Goal: Information Seeking & Learning: Check status

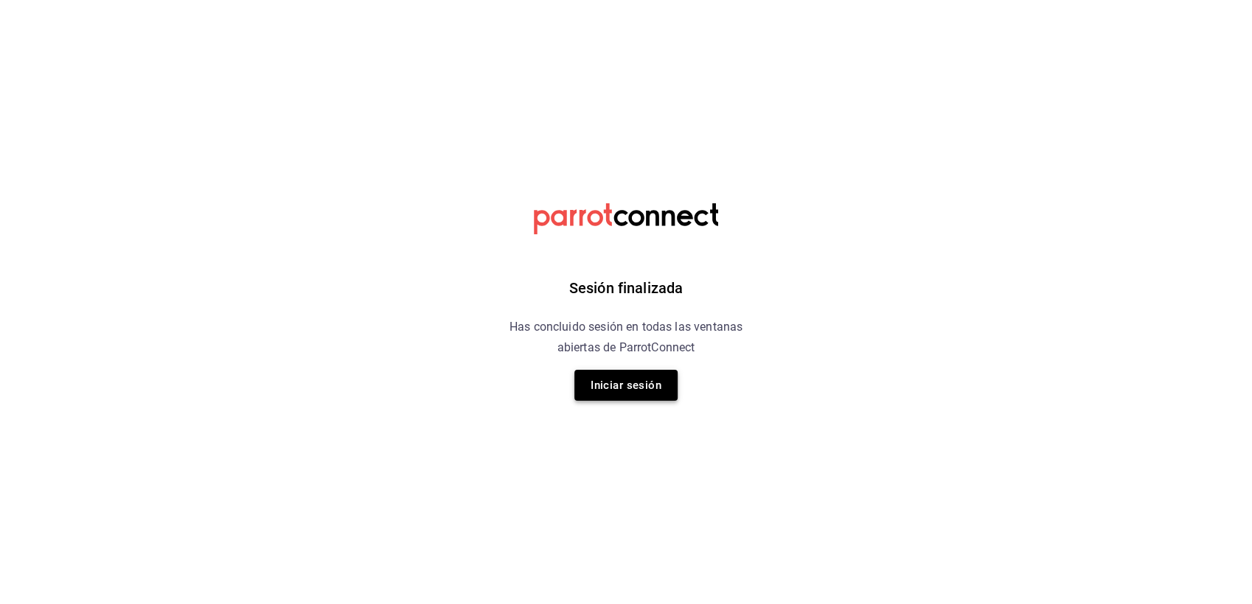
click at [635, 380] on button "Iniciar sesión" at bounding box center [625, 385] width 103 height 31
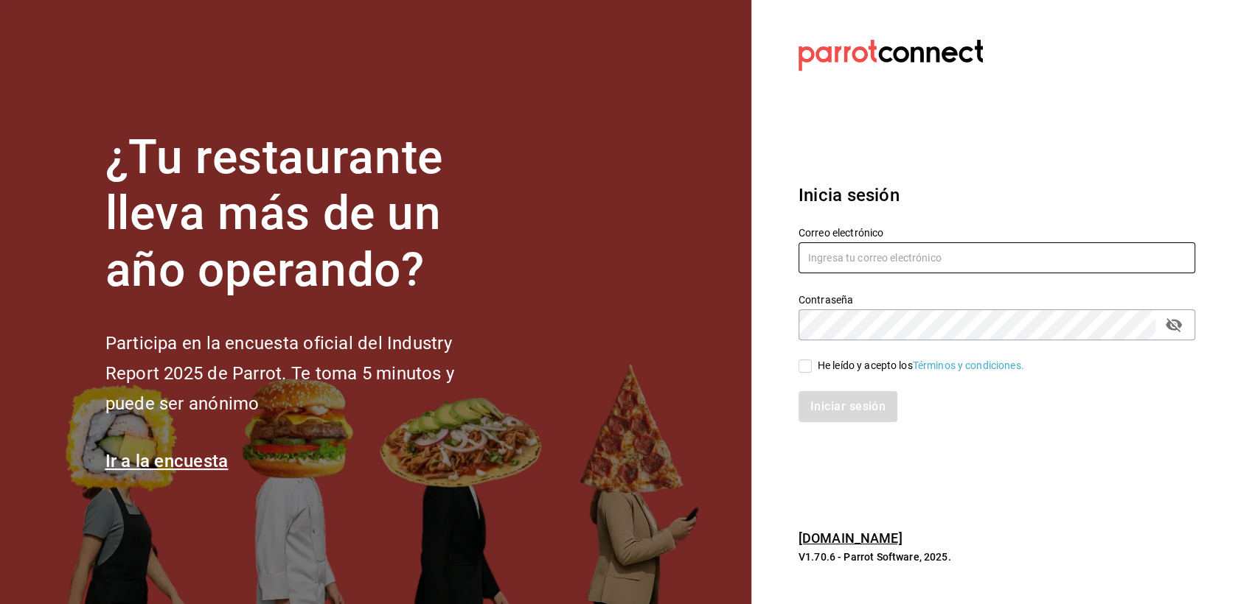
type input "[EMAIL_ADDRESS][DOMAIN_NAME]"
click at [811, 368] on input "He leído y acepto los Términos y condiciones." at bounding box center [804, 366] width 13 height 13
checkbox input "true"
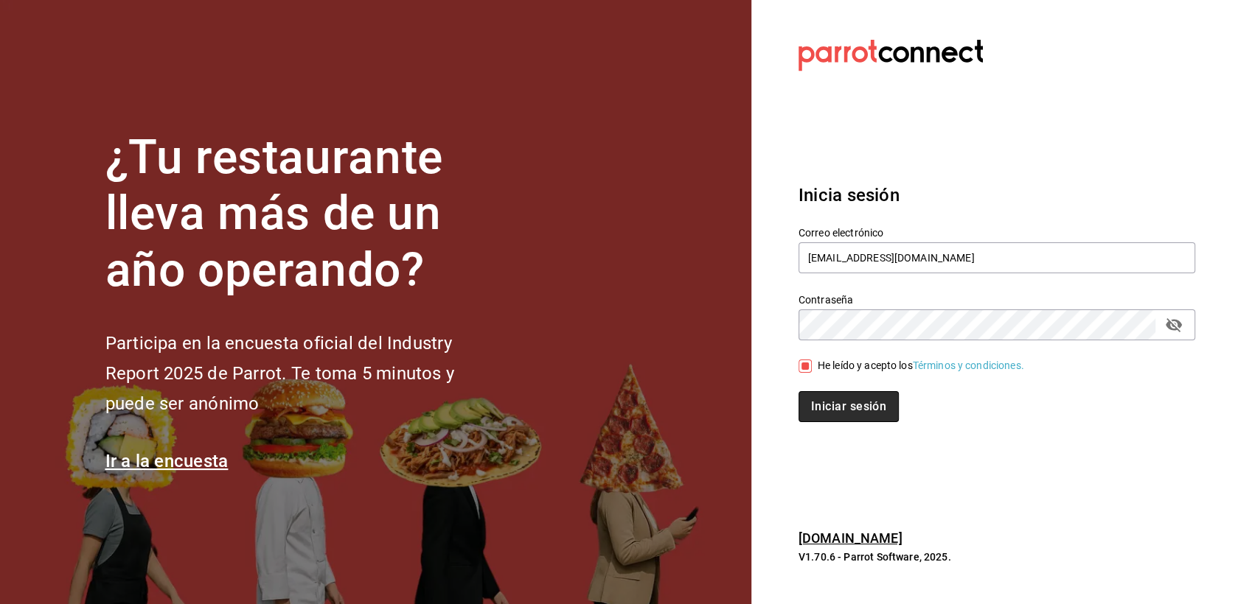
click at [817, 398] on button "Iniciar sesión" at bounding box center [848, 406] width 100 height 31
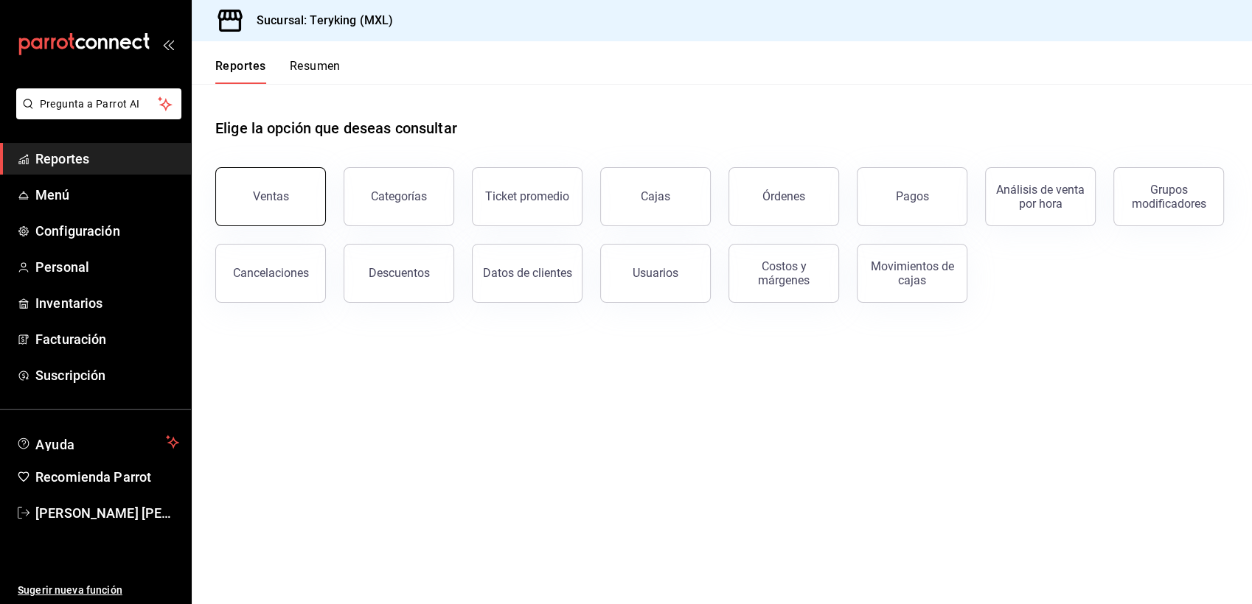
click at [276, 196] on div "Ventas" at bounding box center [271, 196] width 36 height 14
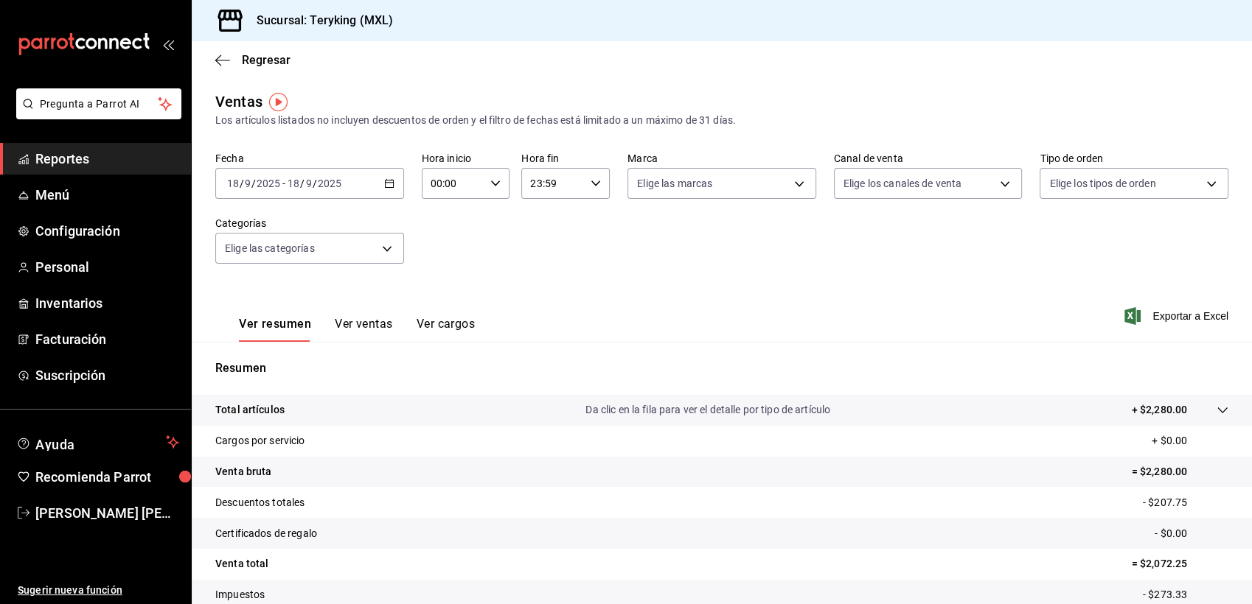
click at [69, 167] on span "Reportes" at bounding box center [107, 159] width 144 height 20
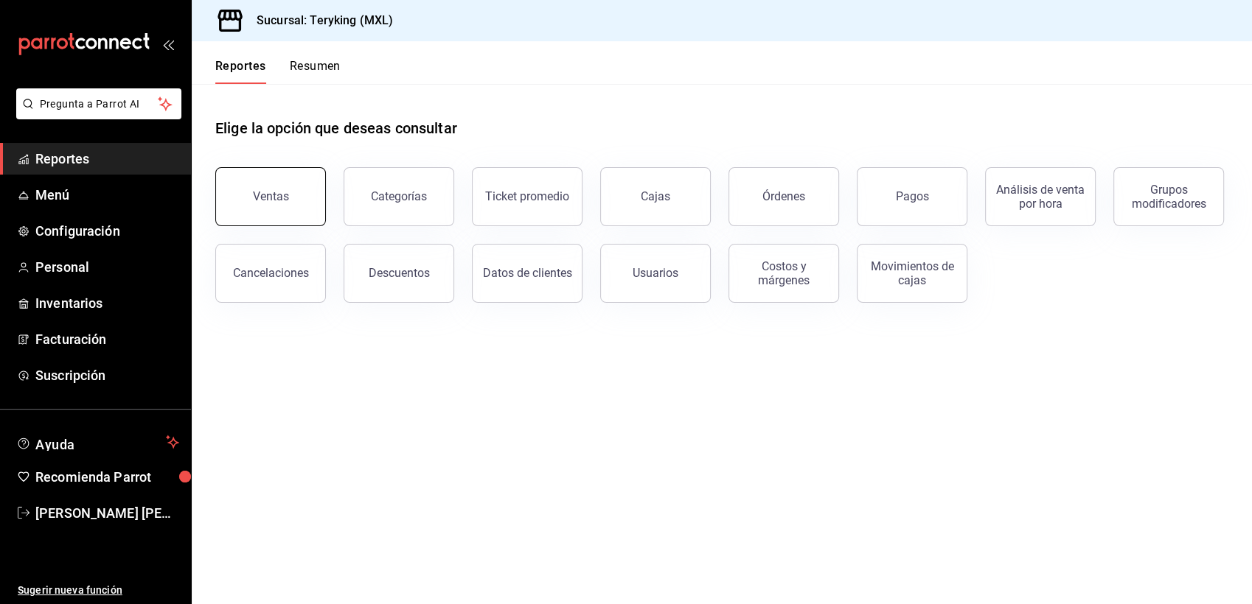
click at [286, 184] on button "Ventas" at bounding box center [270, 196] width 111 height 59
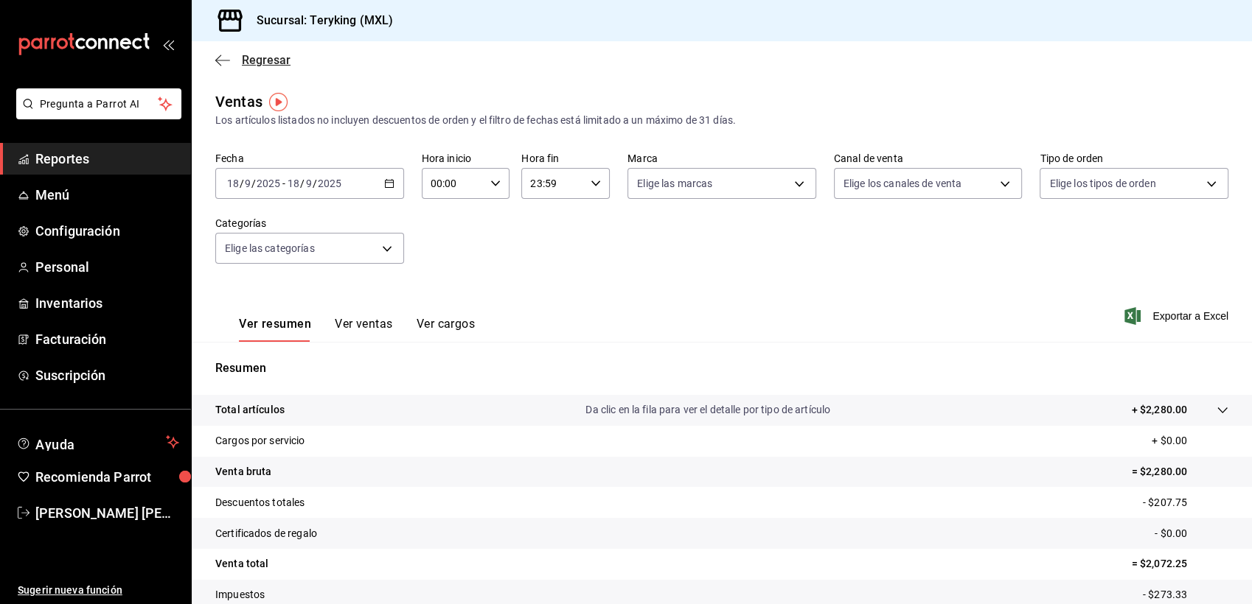
click at [274, 56] on span "Regresar" at bounding box center [266, 60] width 49 height 14
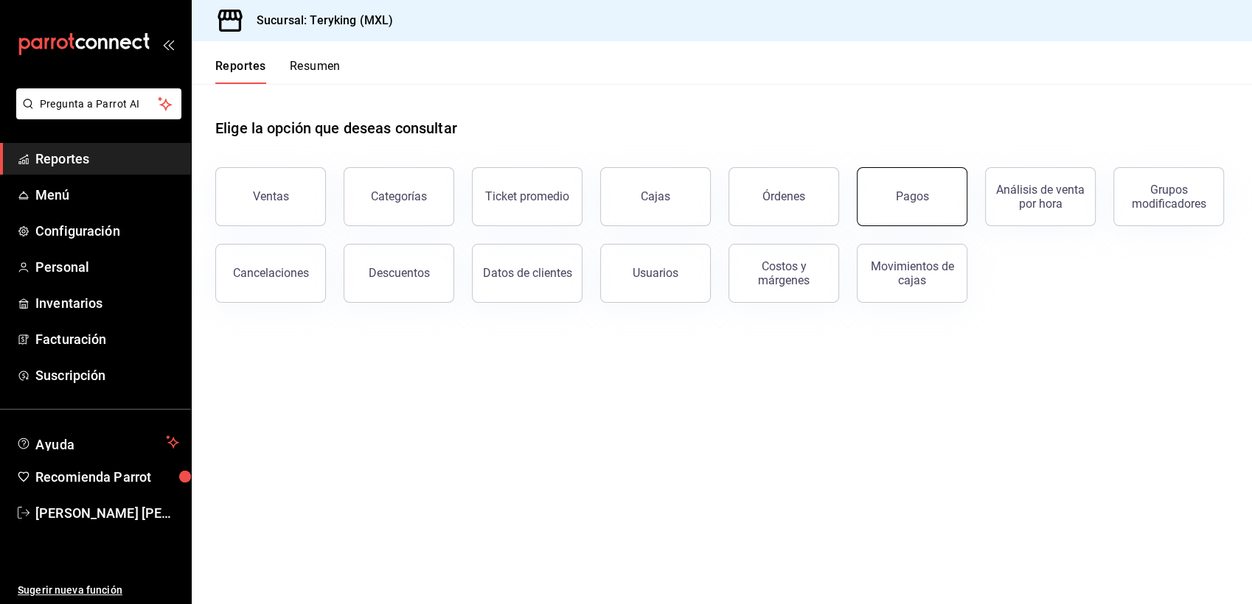
click at [906, 210] on button "Pagos" at bounding box center [911, 196] width 111 height 59
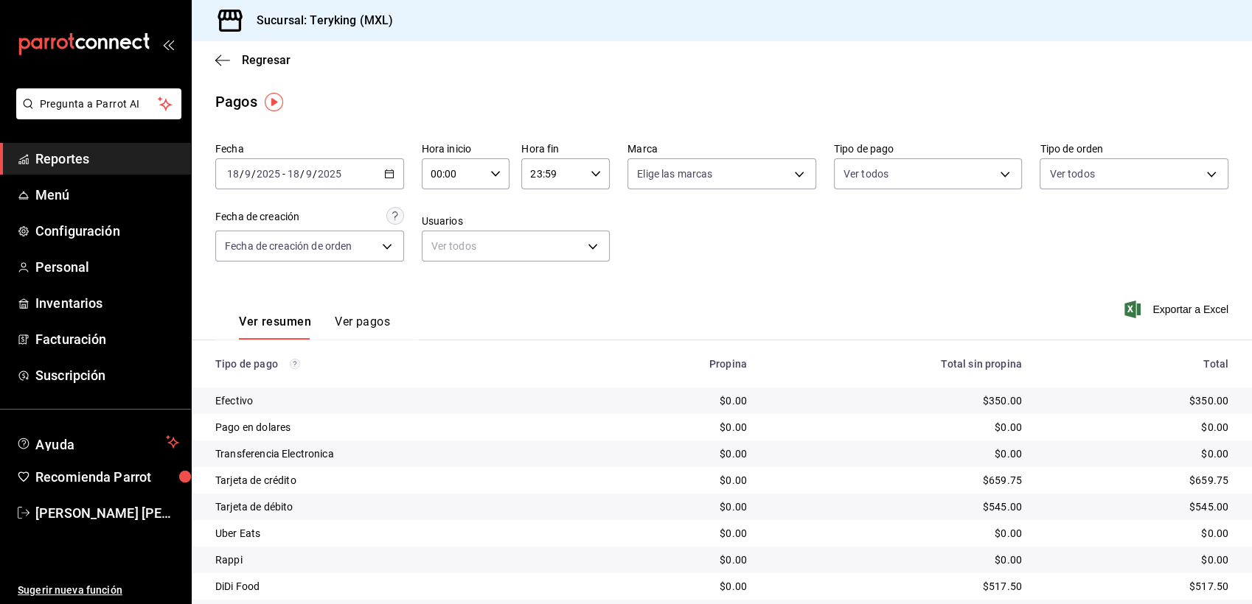
click at [391, 178] on div "[DATE] [DATE] - [DATE] [DATE]" at bounding box center [309, 173] width 189 height 31
click at [272, 249] on span "Ayer" at bounding box center [285, 251] width 114 height 15
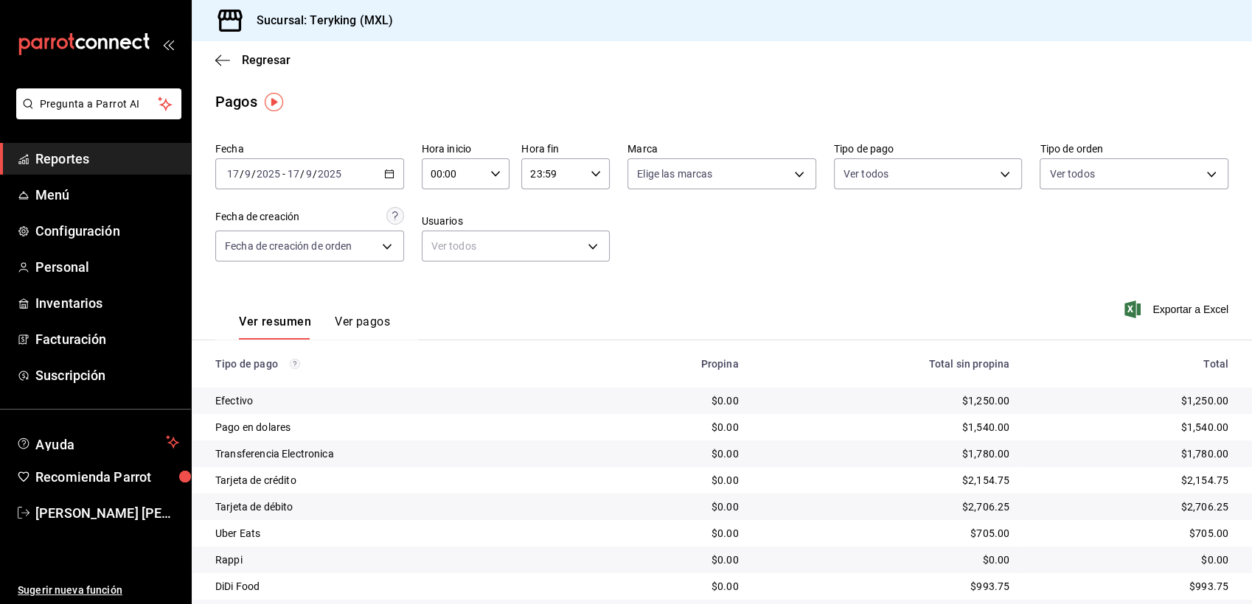
click at [61, 150] on span "Reportes" at bounding box center [107, 159] width 144 height 20
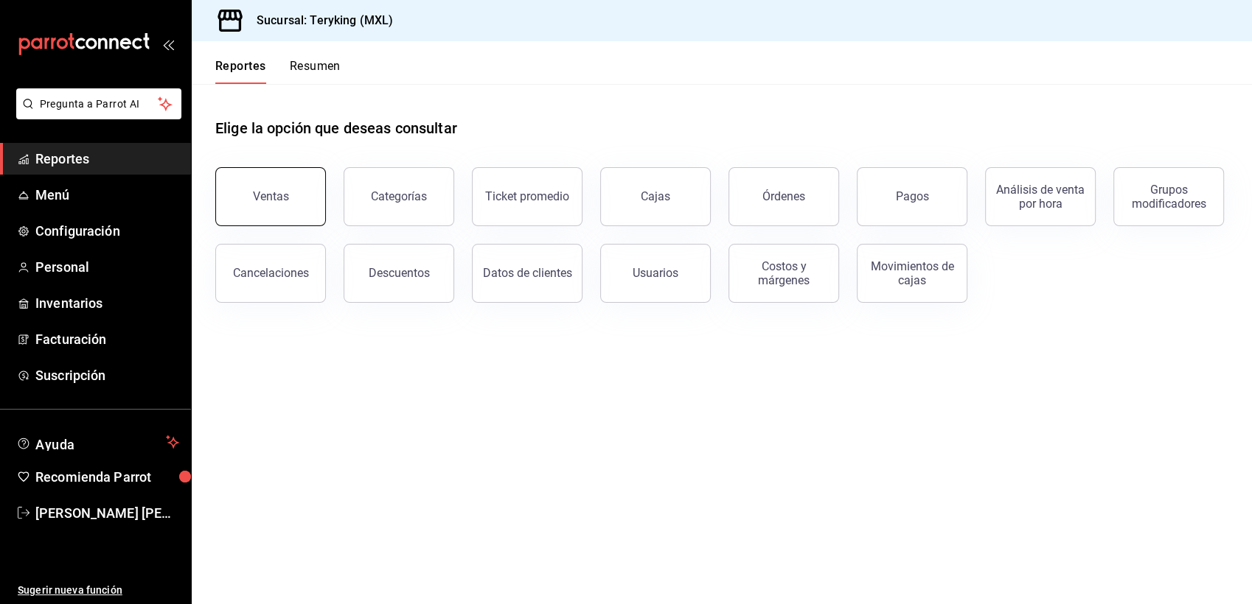
click at [290, 209] on button "Ventas" at bounding box center [270, 196] width 111 height 59
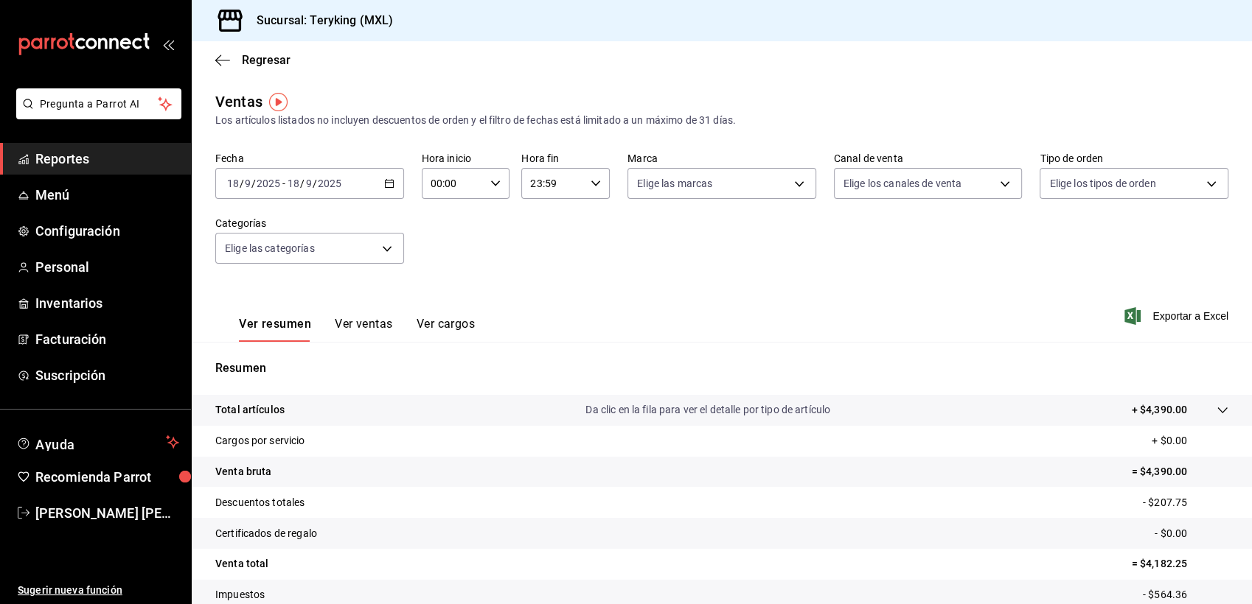
click at [79, 158] on span "Reportes" at bounding box center [107, 159] width 144 height 20
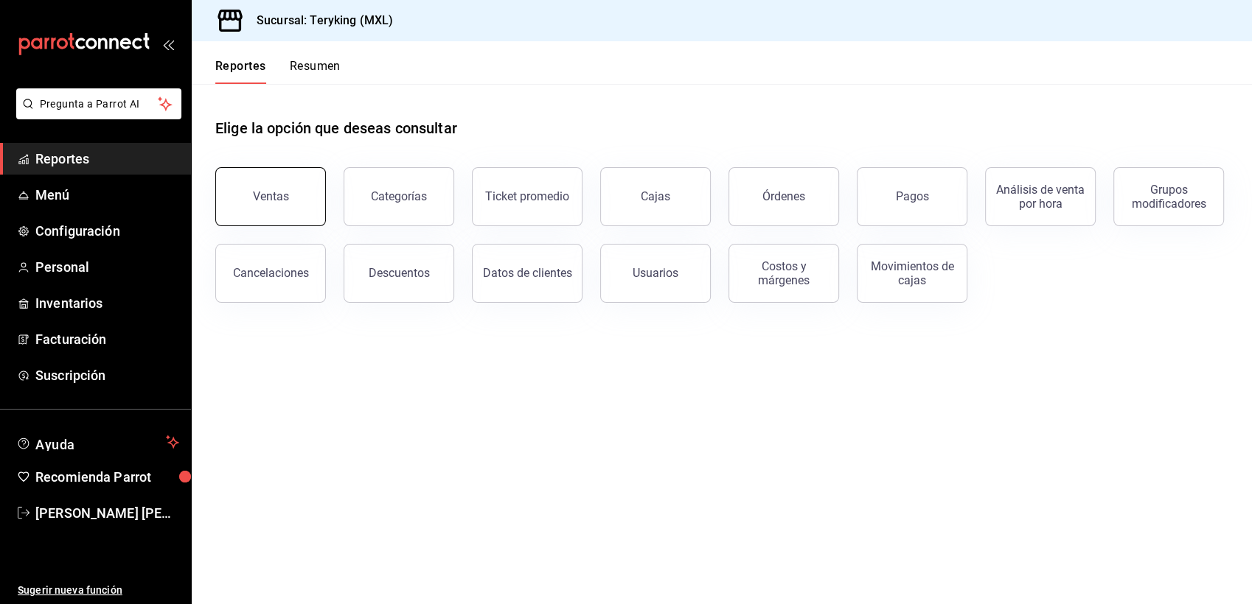
click at [282, 192] on div "Ventas" at bounding box center [271, 196] width 36 height 14
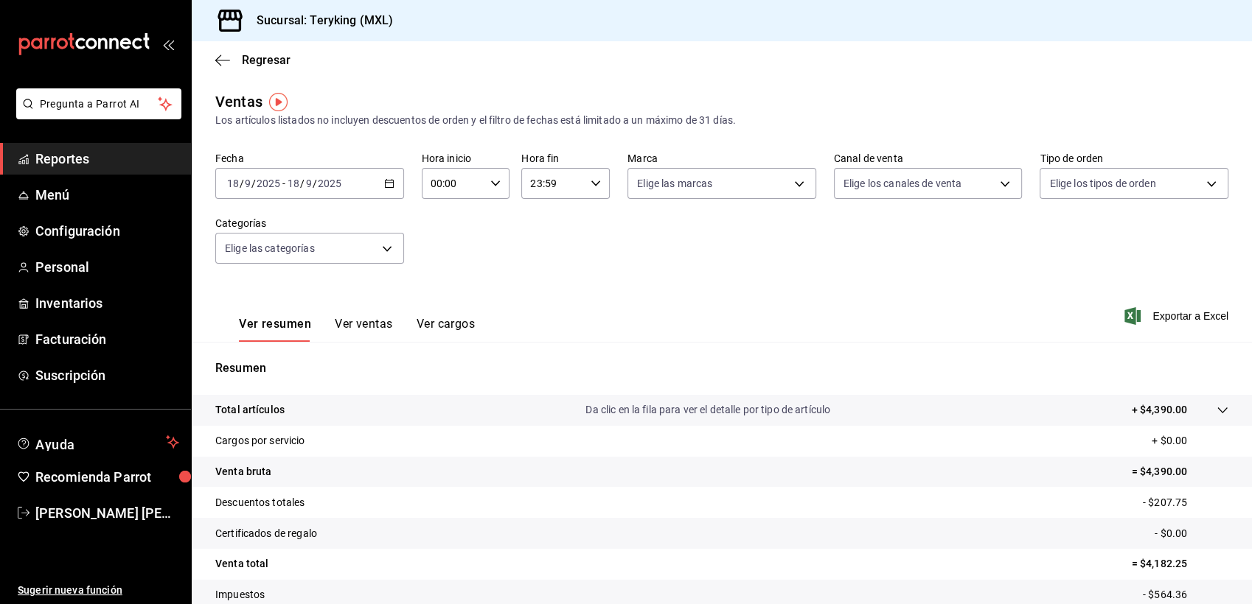
click at [86, 159] on span "Reportes" at bounding box center [107, 159] width 144 height 20
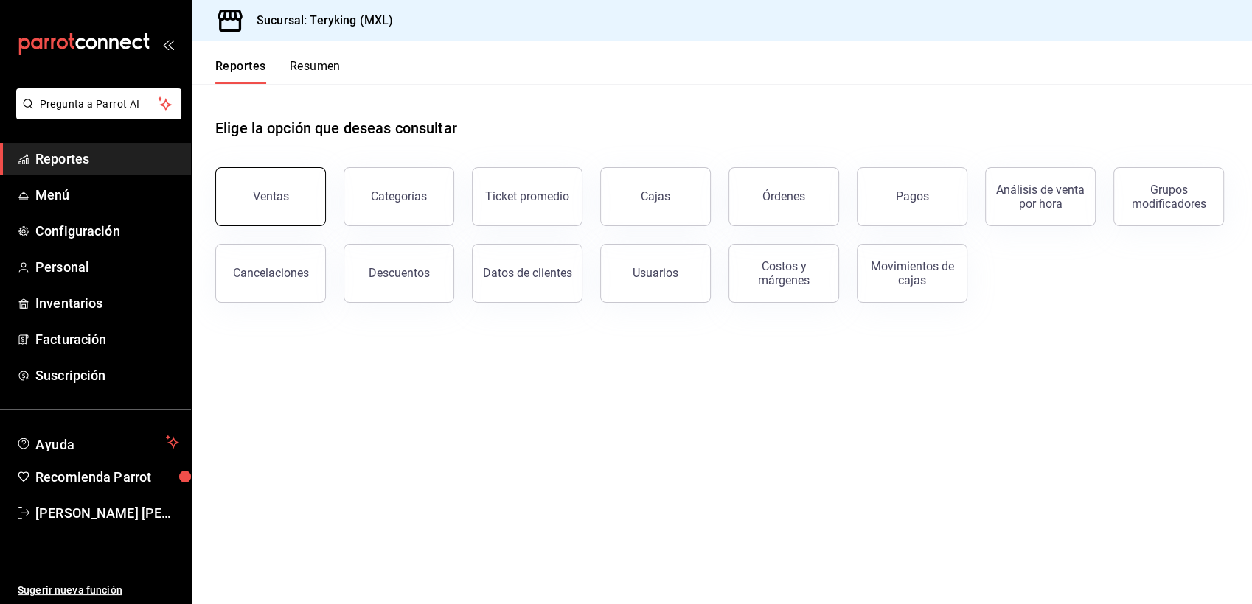
click at [276, 192] on div "Ventas" at bounding box center [271, 196] width 36 height 14
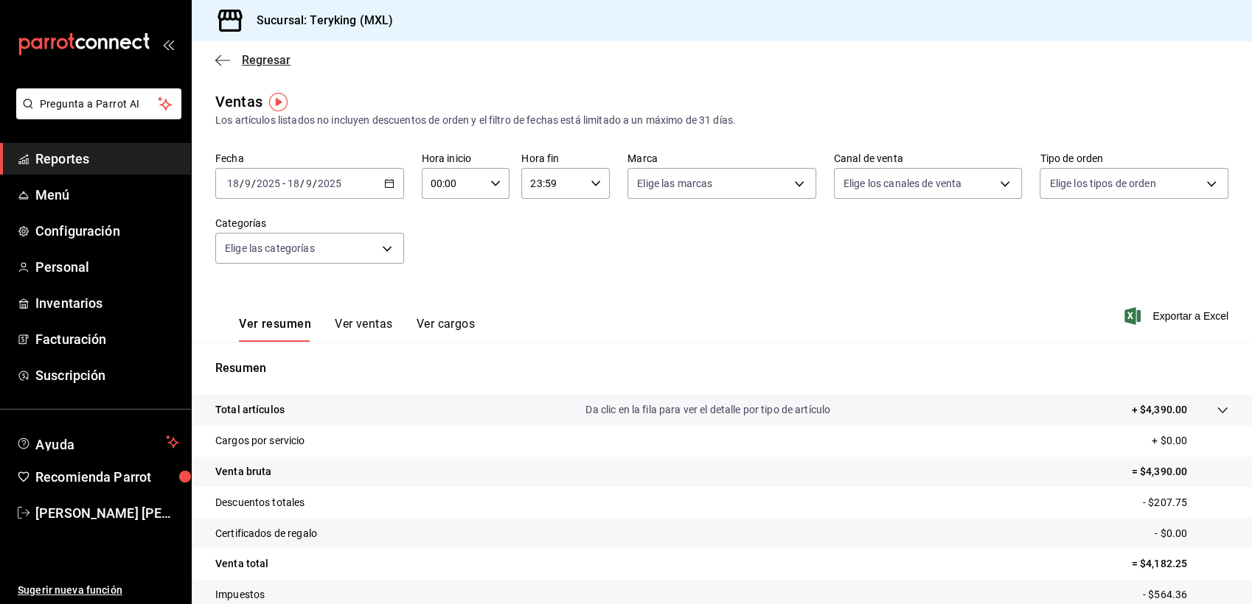
click at [277, 63] on span "Regresar" at bounding box center [266, 60] width 49 height 14
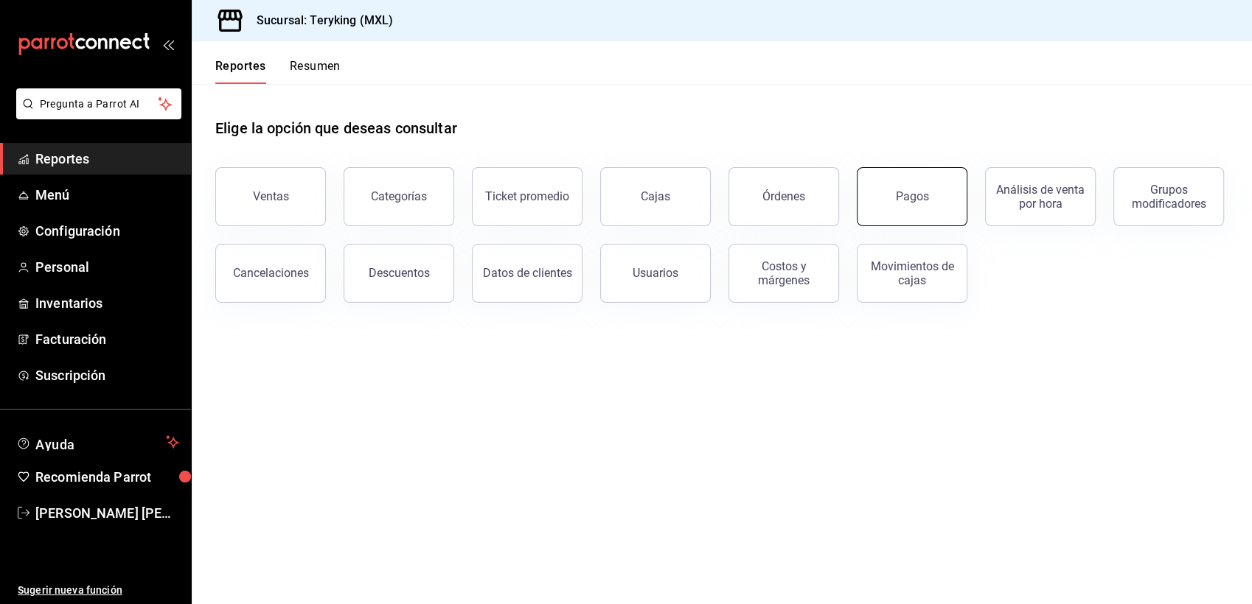
click at [913, 192] on div "Pagos" at bounding box center [912, 196] width 33 height 14
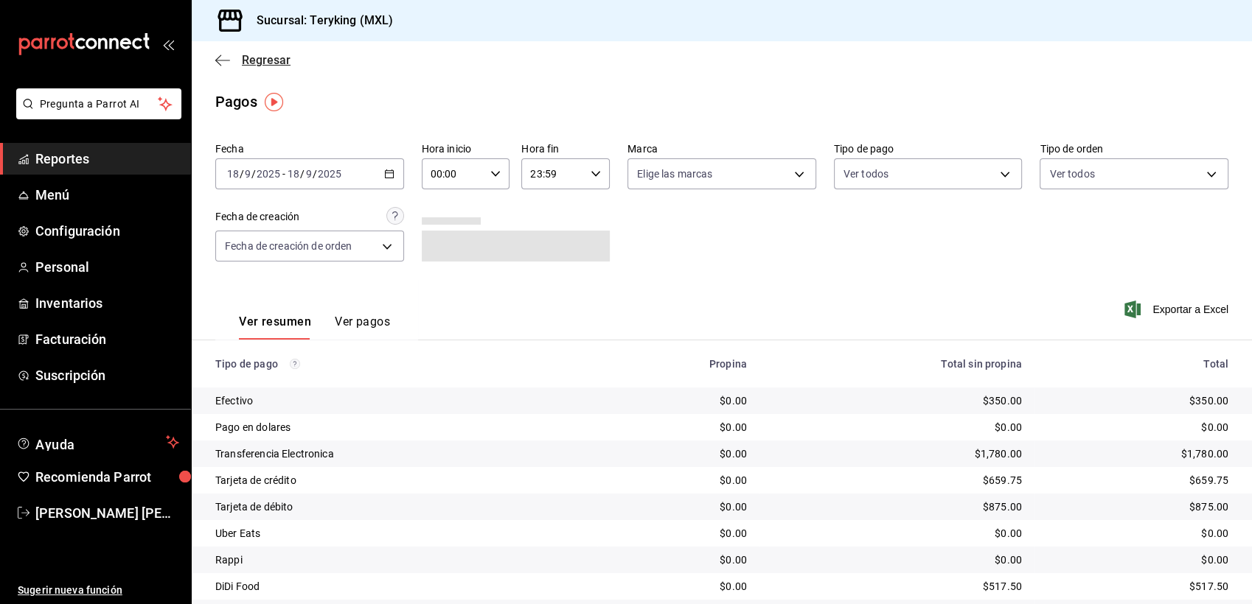
click at [269, 60] on span "Regresar" at bounding box center [266, 60] width 49 height 14
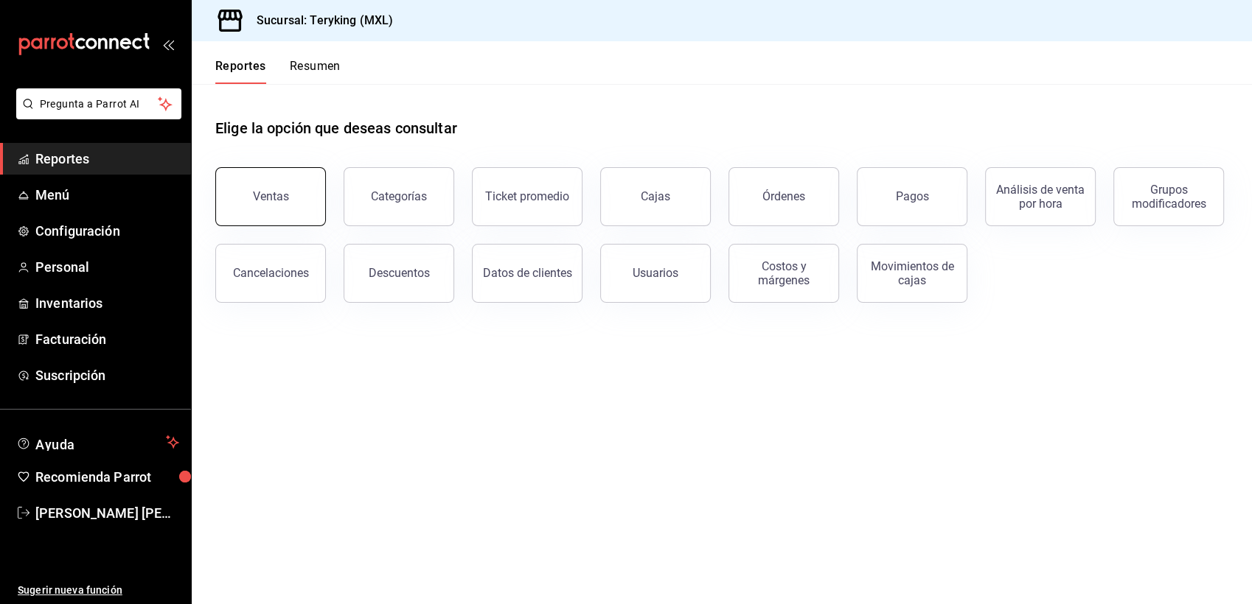
click at [271, 193] on div "Ventas" at bounding box center [271, 196] width 36 height 14
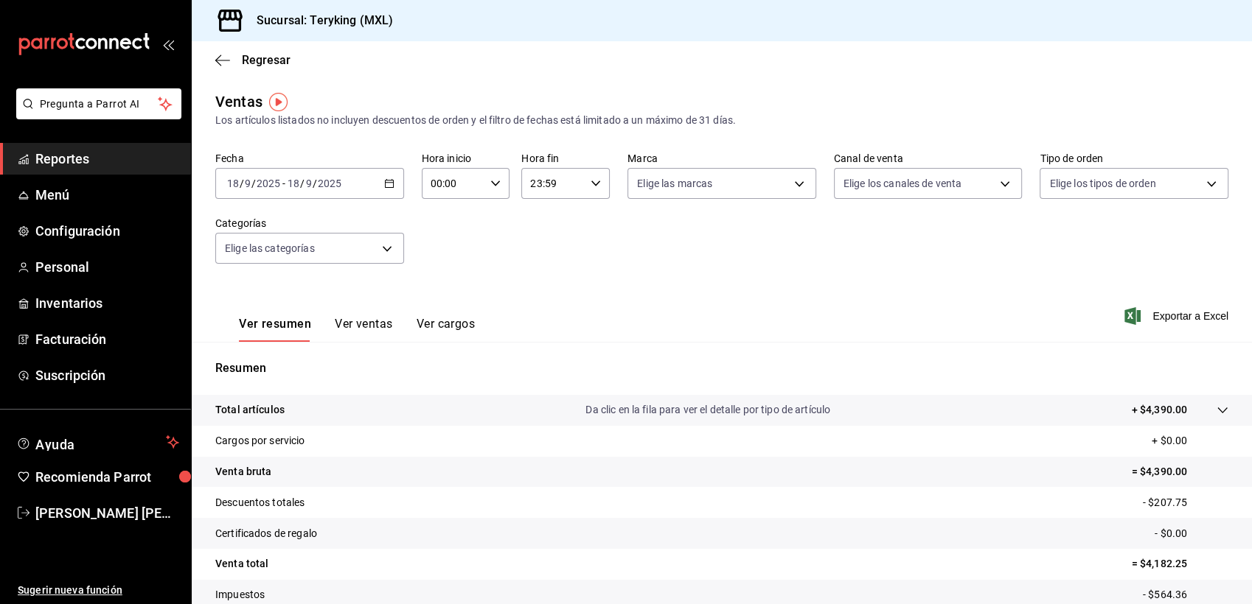
click at [384, 186] on icon "button" at bounding box center [389, 183] width 10 height 10
click at [279, 59] on span "Regresar" at bounding box center [266, 60] width 49 height 14
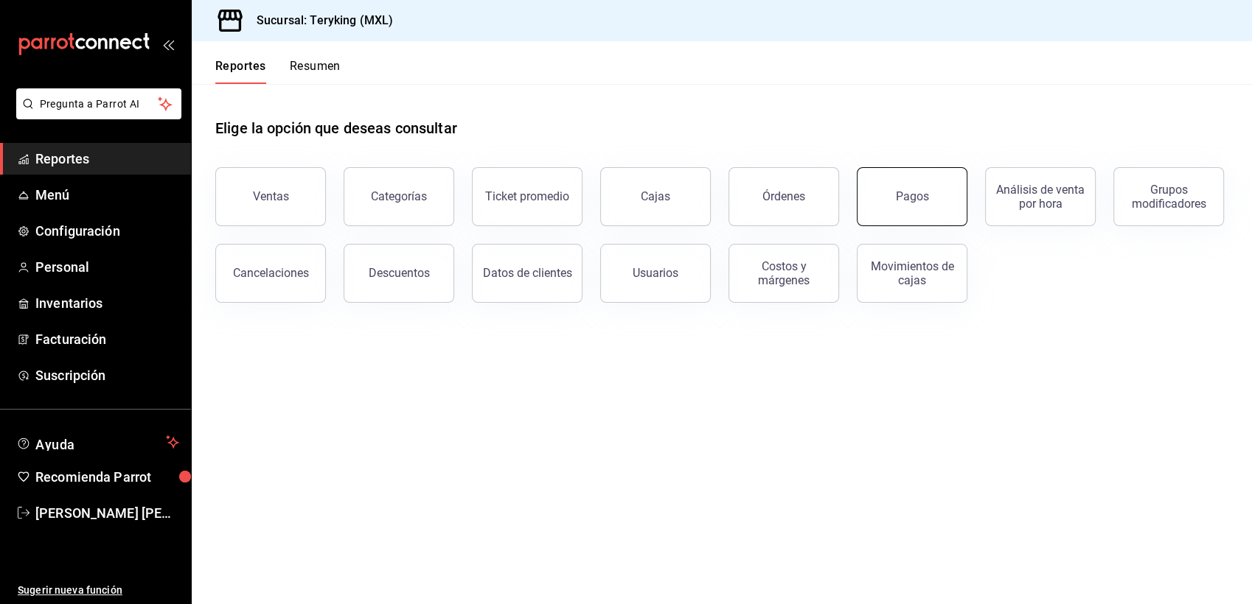
click at [945, 198] on button "Pagos" at bounding box center [911, 196] width 111 height 59
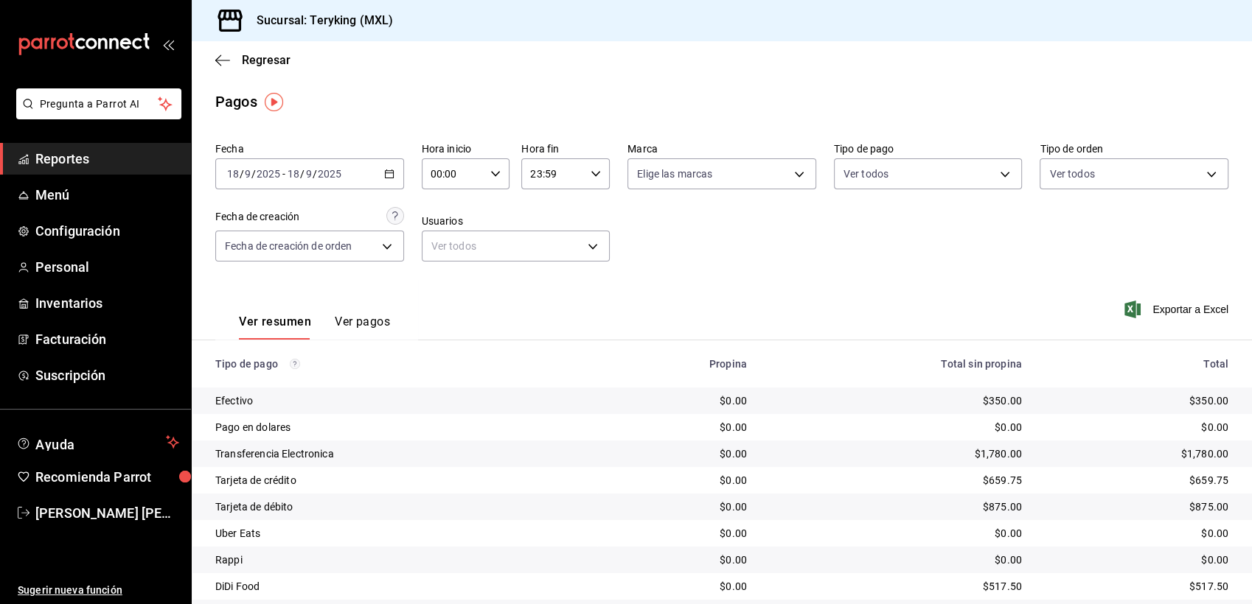
click at [386, 167] on div "[DATE] [DATE] - [DATE] [DATE]" at bounding box center [309, 173] width 189 height 31
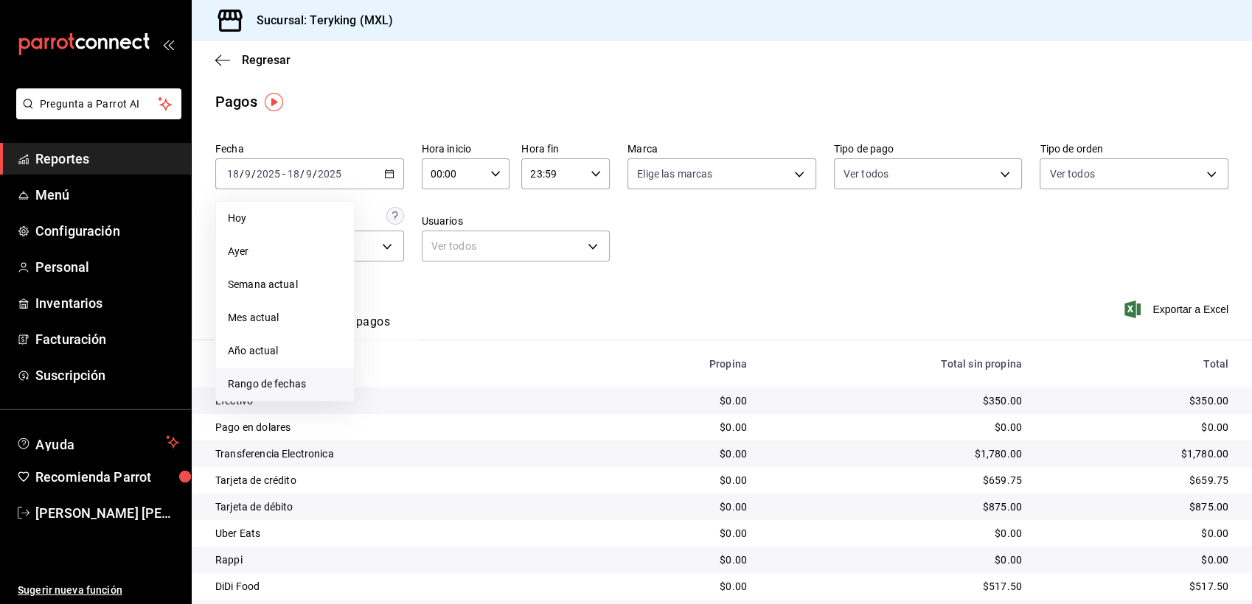
click at [301, 386] on span "Rango de fechas" at bounding box center [285, 384] width 114 height 15
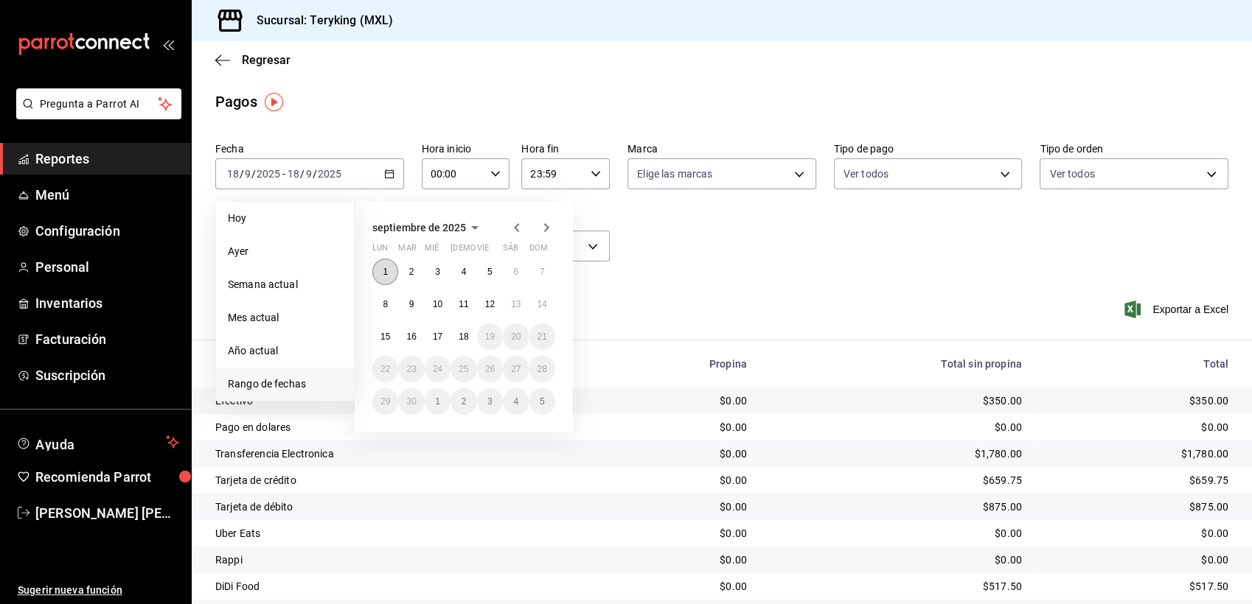
click at [381, 269] on button "1" at bounding box center [385, 272] width 26 height 27
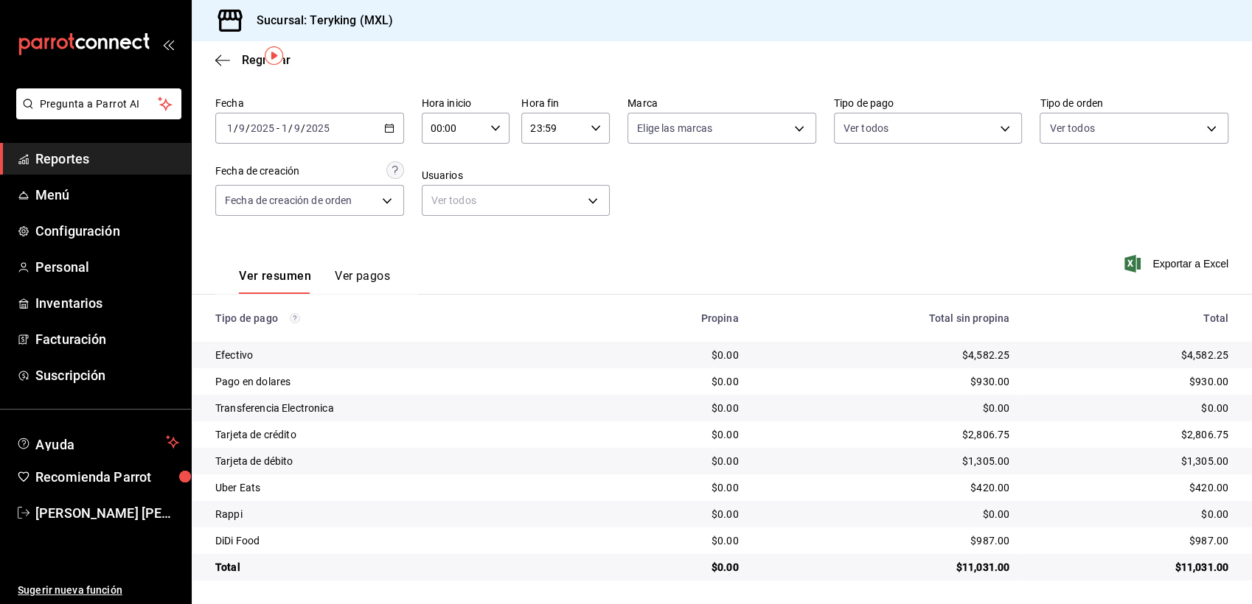
scroll to position [46, 0]
click at [388, 127] on \(Stroke\) "button" at bounding box center [389, 127] width 8 height 1
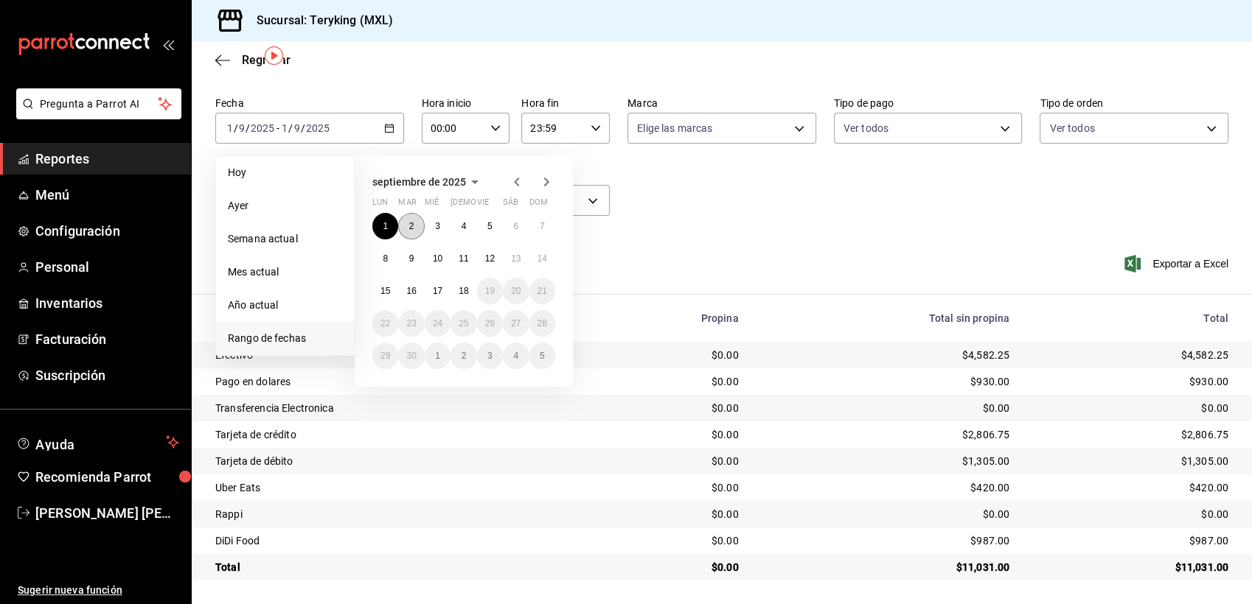
click at [411, 228] on abbr "2" at bounding box center [411, 226] width 5 height 10
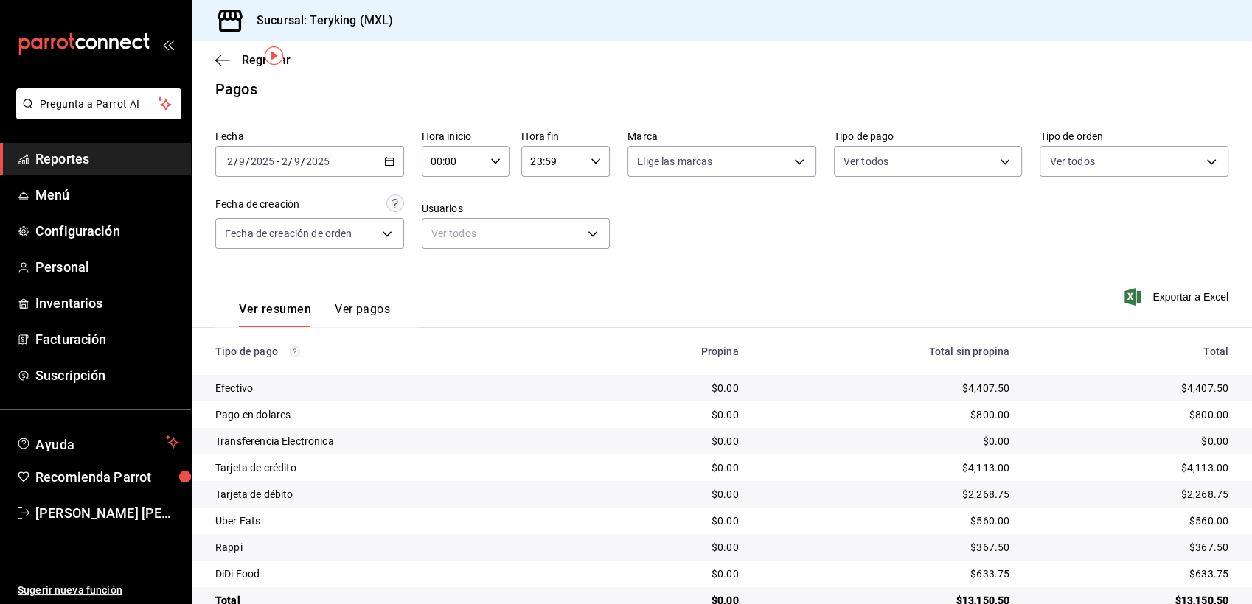
scroll to position [46, 0]
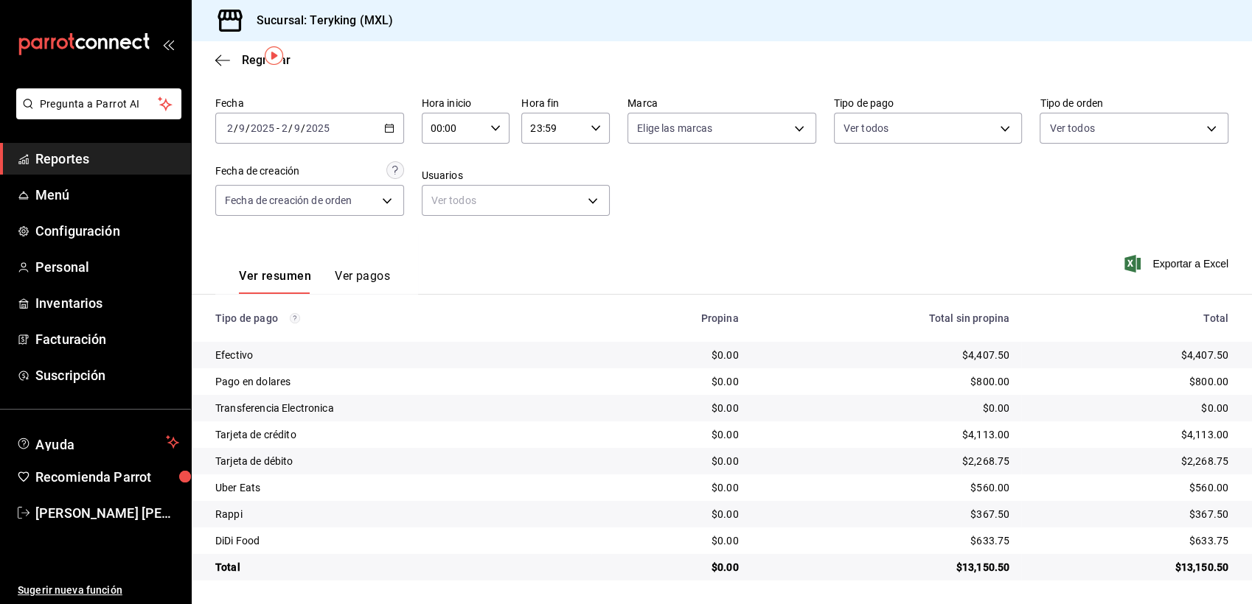
click at [386, 128] on icon "button" at bounding box center [389, 128] width 10 height 10
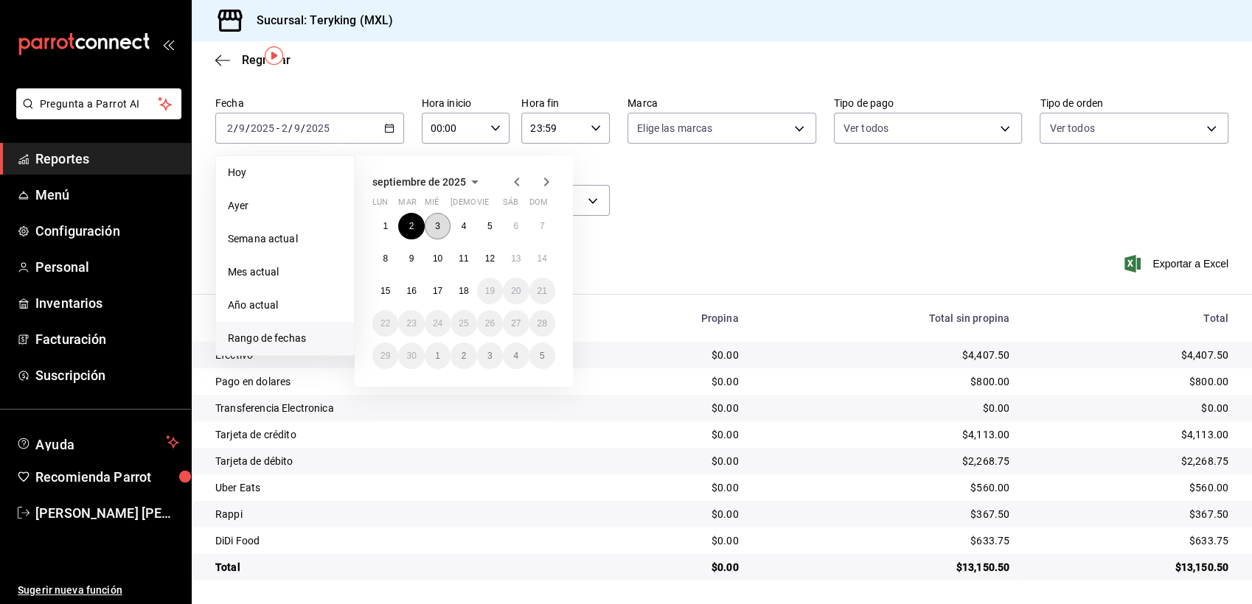
click at [436, 226] on abbr "3" at bounding box center [437, 226] width 5 height 10
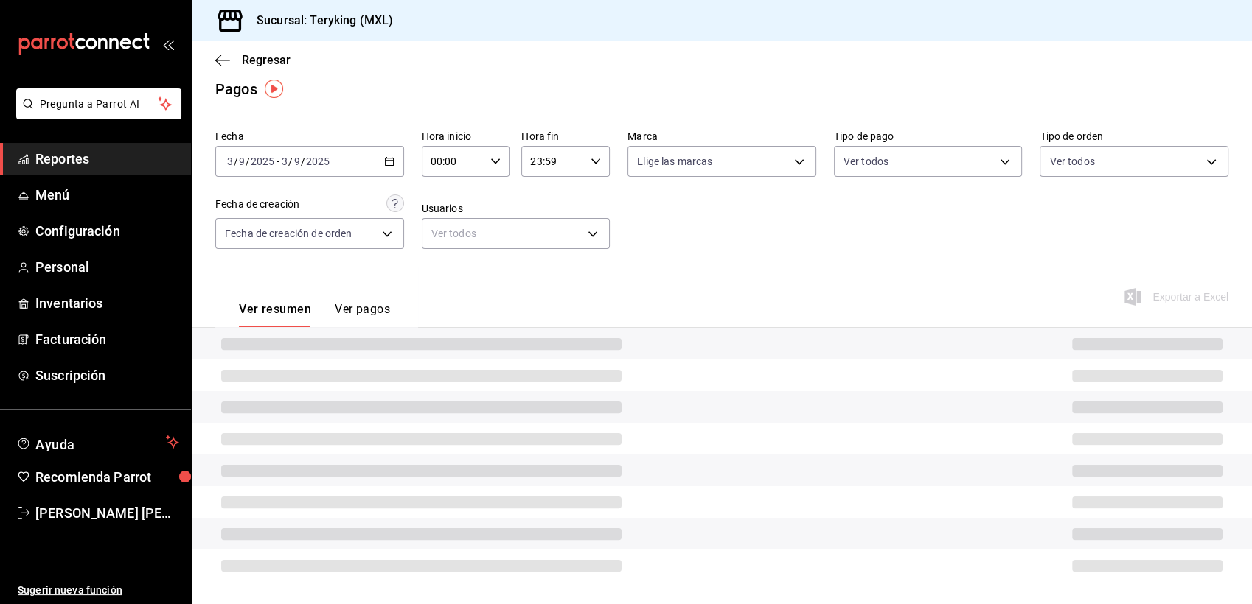
scroll to position [46, 0]
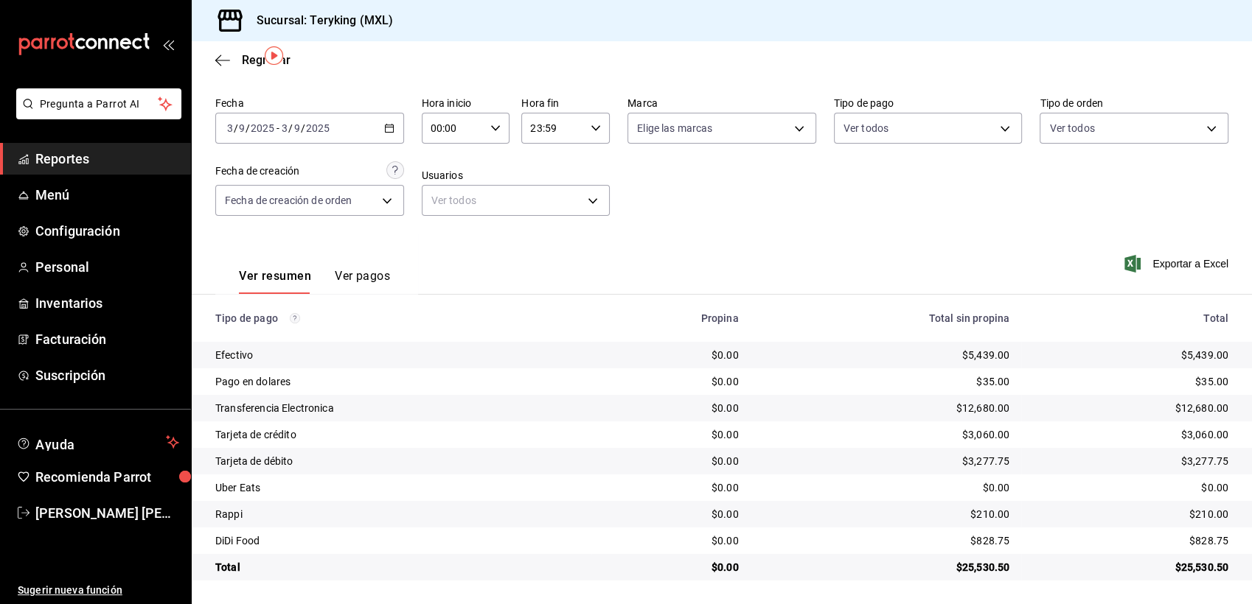
click at [384, 130] on icon "button" at bounding box center [389, 128] width 10 height 10
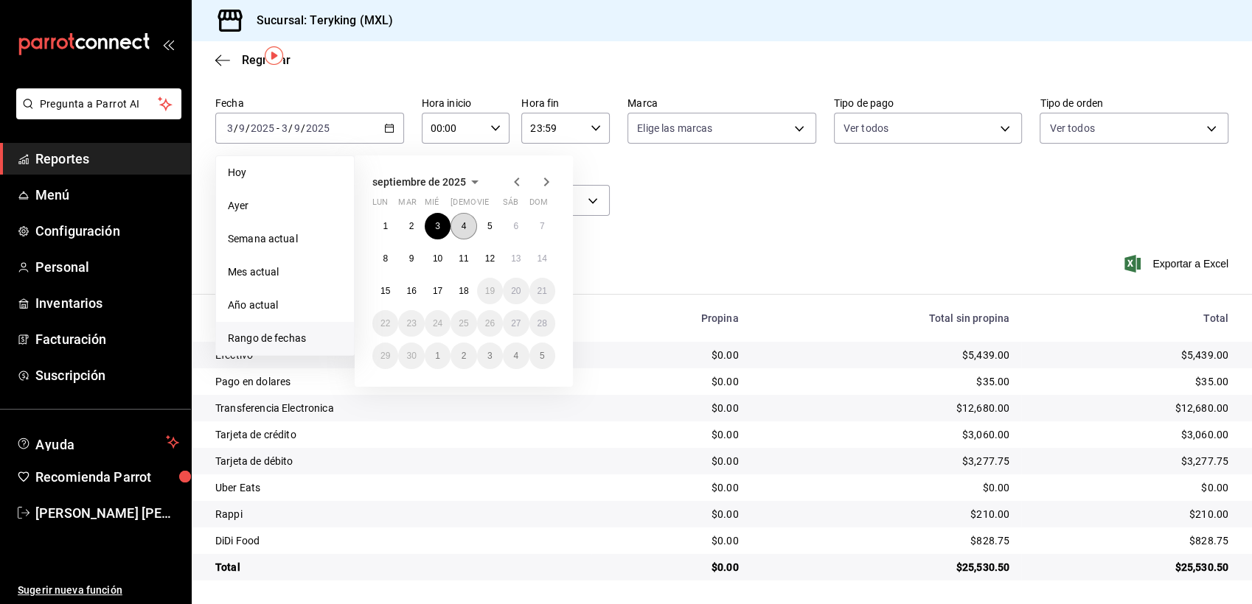
click at [464, 224] on abbr "4" at bounding box center [463, 226] width 5 height 10
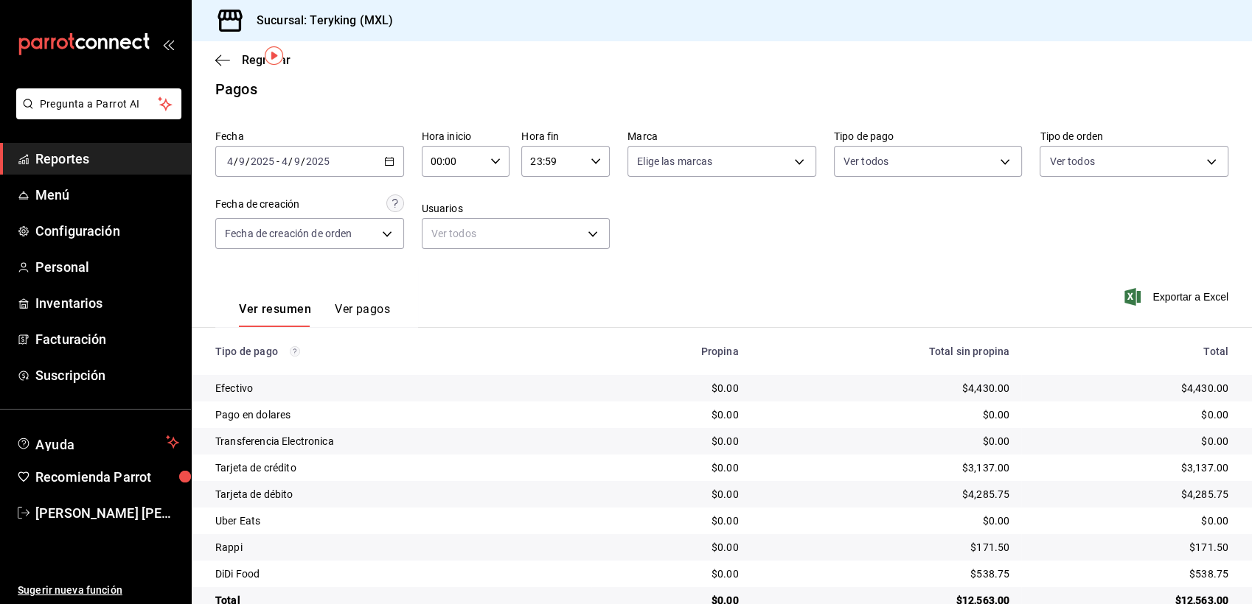
scroll to position [46, 0]
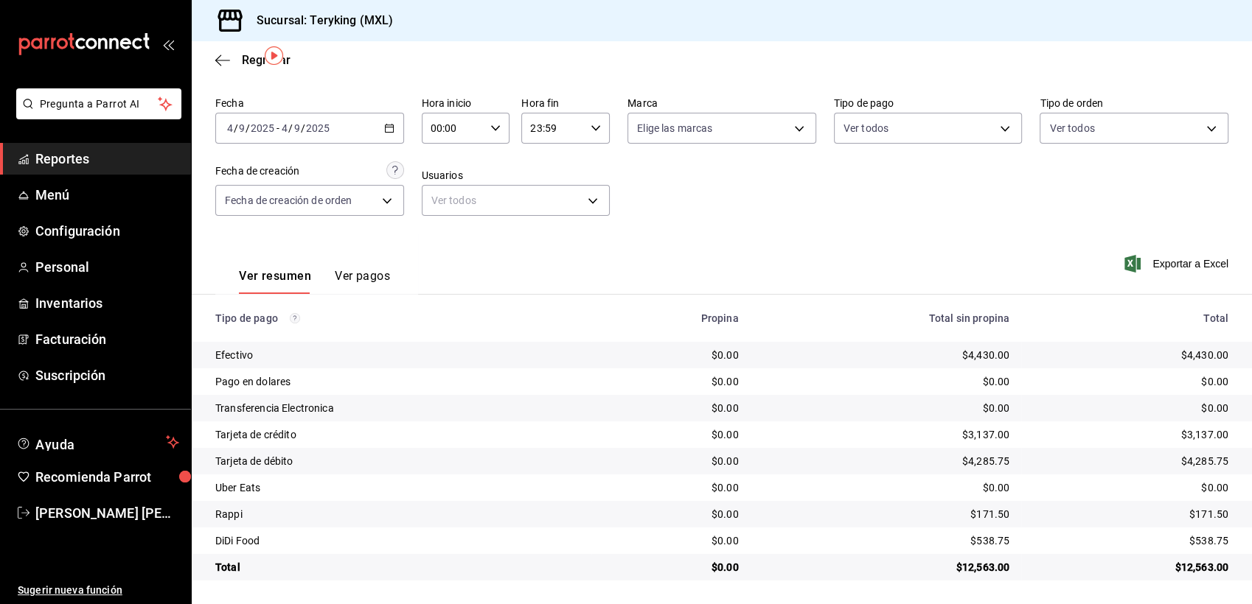
click at [389, 127] on \(Stroke\) "button" at bounding box center [389, 127] width 8 height 1
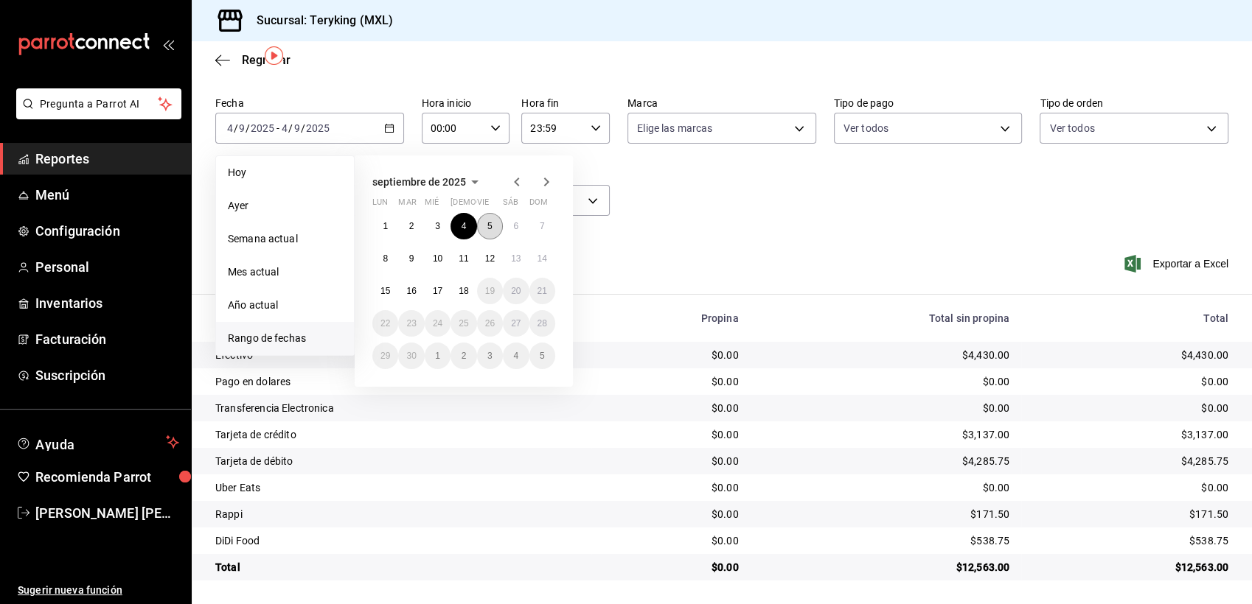
click at [489, 226] on abbr "5" at bounding box center [489, 226] width 5 height 10
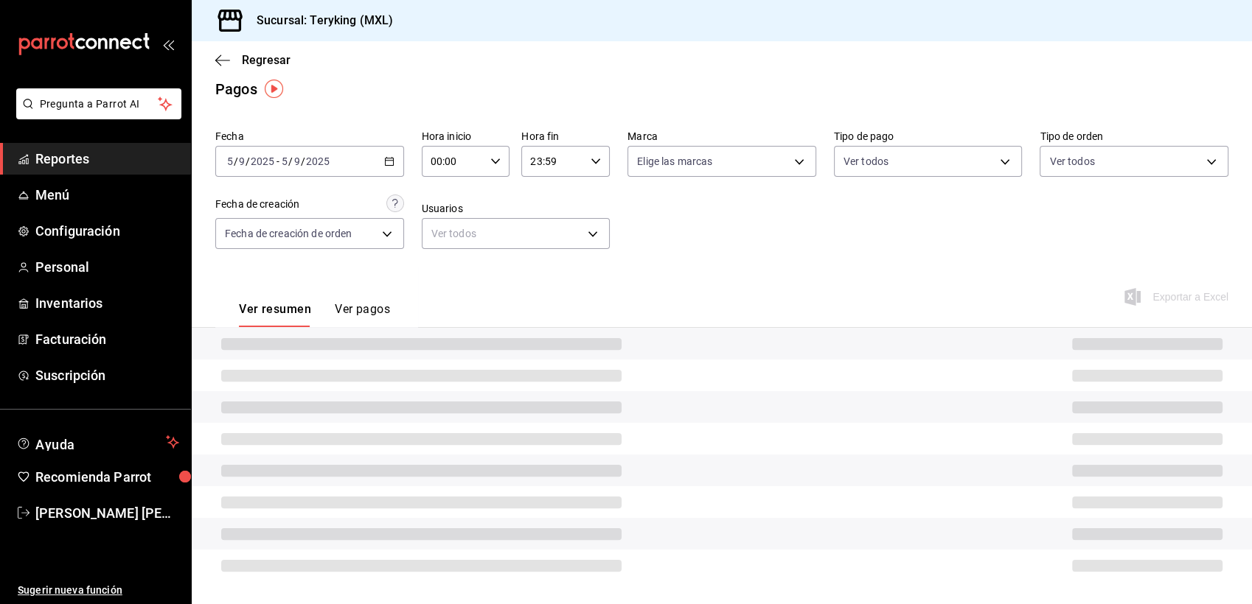
scroll to position [46, 0]
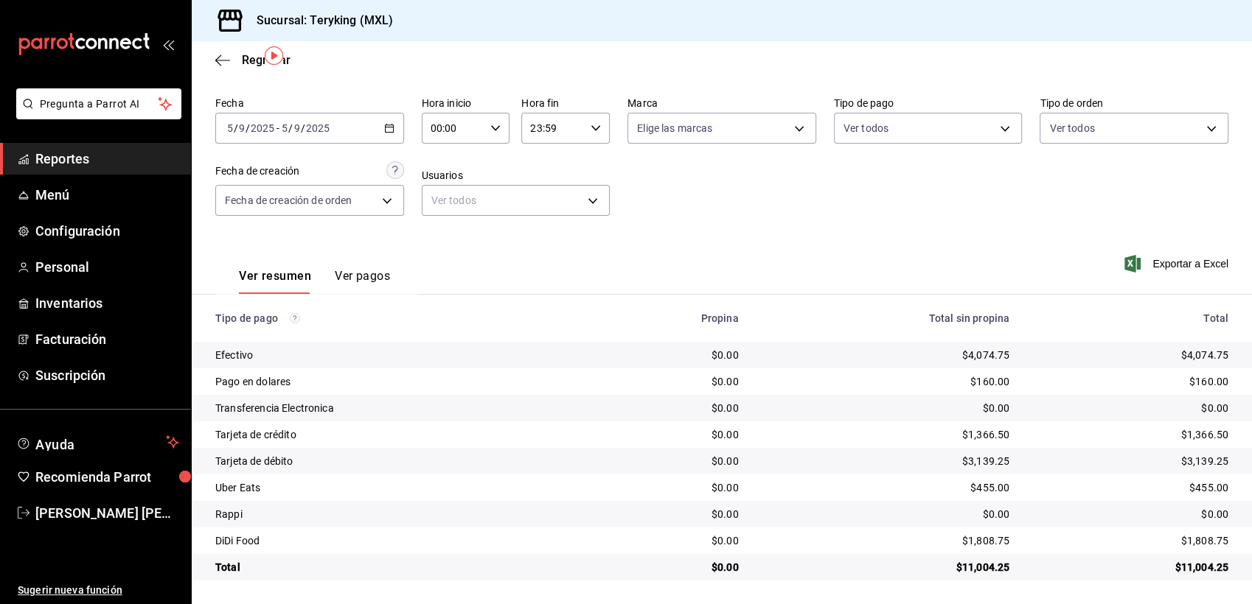
click at [390, 127] on \(Stroke\) "button" at bounding box center [389, 127] width 8 height 1
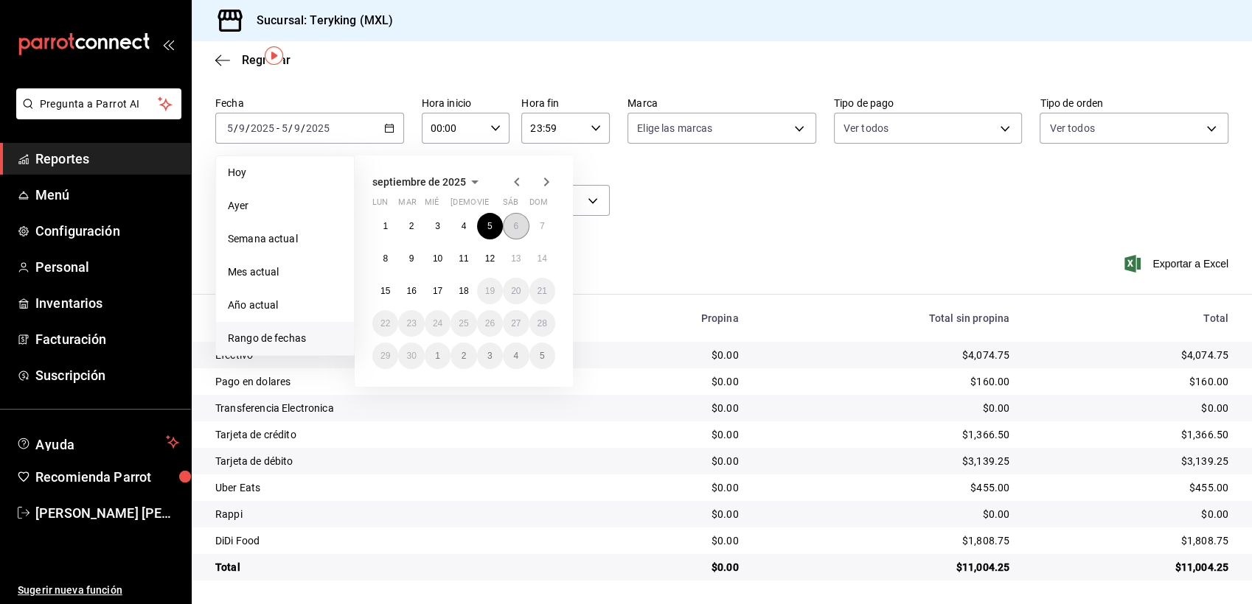
click at [510, 223] on button "6" at bounding box center [516, 226] width 26 height 27
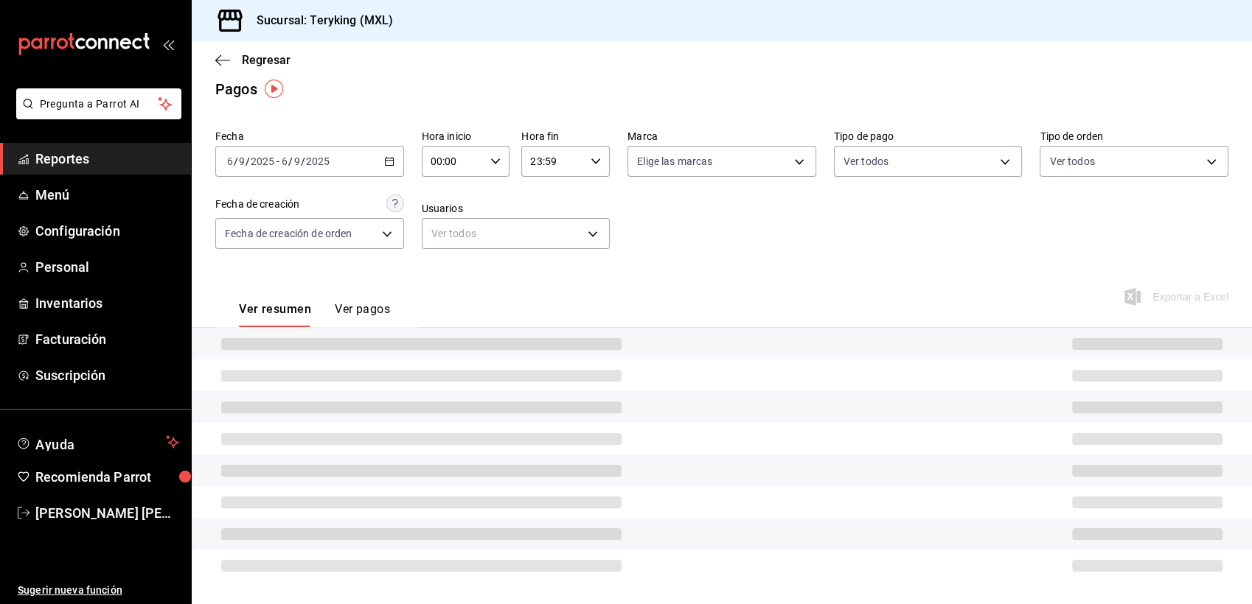
scroll to position [46, 0]
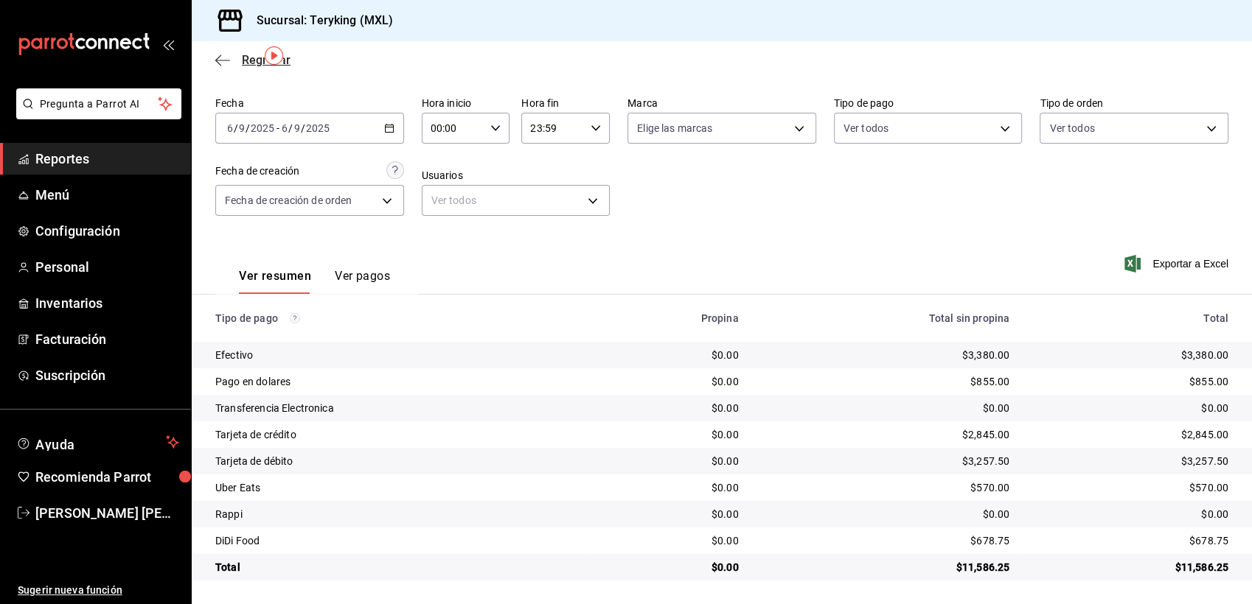
click at [252, 61] on span "Regresar" at bounding box center [266, 60] width 49 height 14
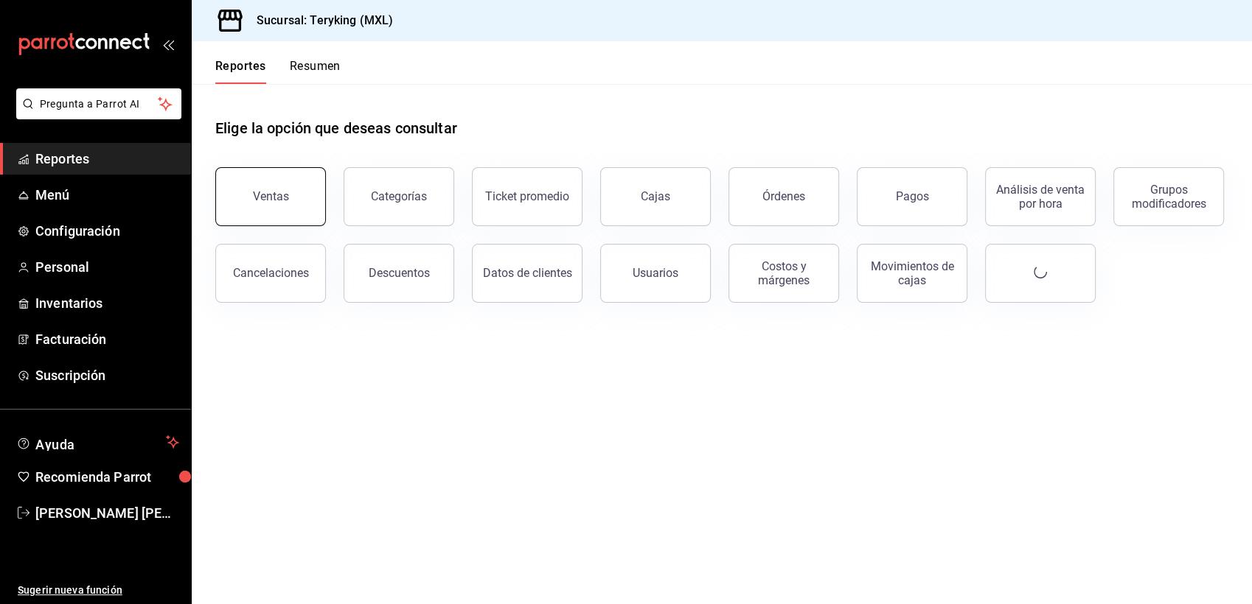
click at [276, 192] on div "Ventas" at bounding box center [271, 196] width 36 height 14
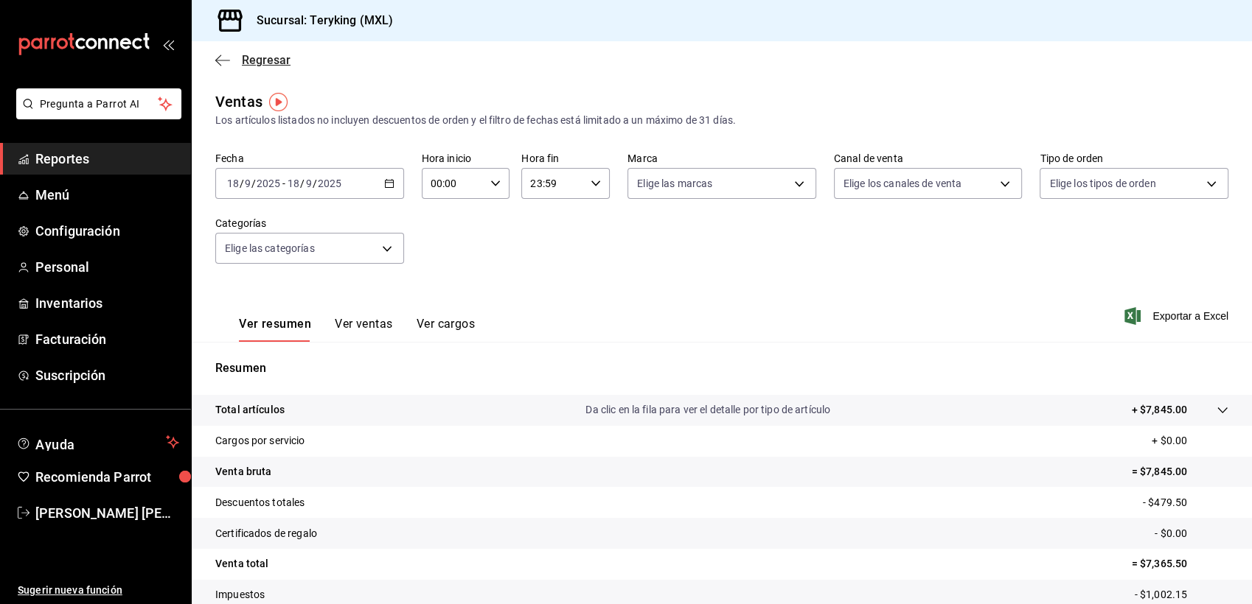
click at [279, 53] on span "Regresar" at bounding box center [266, 60] width 49 height 14
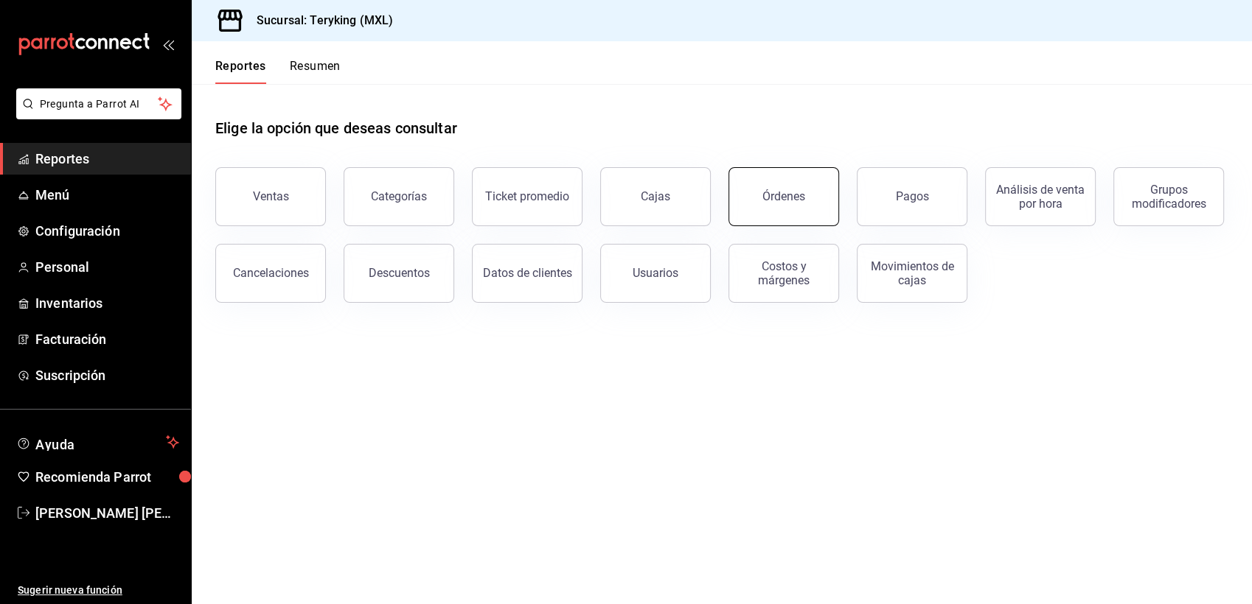
click at [795, 192] on div "Órdenes" at bounding box center [783, 196] width 43 height 14
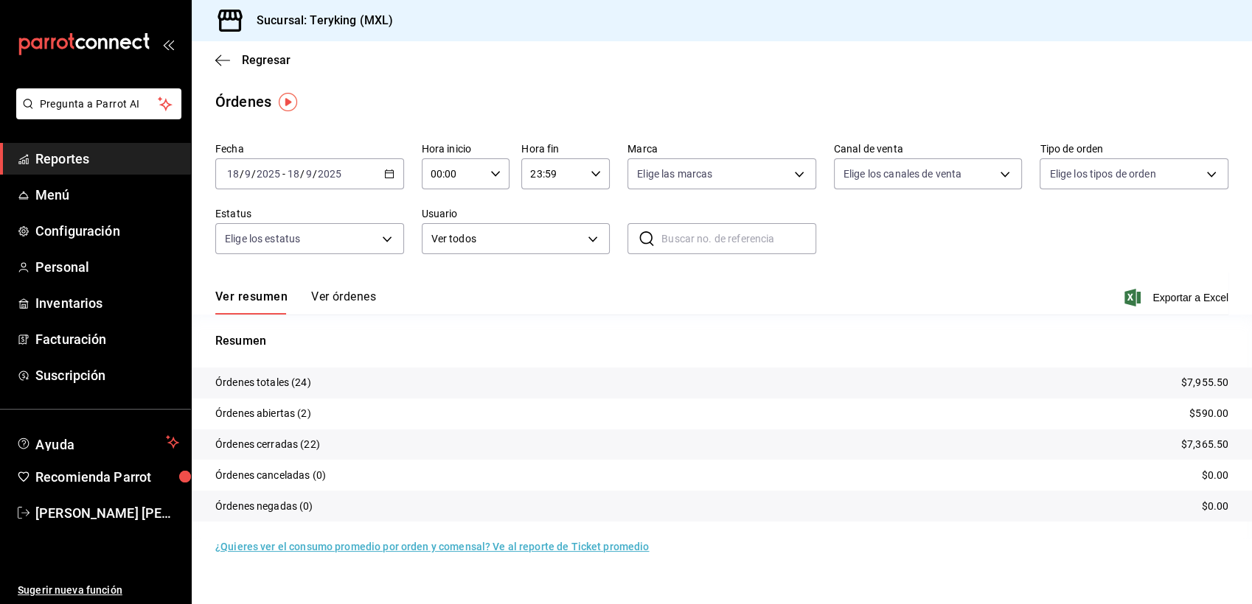
click at [348, 299] on button "Ver órdenes" at bounding box center [343, 302] width 65 height 25
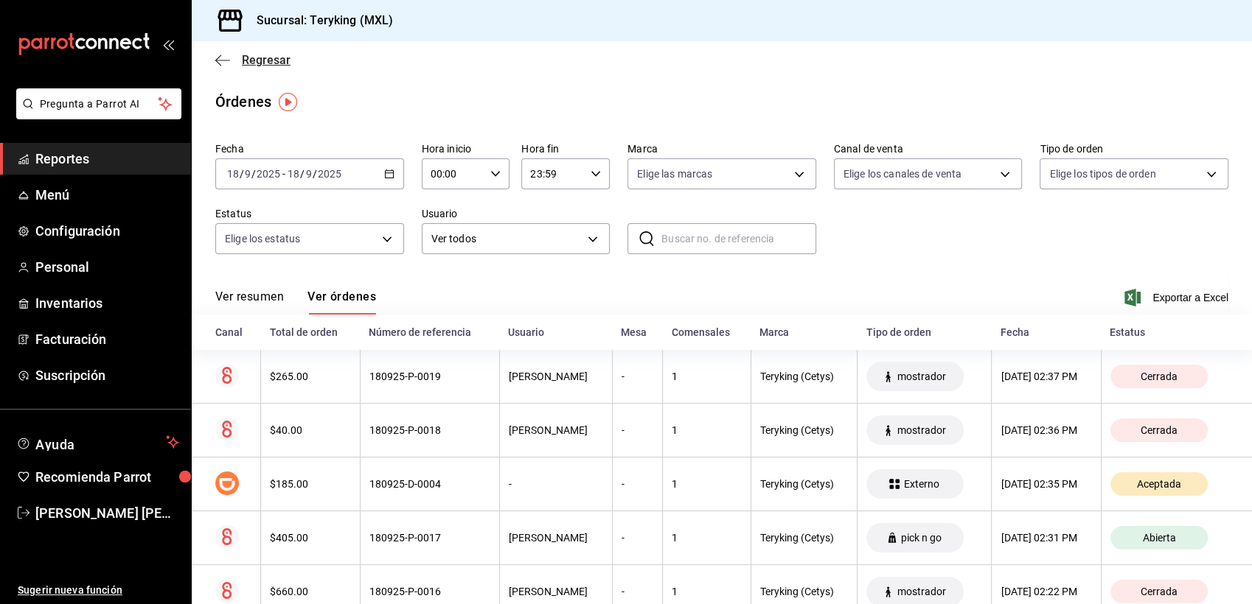
click at [254, 63] on span "Regresar" at bounding box center [266, 60] width 49 height 14
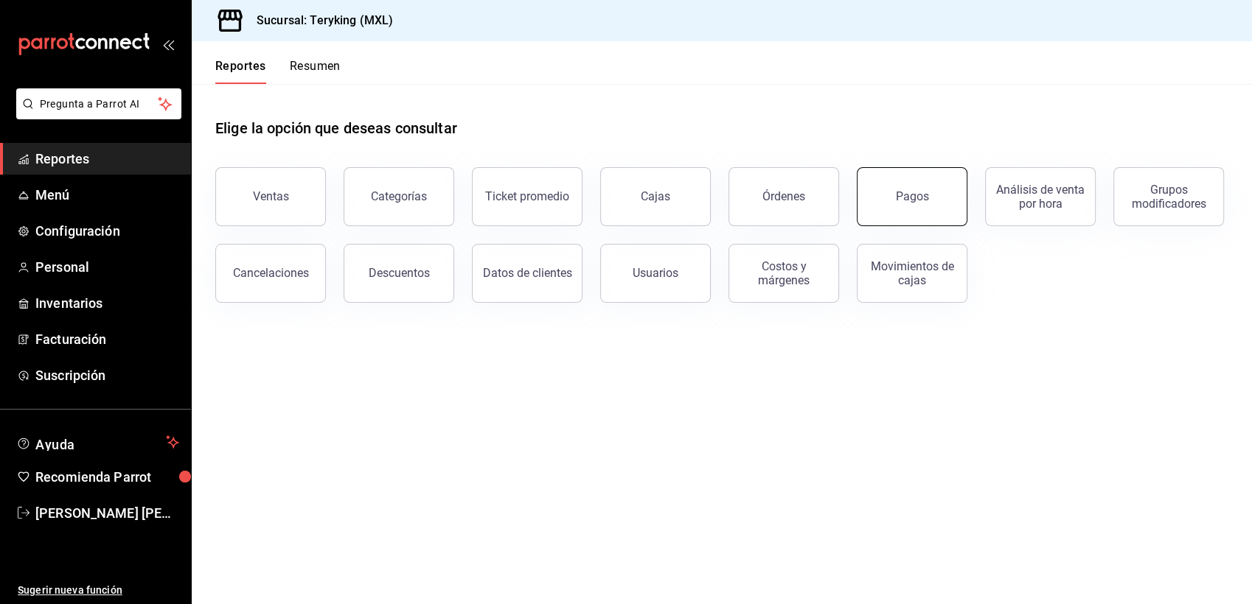
click at [891, 196] on button "Pagos" at bounding box center [911, 196] width 111 height 59
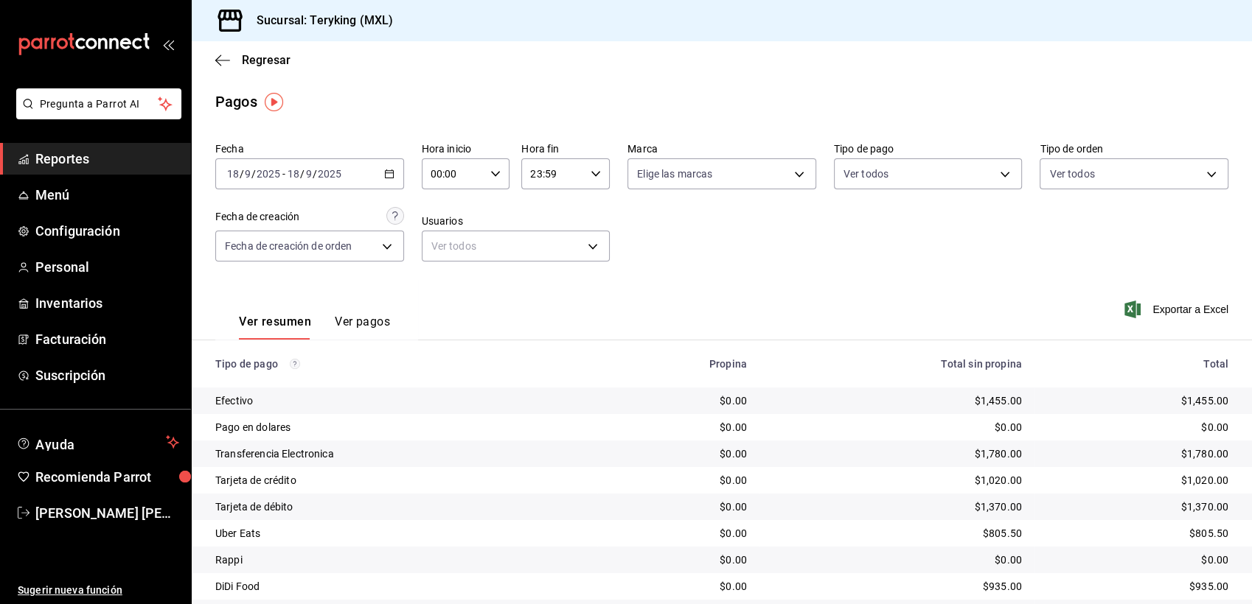
click at [95, 161] on span "Reportes" at bounding box center [107, 159] width 144 height 20
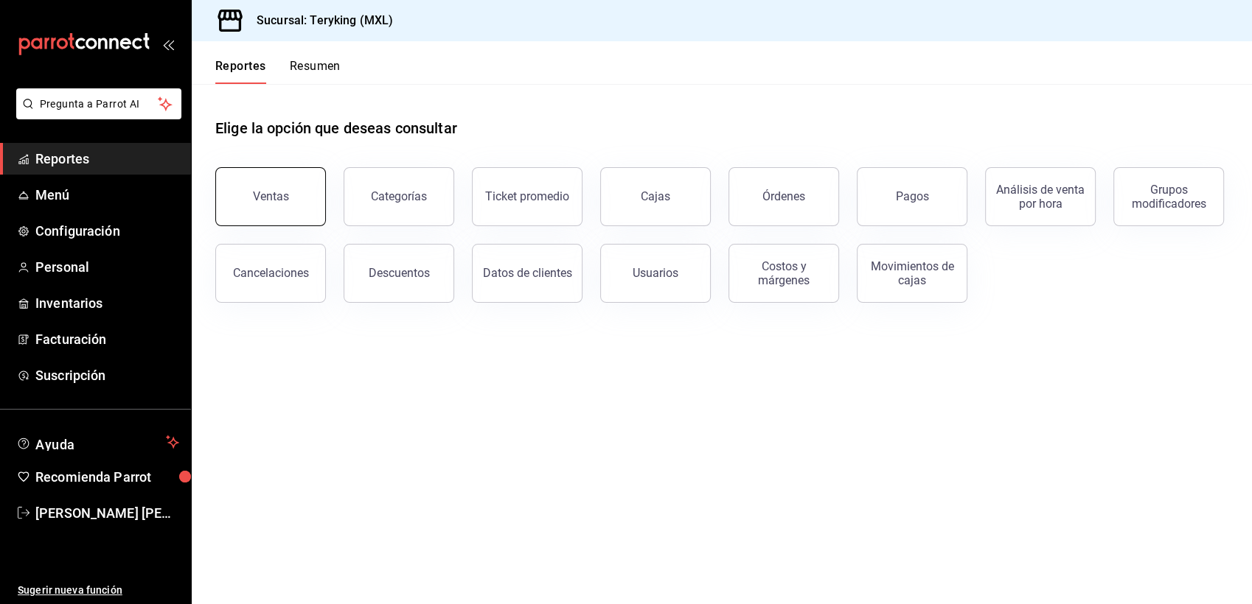
click at [265, 195] on div "Ventas" at bounding box center [271, 196] width 36 height 14
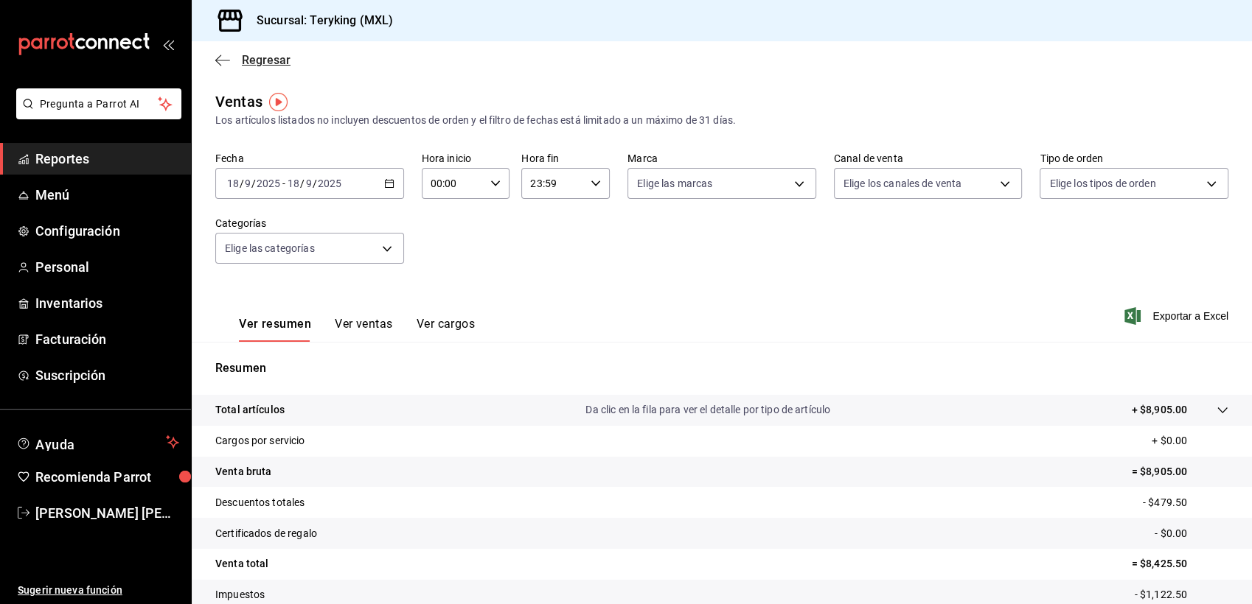
click at [275, 63] on span "Regresar" at bounding box center [266, 60] width 49 height 14
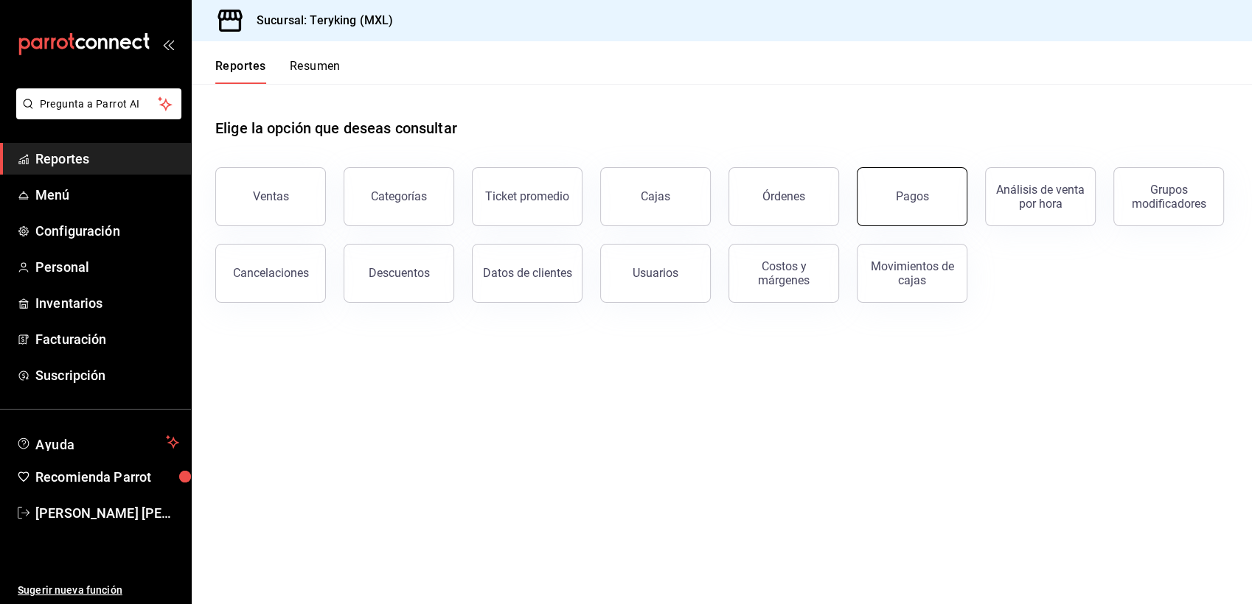
click at [922, 190] on div "Pagos" at bounding box center [912, 196] width 33 height 14
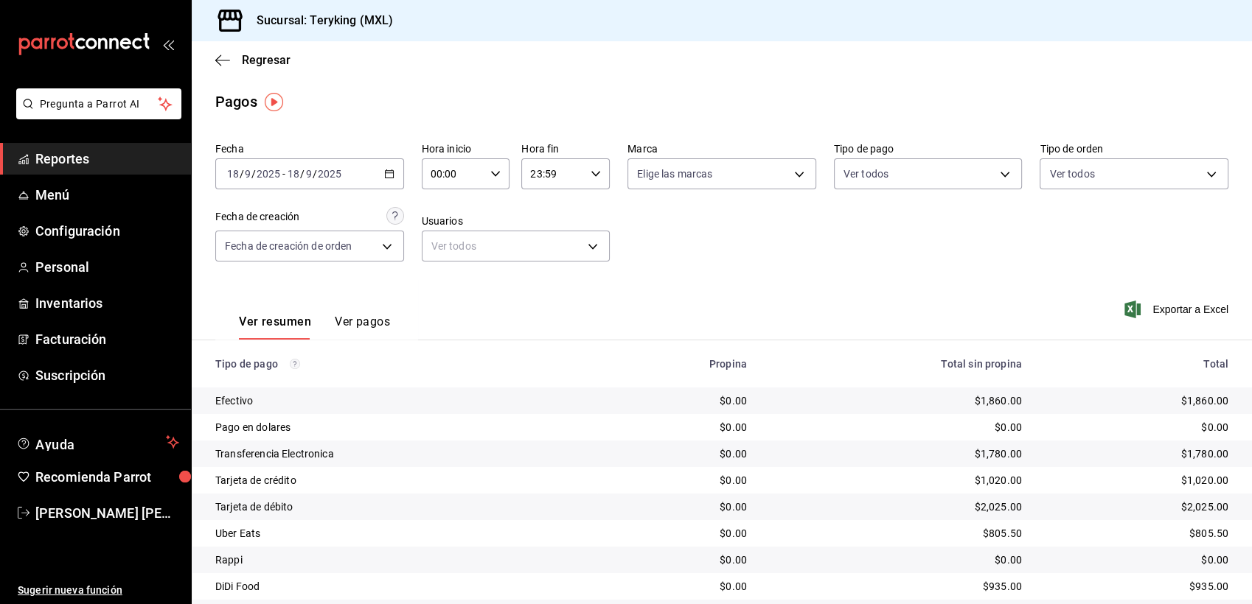
click at [385, 169] on icon "button" at bounding box center [389, 174] width 10 height 10
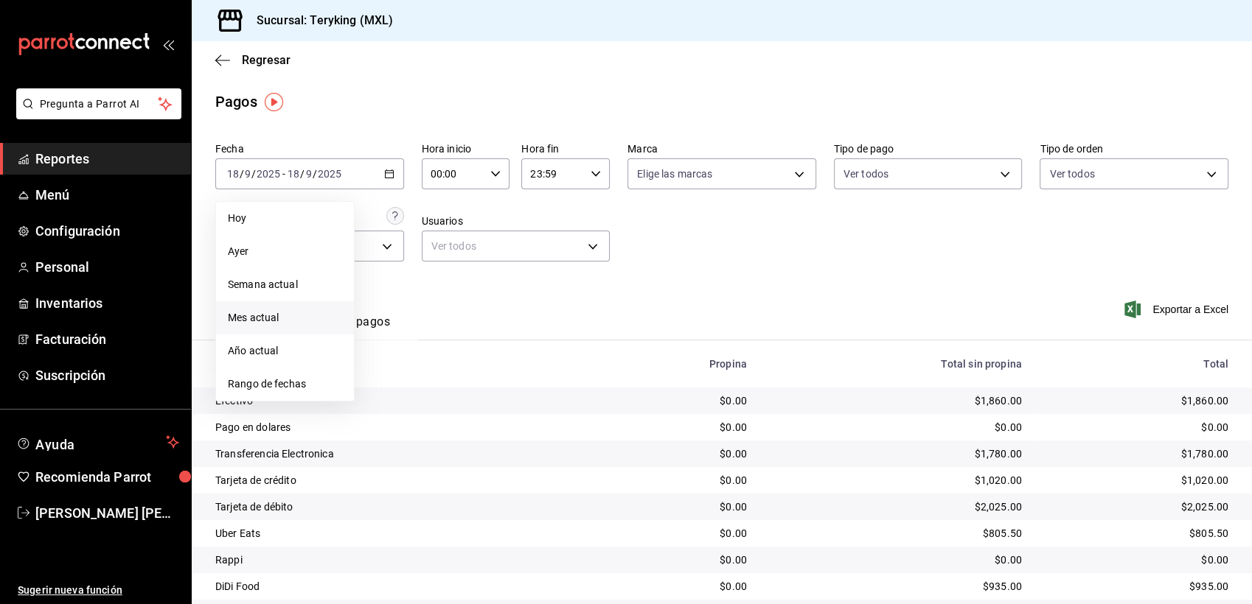
click at [262, 315] on span "Mes actual" at bounding box center [285, 317] width 114 height 15
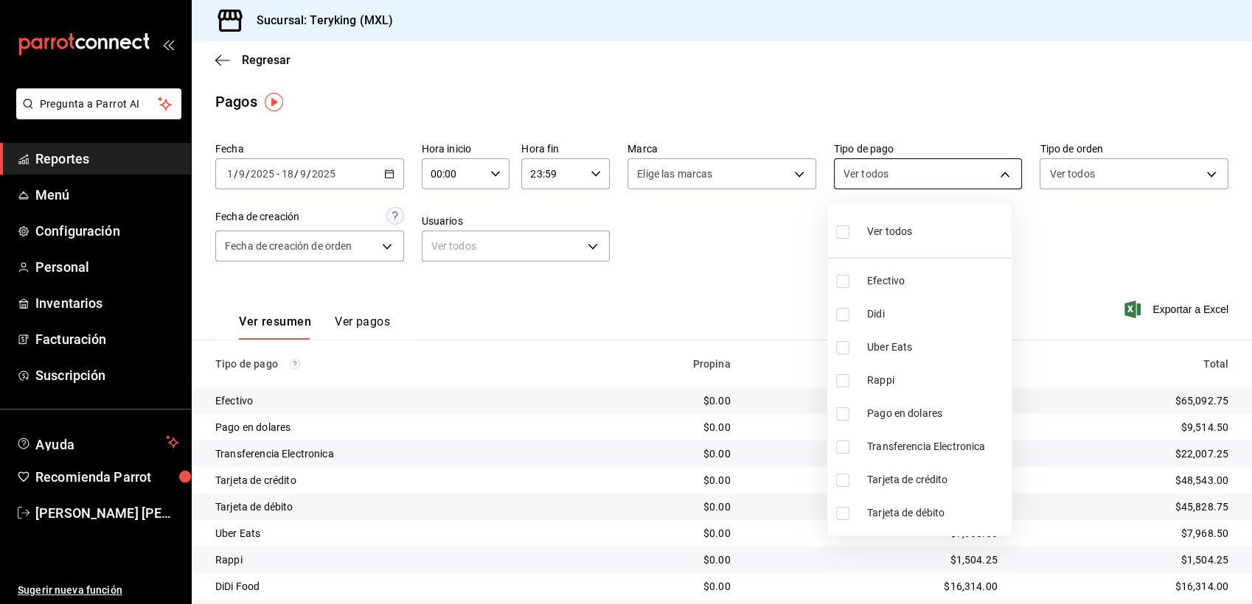
click at [947, 178] on body "Pregunta a Parrot AI Reportes Menú Configuración Personal Inventarios Facturaci…" at bounding box center [626, 302] width 1252 height 604
click at [842, 442] on input "checkbox" at bounding box center [842, 447] width 13 height 13
checkbox input "true"
type input "3a4798cf-ab3b-465c-a317-8bbabb6ffb90"
click at [763, 312] on div at bounding box center [626, 302] width 1252 height 604
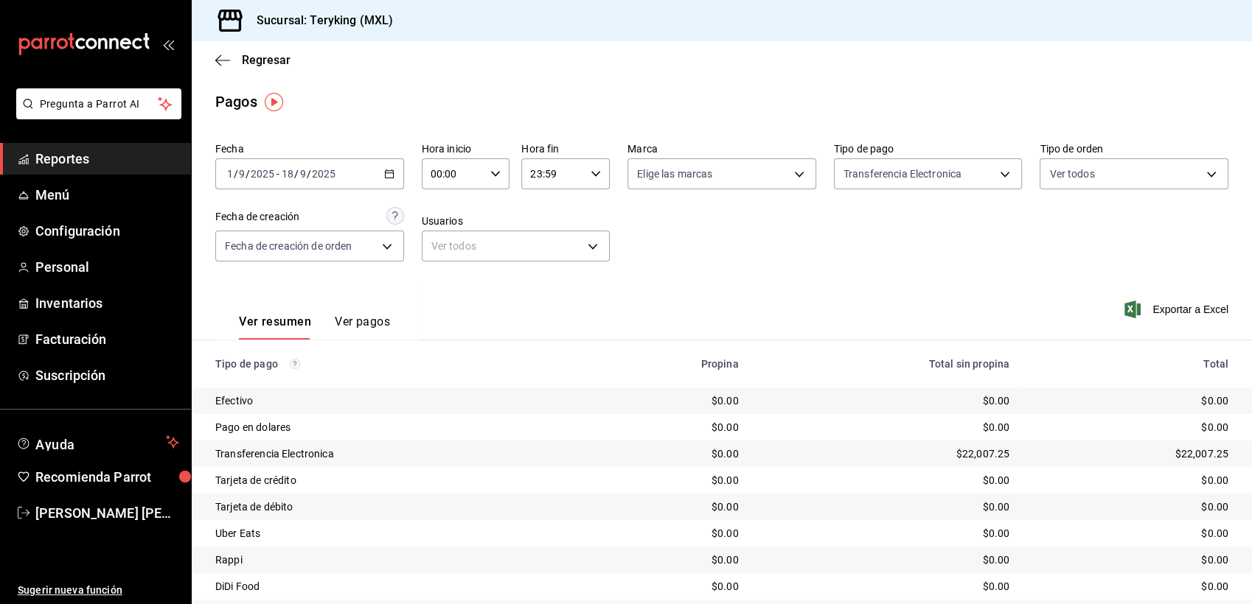
click at [363, 322] on button "Ver pagos" at bounding box center [362, 327] width 55 height 25
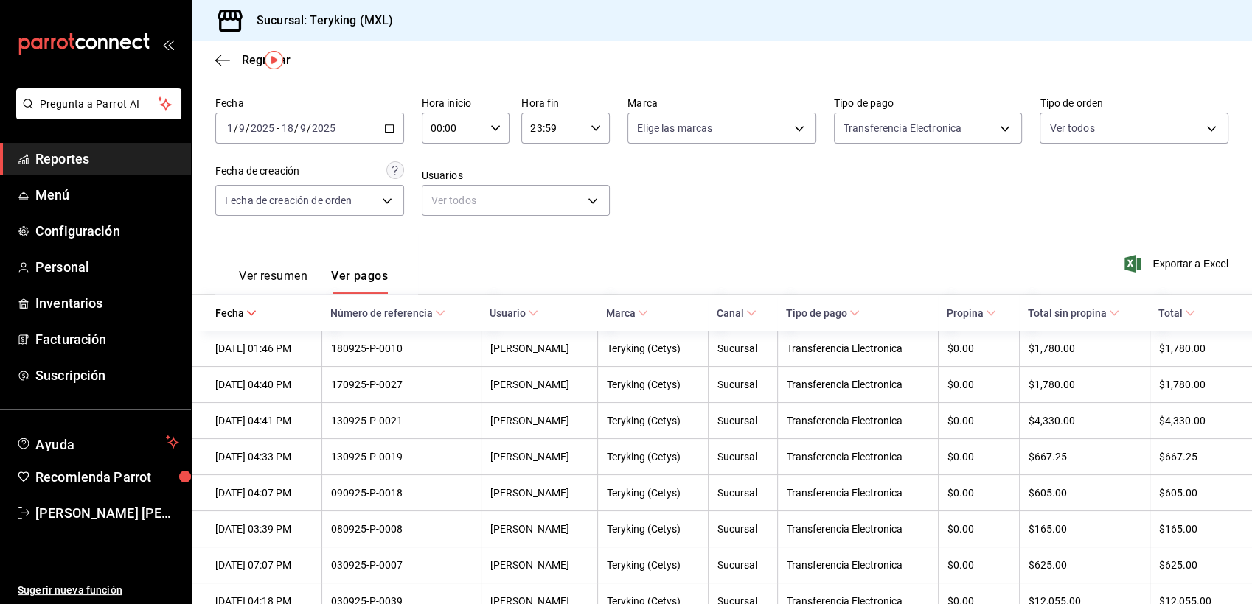
scroll to position [90, 0]
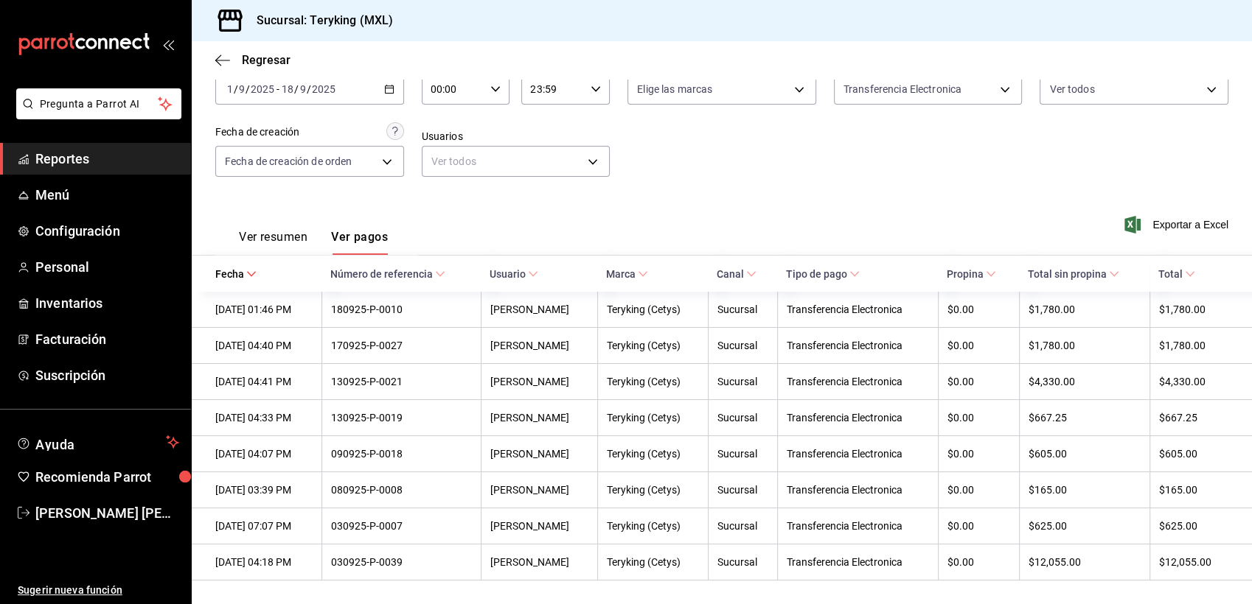
click at [94, 157] on span "Reportes" at bounding box center [107, 159] width 144 height 20
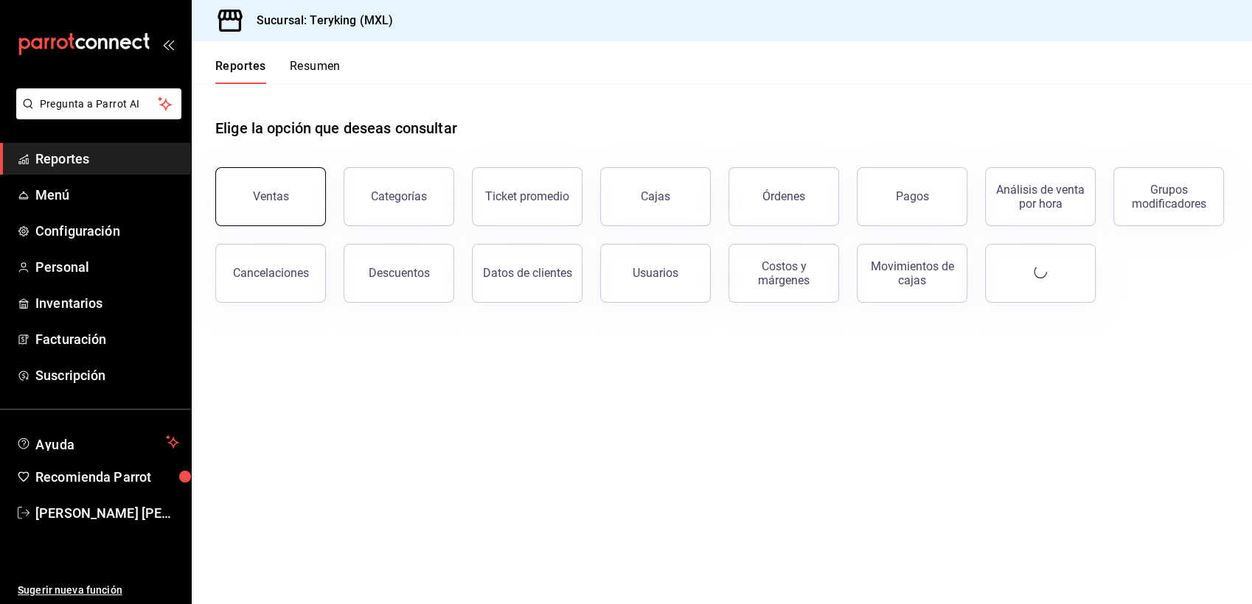
click at [294, 185] on button "Ventas" at bounding box center [270, 196] width 111 height 59
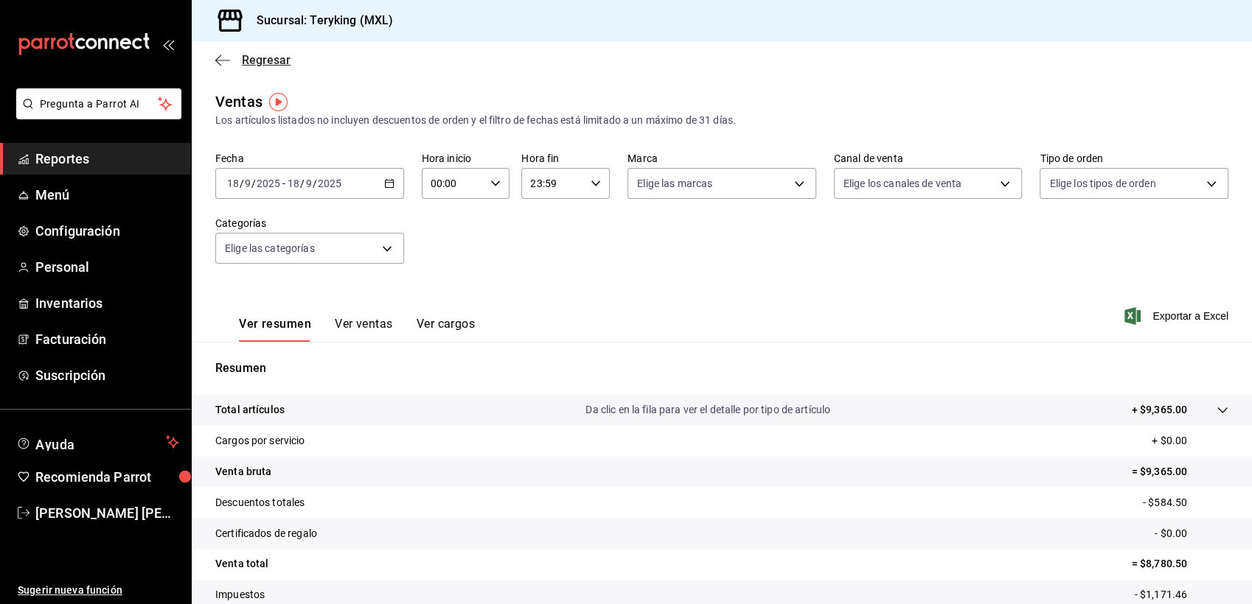
click at [273, 53] on span "Regresar" at bounding box center [266, 60] width 49 height 14
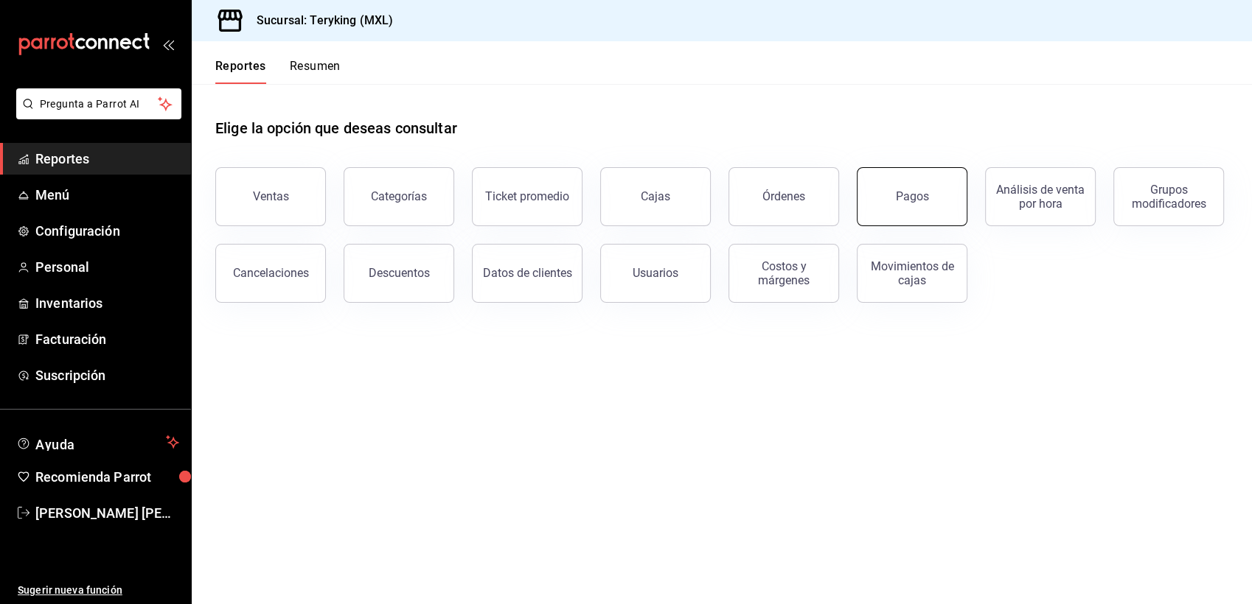
click at [876, 195] on button "Pagos" at bounding box center [911, 196] width 111 height 59
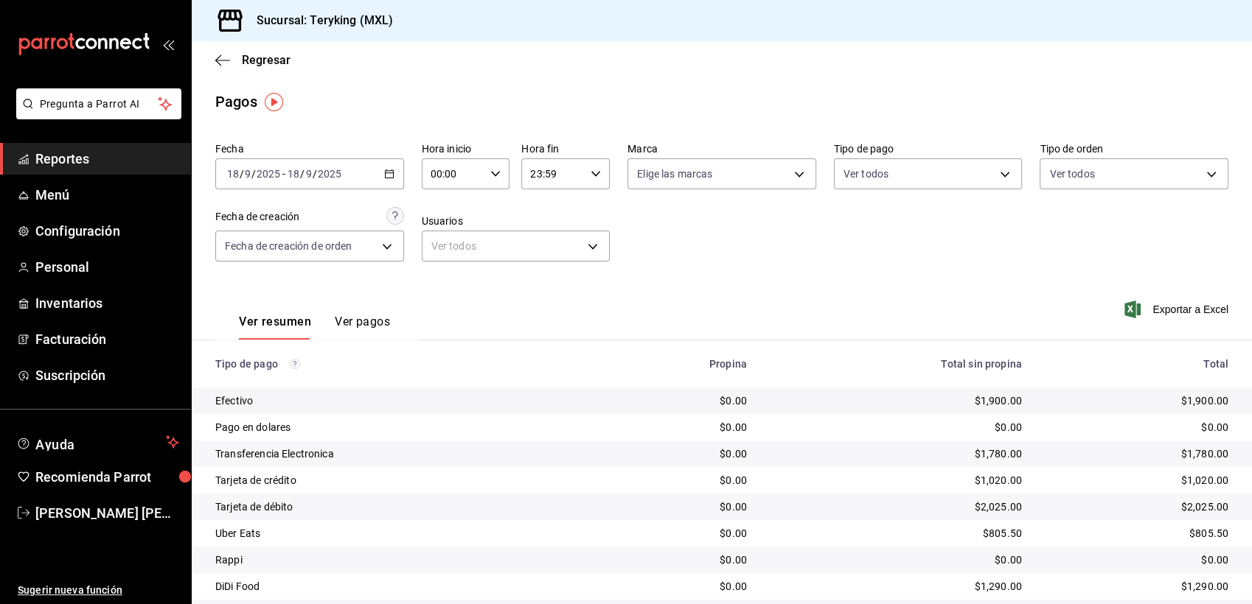
click at [385, 173] on \(Stroke\) "button" at bounding box center [389, 172] width 8 height 1
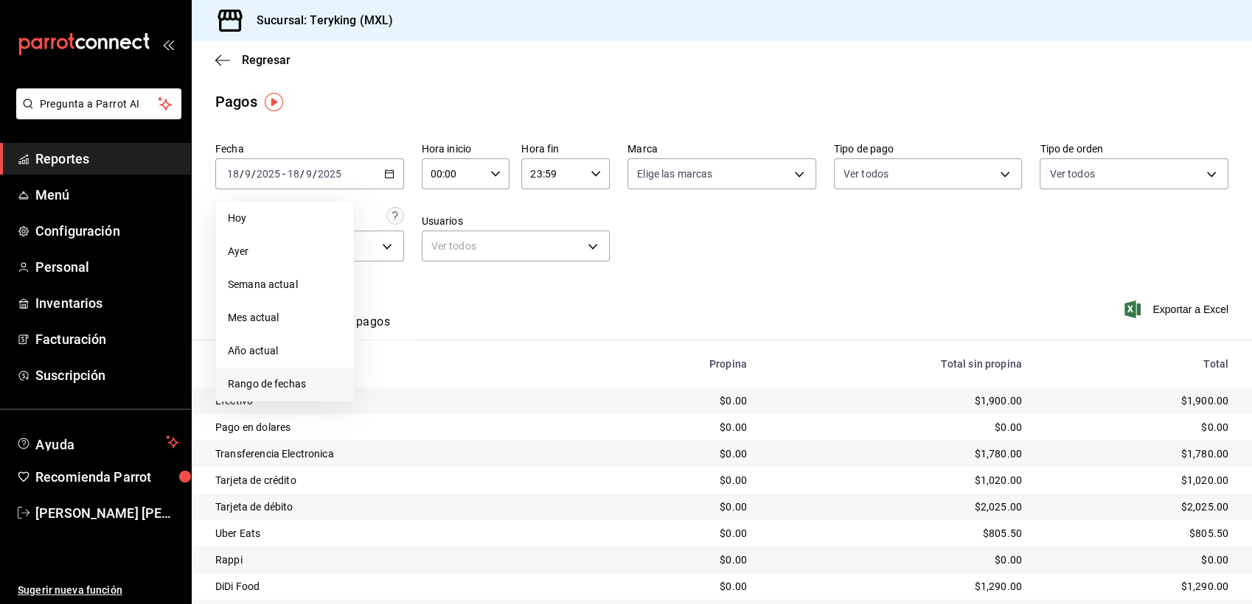
click at [283, 380] on span "Rango de fechas" at bounding box center [285, 384] width 114 height 15
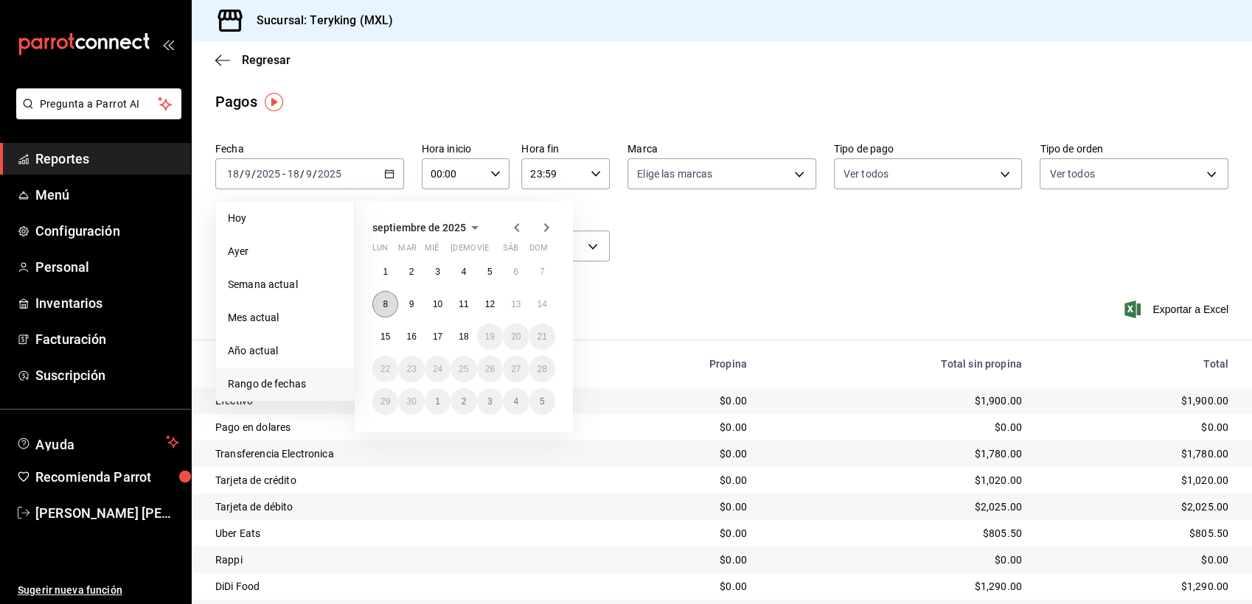
click at [385, 304] on abbr "8" at bounding box center [385, 304] width 5 height 10
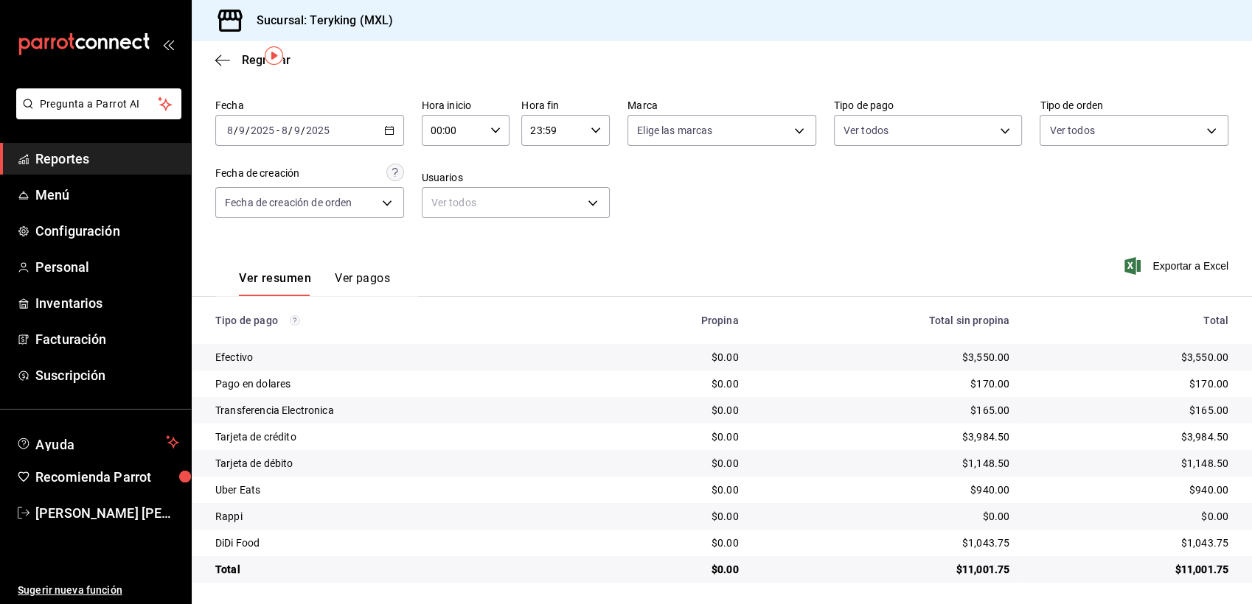
scroll to position [46, 0]
click at [384, 130] on icon "button" at bounding box center [389, 128] width 10 height 10
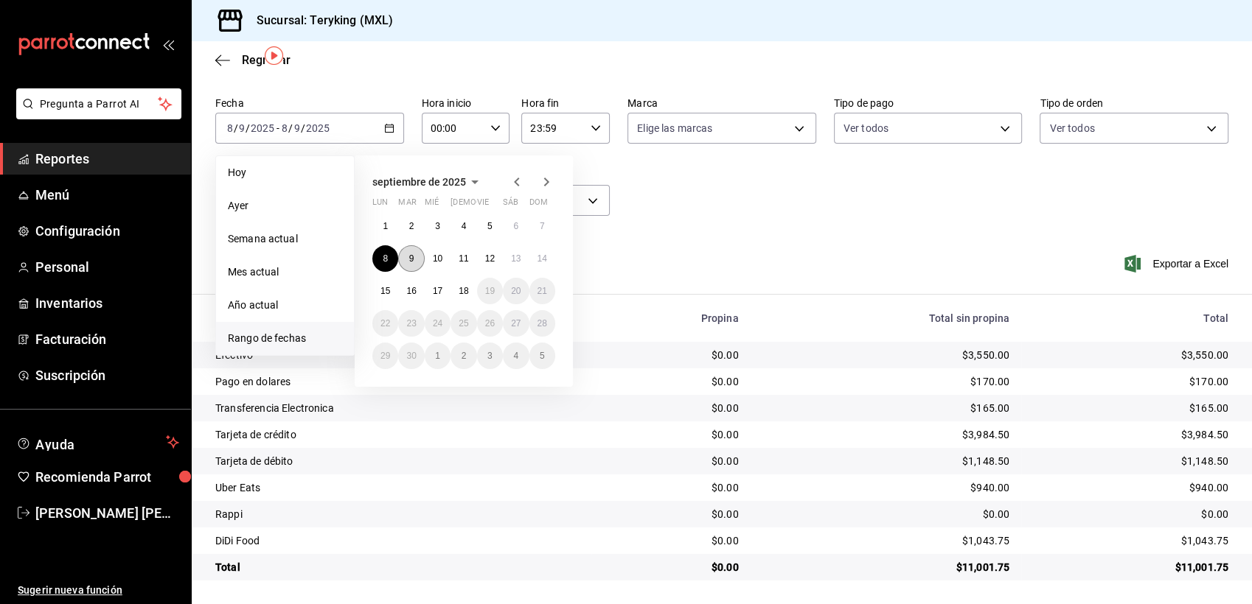
click at [411, 257] on abbr "9" at bounding box center [411, 259] width 5 height 10
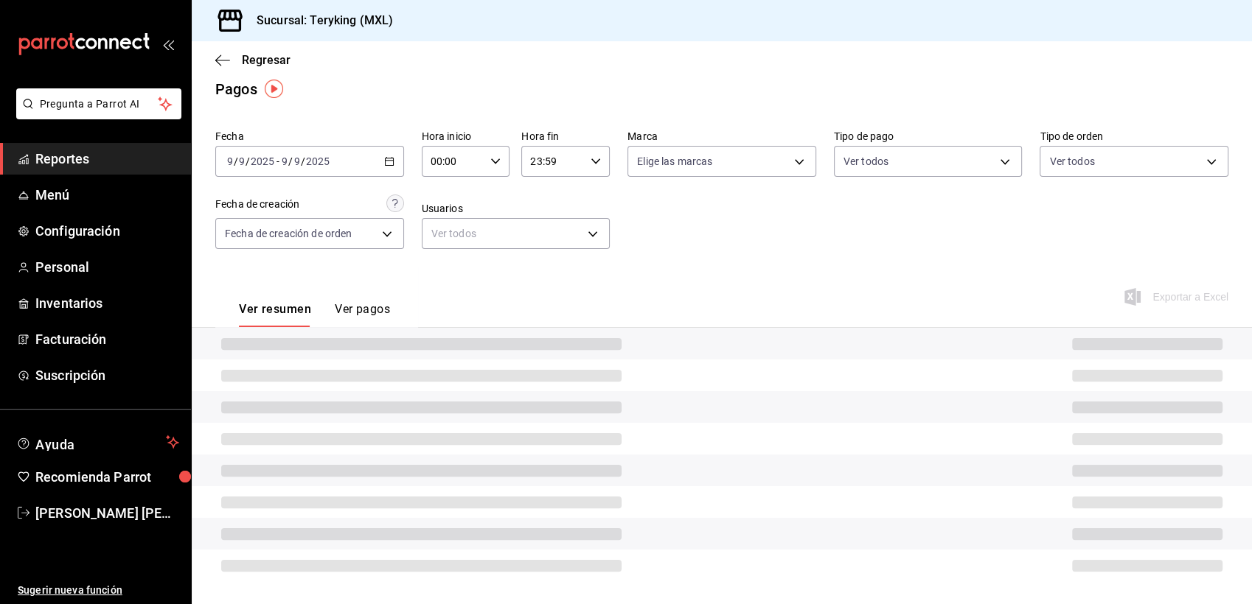
scroll to position [46, 0]
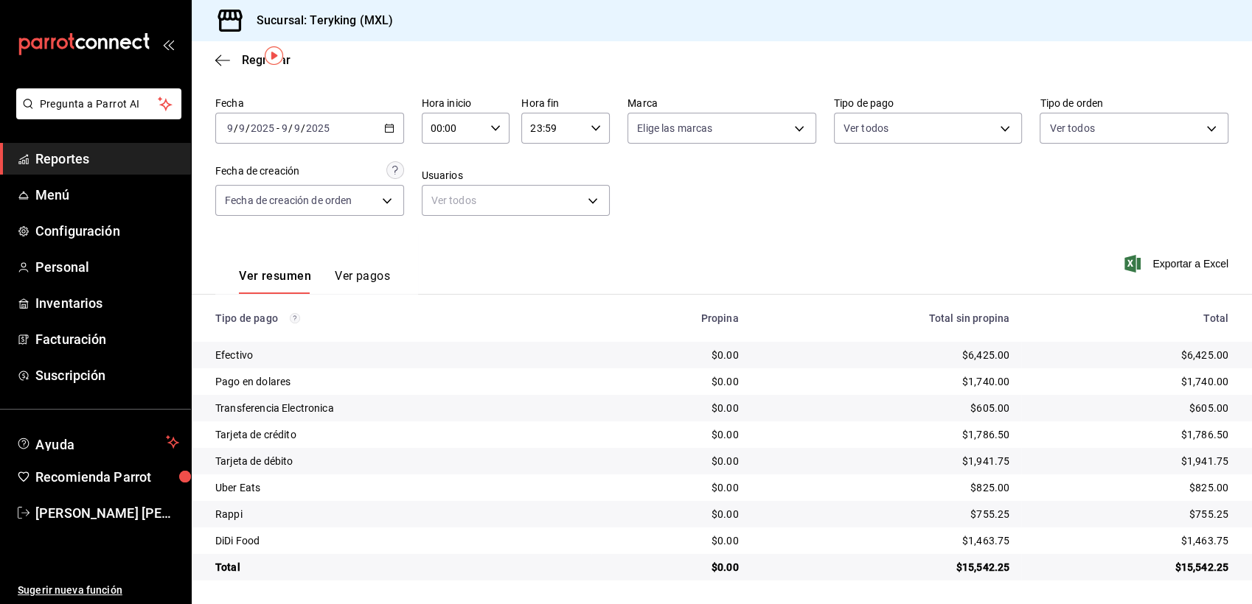
click at [890, 229] on div "Fecha [DATE] [DATE] - [DATE] [DATE] Hora inicio 00:00 Hora inicio Hora fin 23:5…" at bounding box center [721, 162] width 1013 height 143
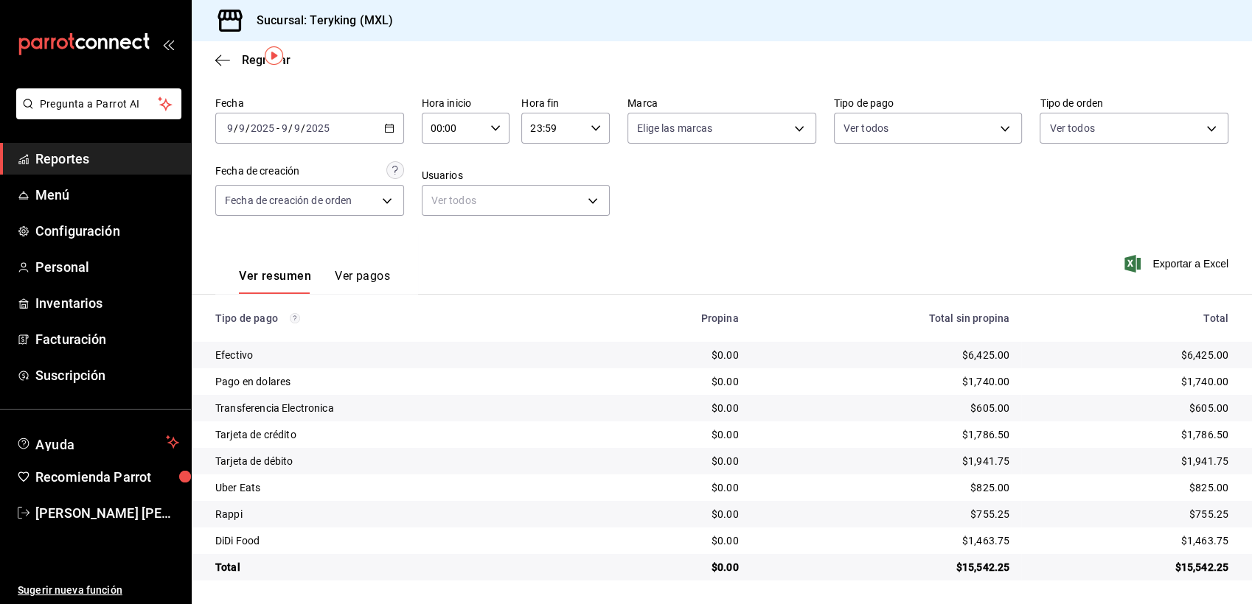
click at [890, 229] on div "Fecha [DATE] [DATE] - [DATE] [DATE] Hora inicio 00:00 Hora inicio Hora fin 23:5…" at bounding box center [721, 162] width 1013 height 143
click at [384, 125] on icon "button" at bounding box center [389, 128] width 10 height 10
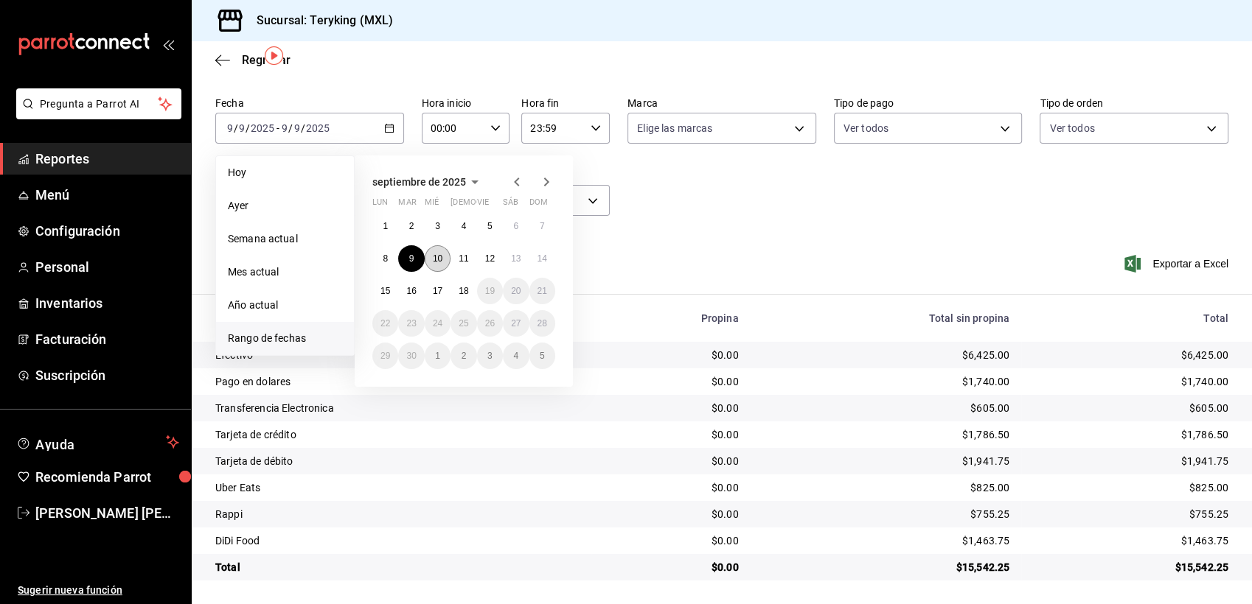
click at [433, 256] on abbr "10" at bounding box center [438, 259] width 10 height 10
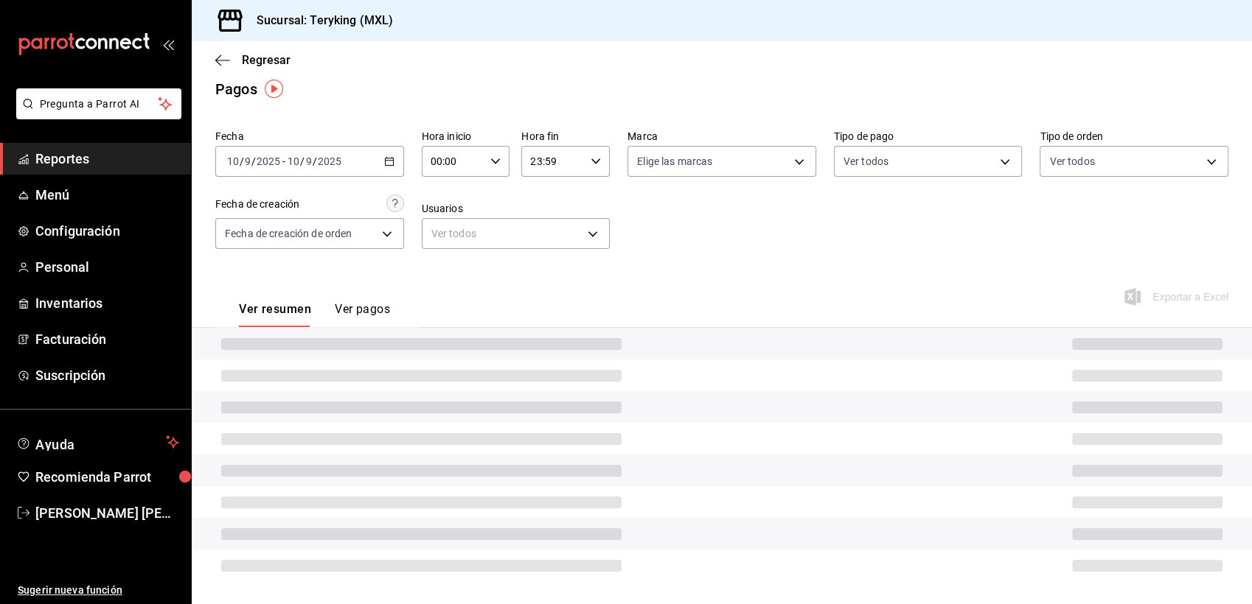
scroll to position [46, 0]
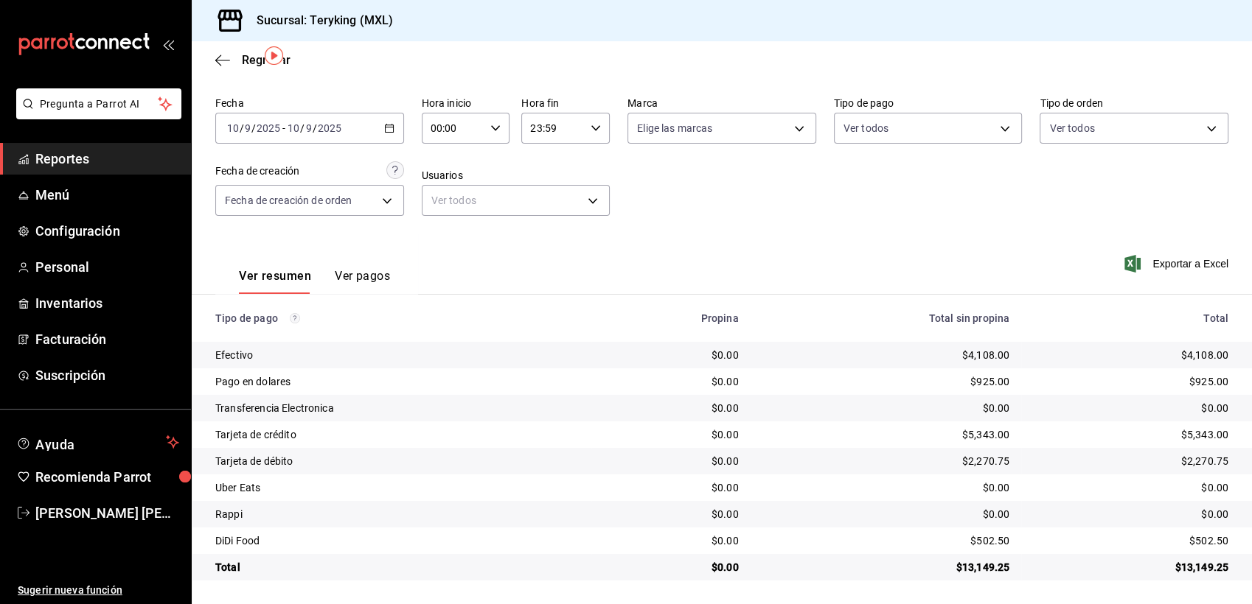
click at [385, 127] on \(Stroke\) "button" at bounding box center [389, 127] width 8 height 1
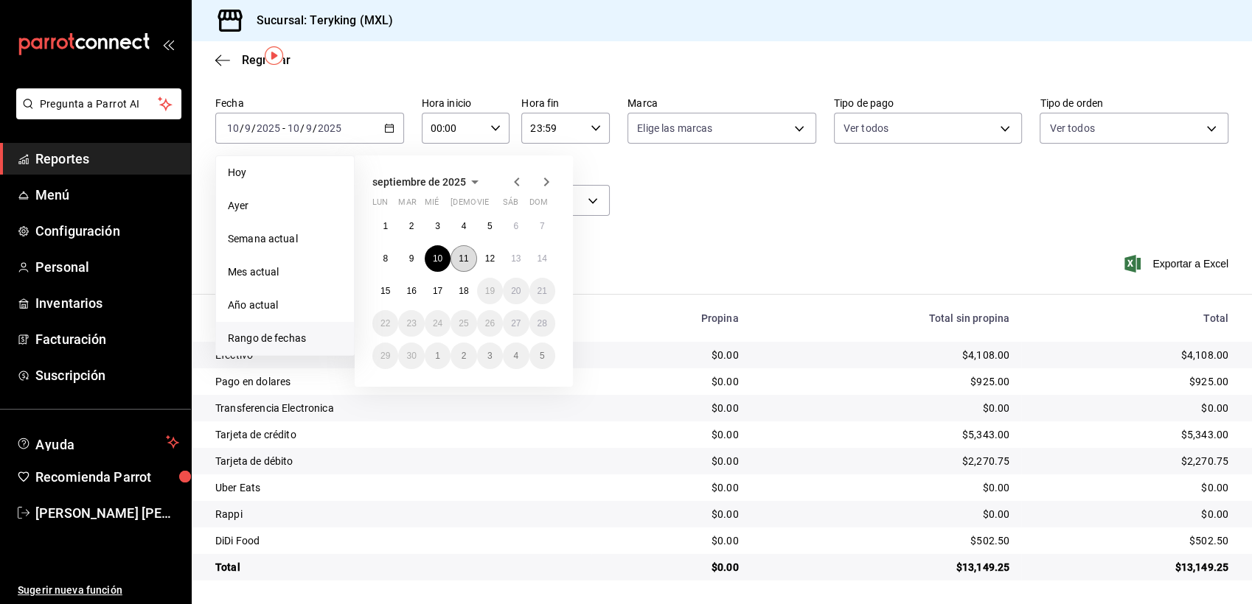
click at [459, 256] on abbr "11" at bounding box center [463, 259] width 10 height 10
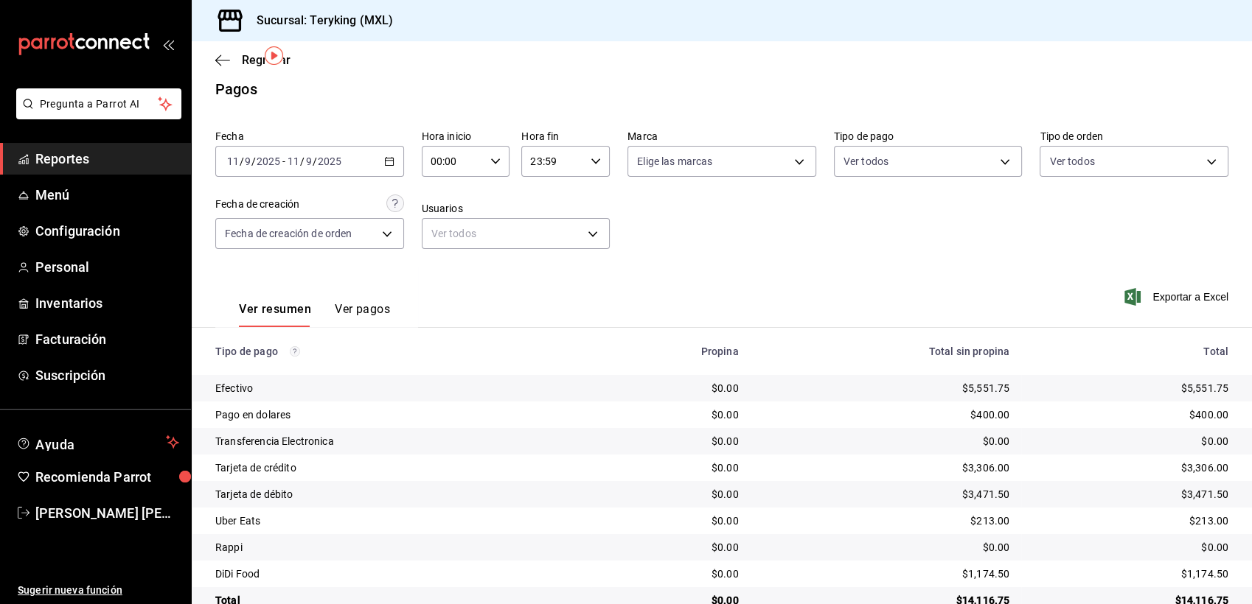
scroll to position [46, 0]
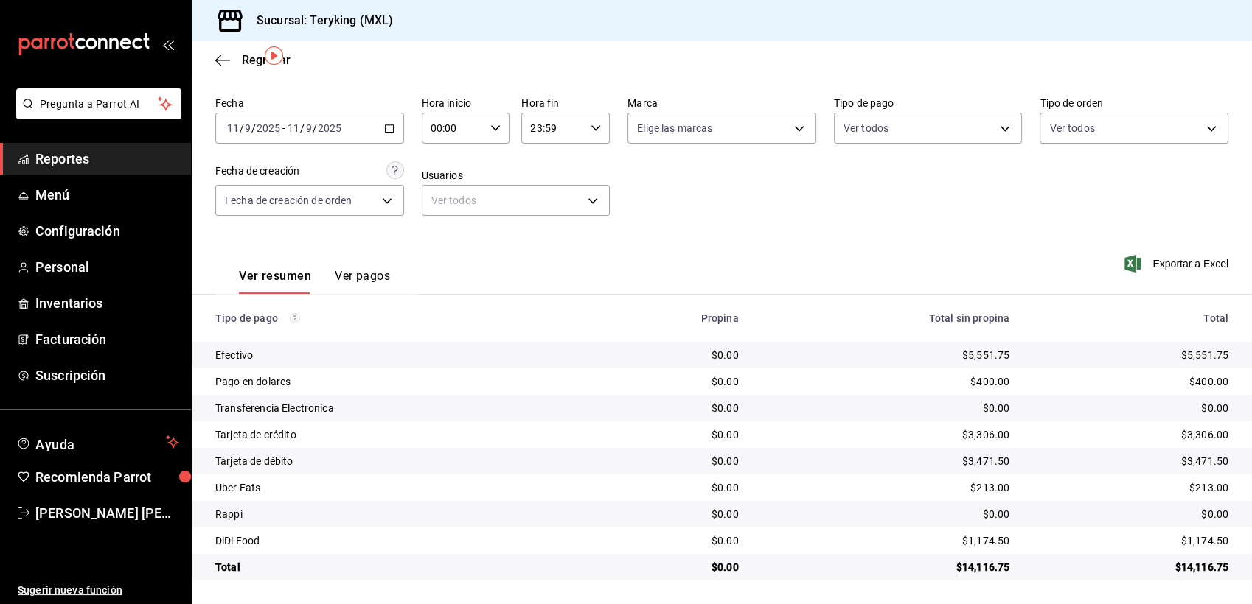
click at [384, 131] on icon "button" at bounding box center [389, 128] width 10 height 10
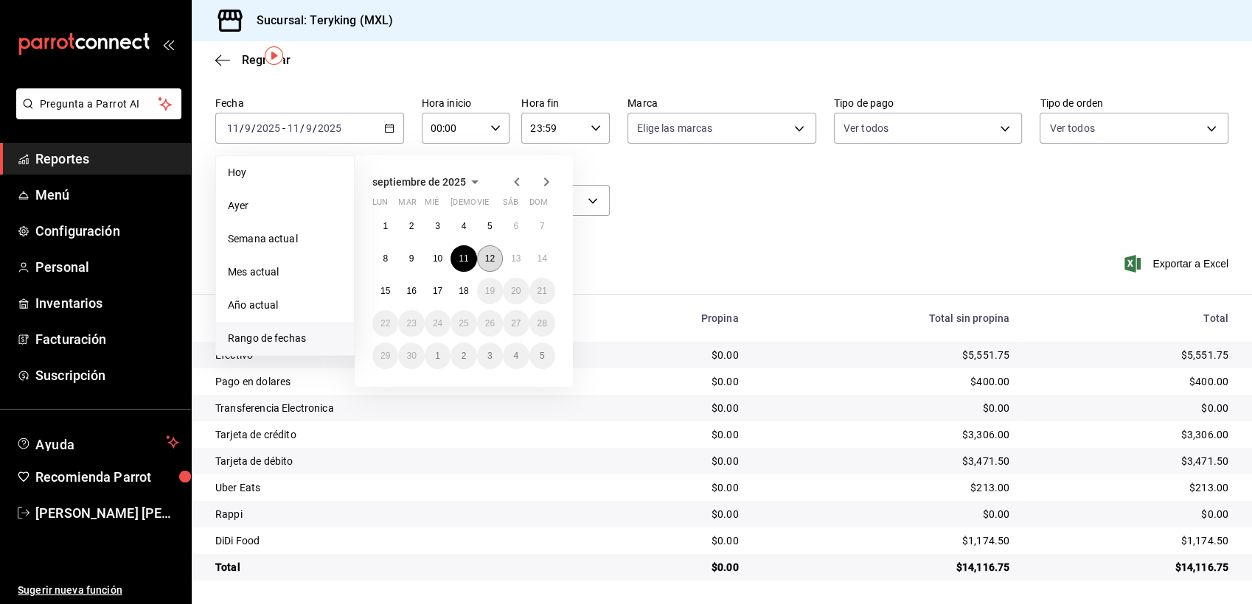
click at [495, 252] on button "12" at bounding box center [490, 258] width 26 height 27
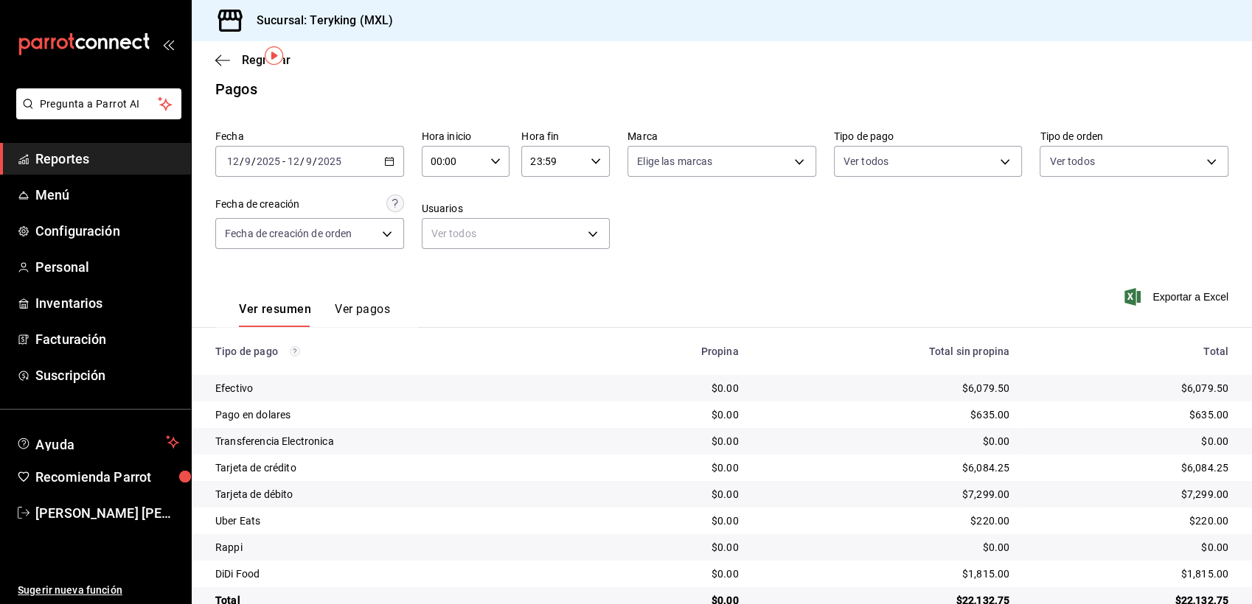
scroll to position [46, 0]
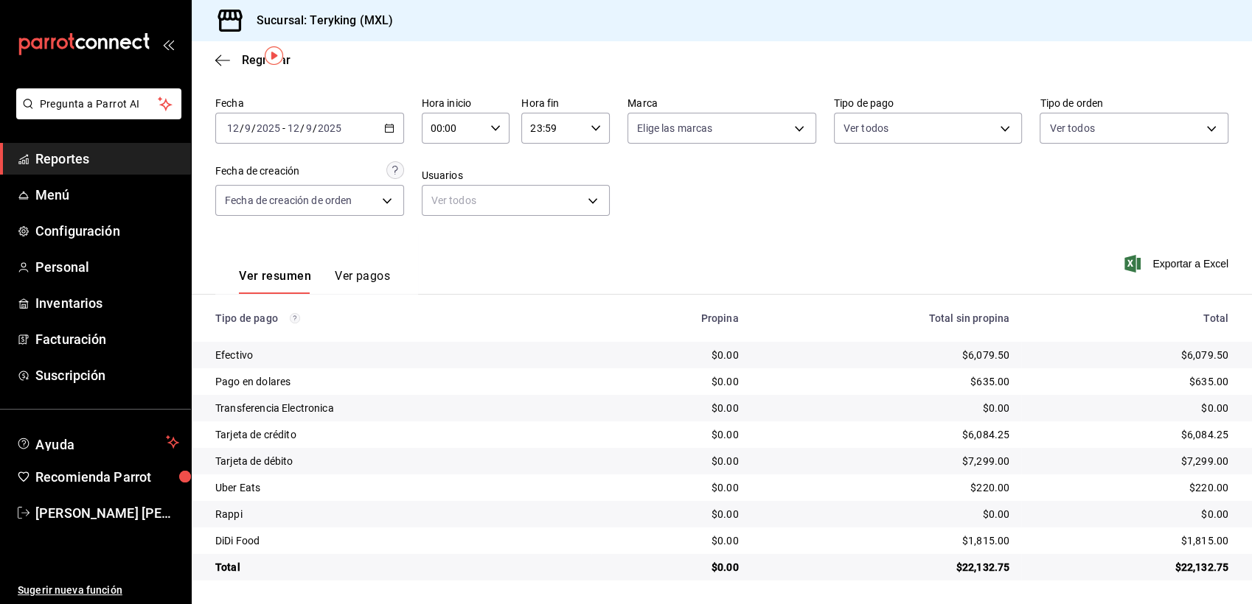
click at [380, 124] on div "[DATE] [DATE] - [DATE] [DATE]" at bounding box center [309, 128] width 189 height 31
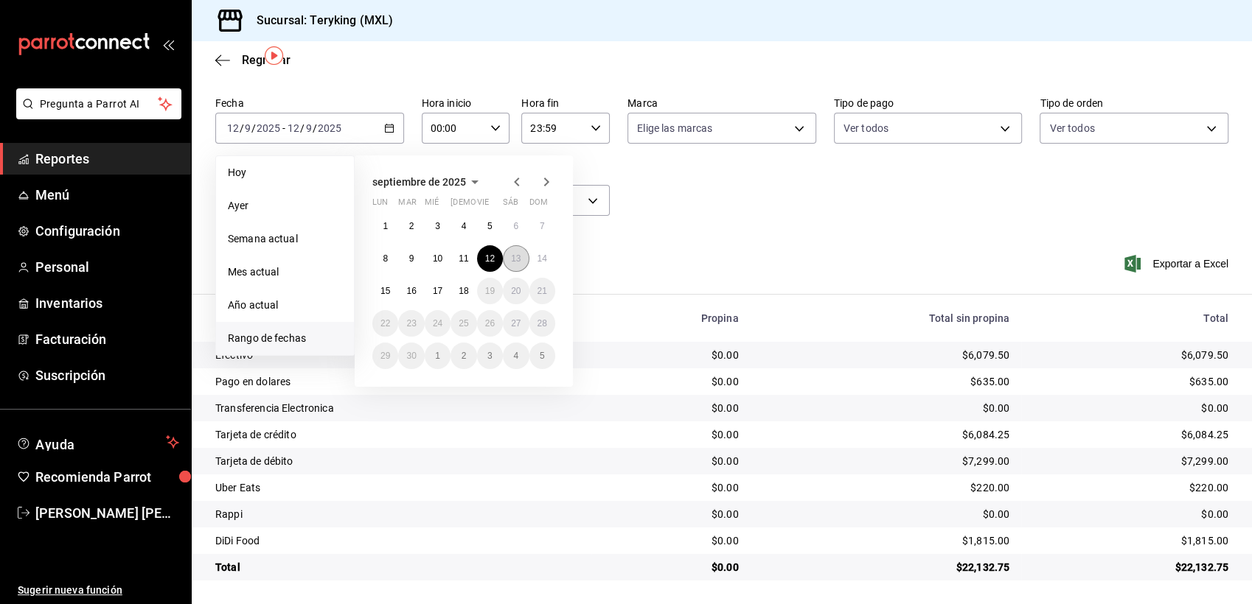
click at [513, 259] on abbr "13" at bounding box center [516, 259] width 10 height 10
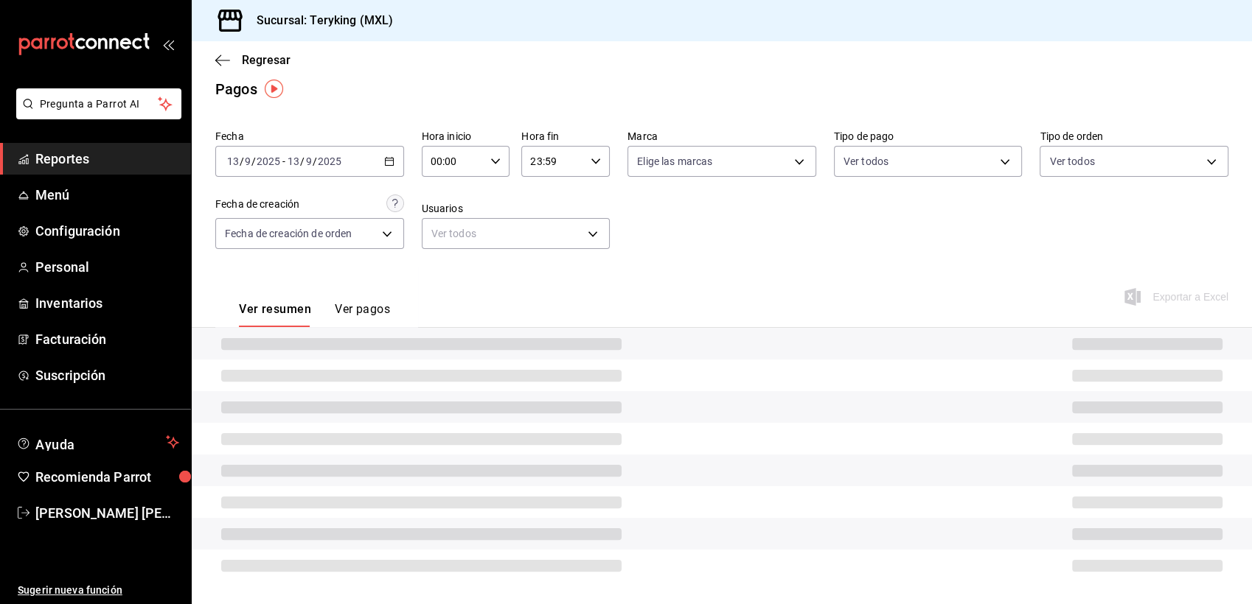
scroll to position [46, 0]
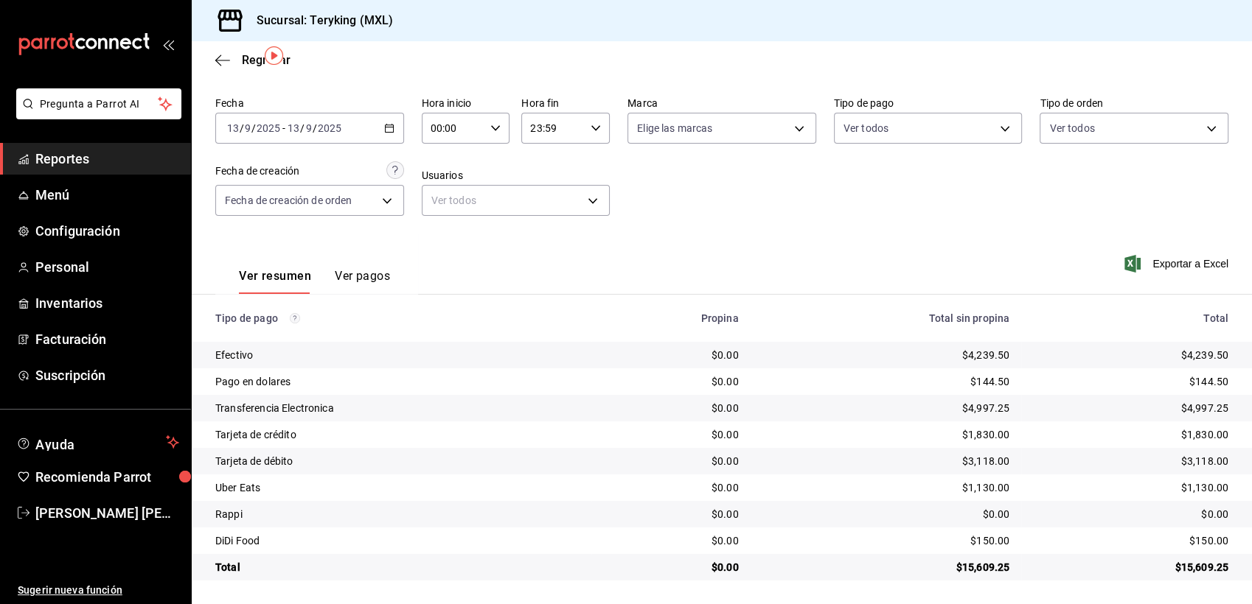
click at [384, 123] on icon "button" at bounding box center [389, 128] width 10 height 10
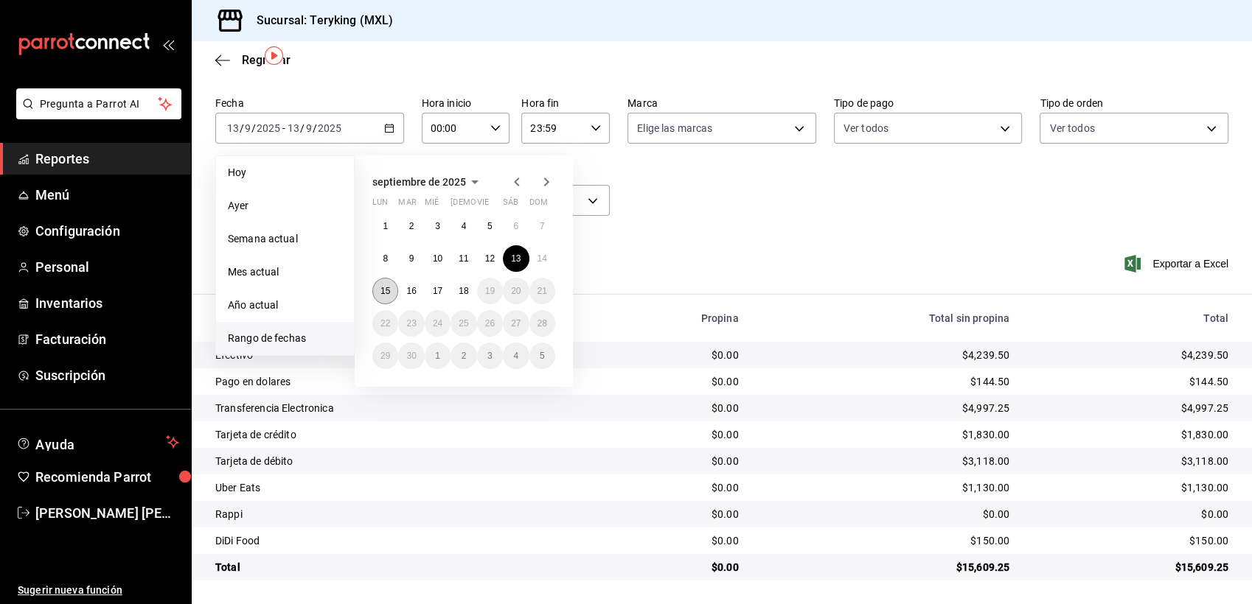
click at [383, 286] on abbr "15" at bounding box center [385, 291] width 10 height 10
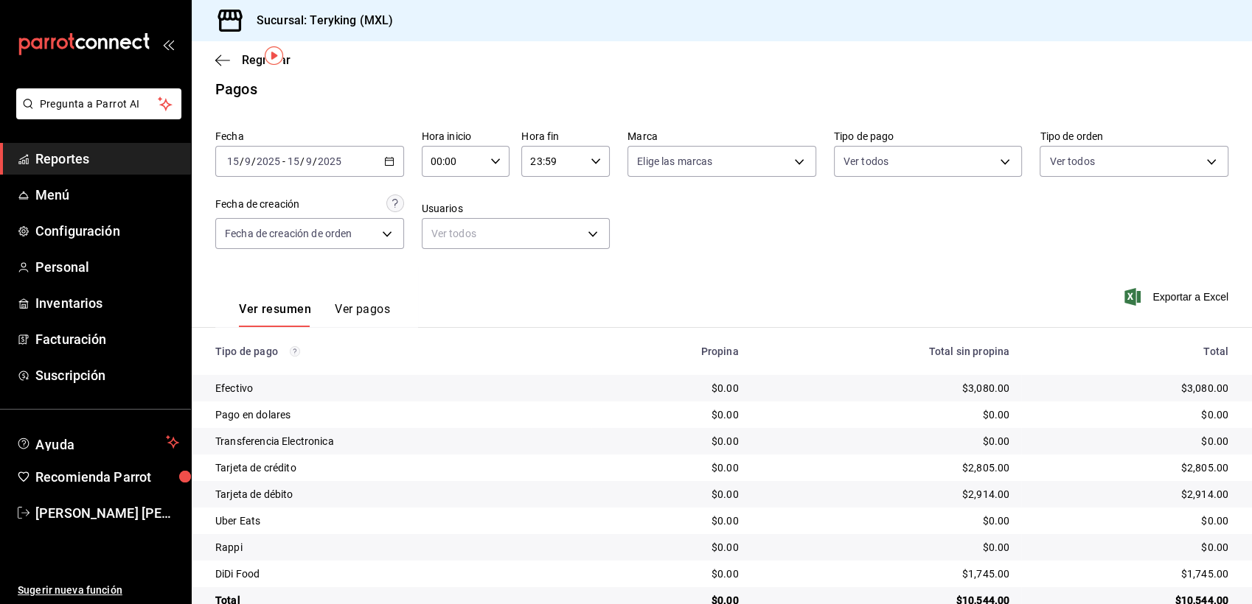
scroll to position [46, 0]
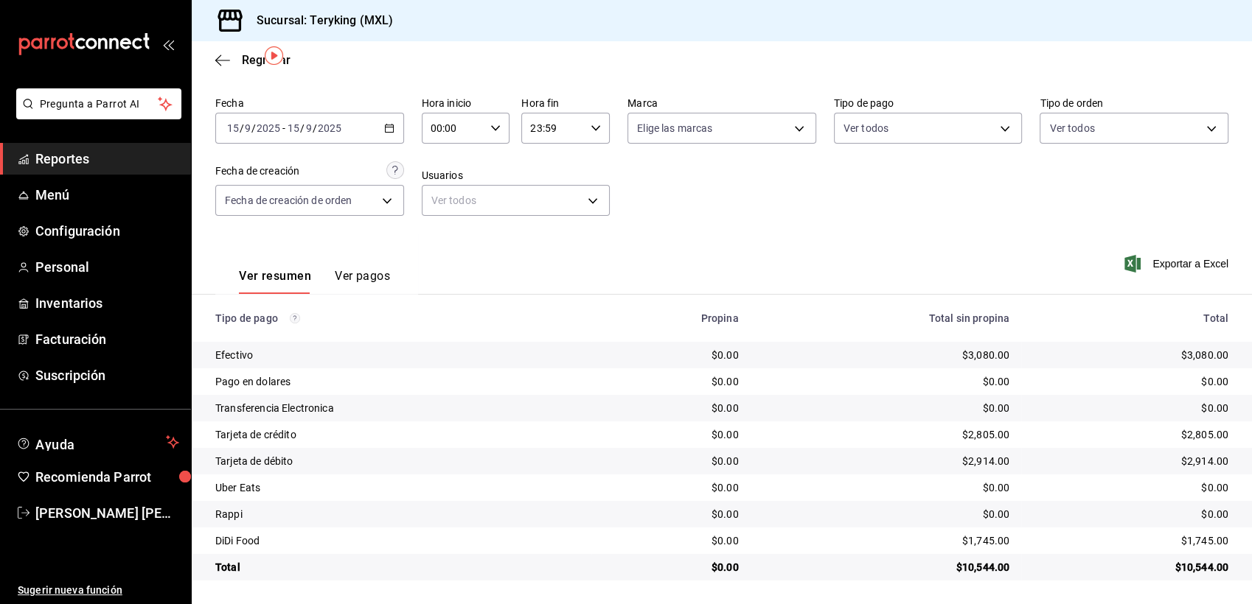
click at [385, 123] on icon "button" at bounding box center [389, 128] width 10 height 10
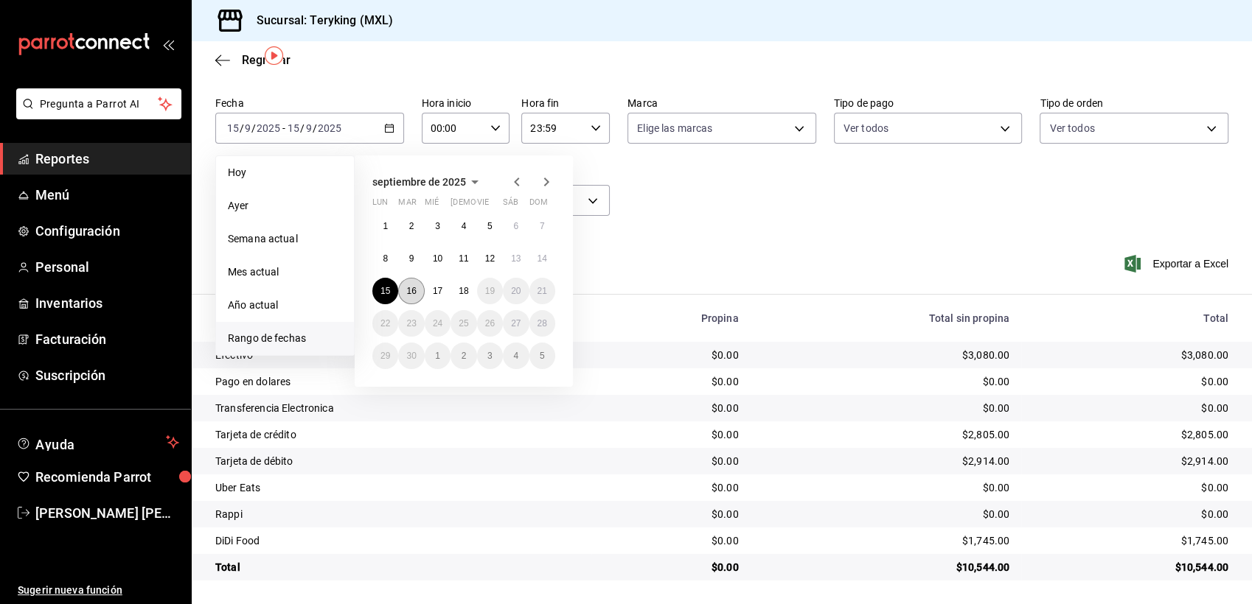
click at [412, 281] on button "16" at bounding box center [411, 291] width 26 height 27
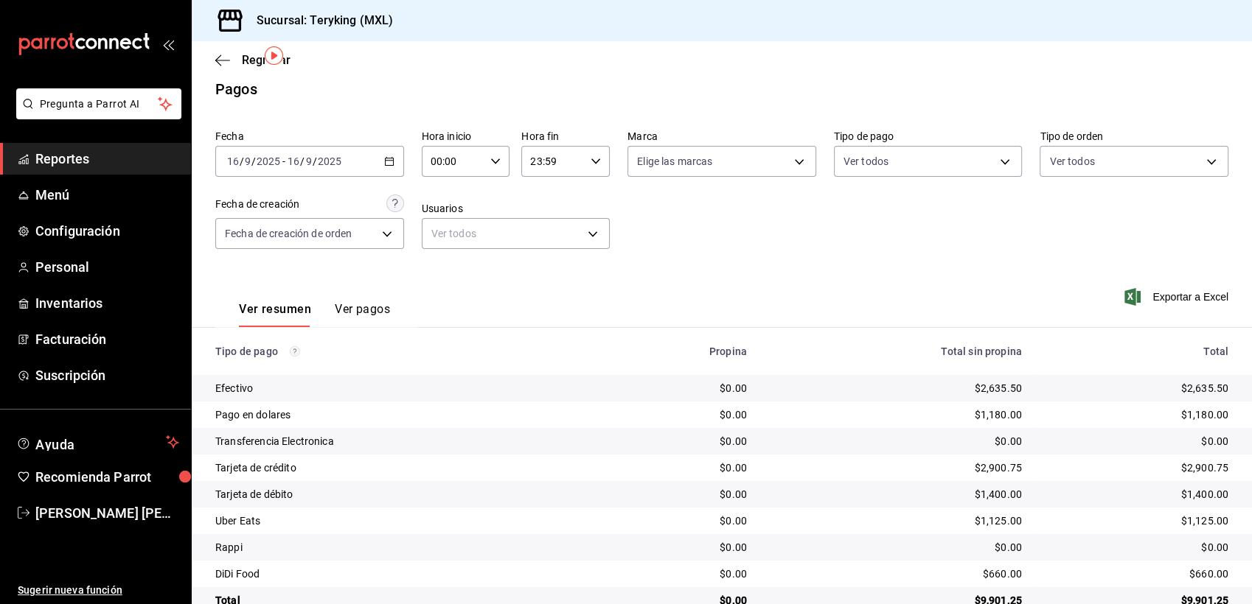
scroll to position [46, 0]
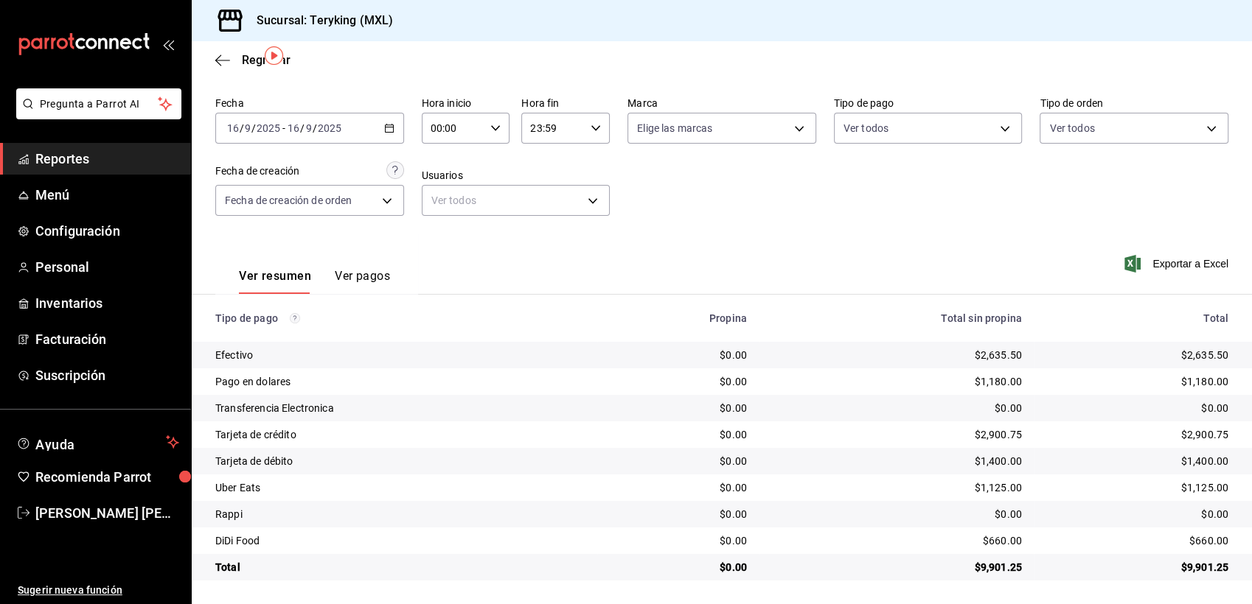
click at [387, 128] on icon "button" at bounding box center [389, 128] width 10 height 10
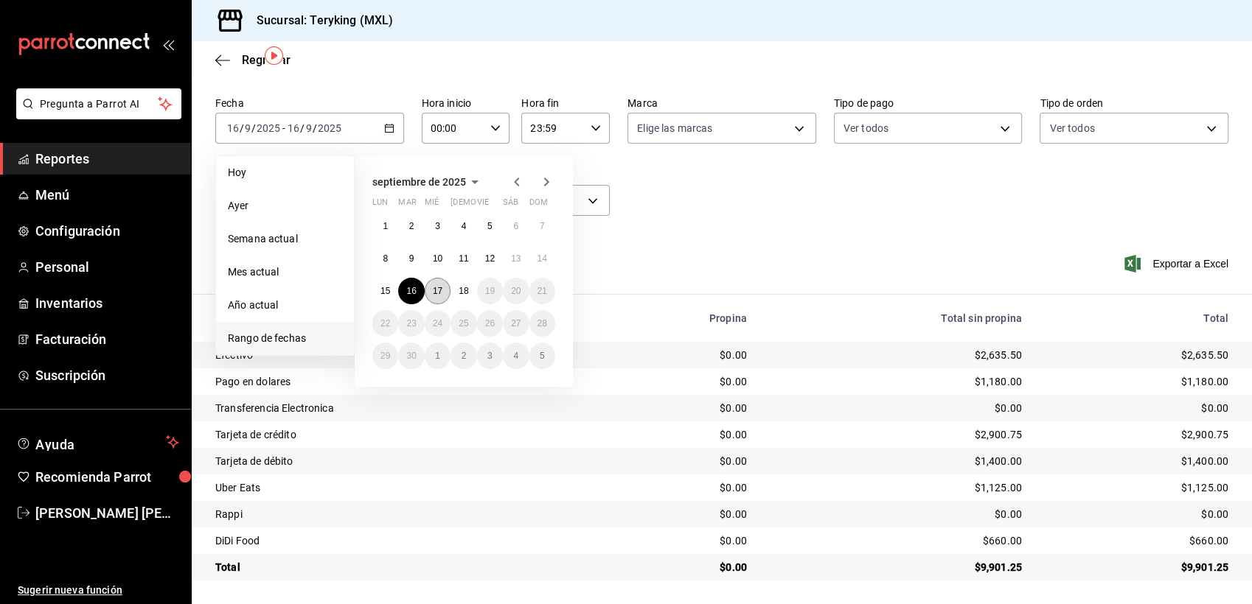
click at [435, 290] on abbr "17" at bounding box center [438, 291] width 10 height 10
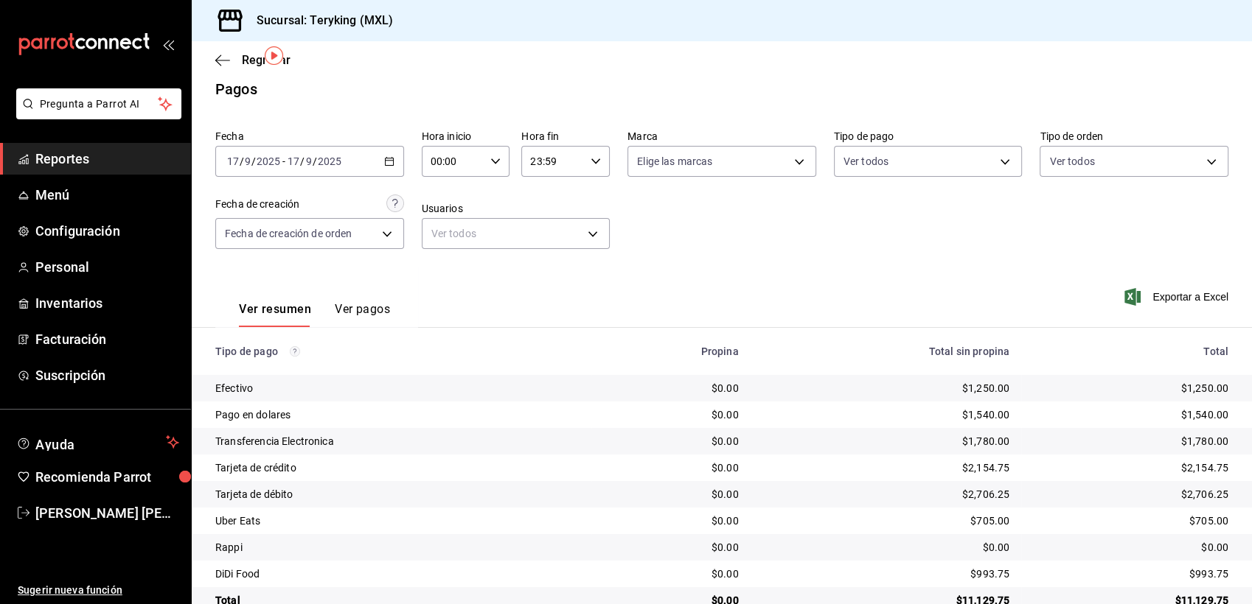
scroll to position [46, 0]
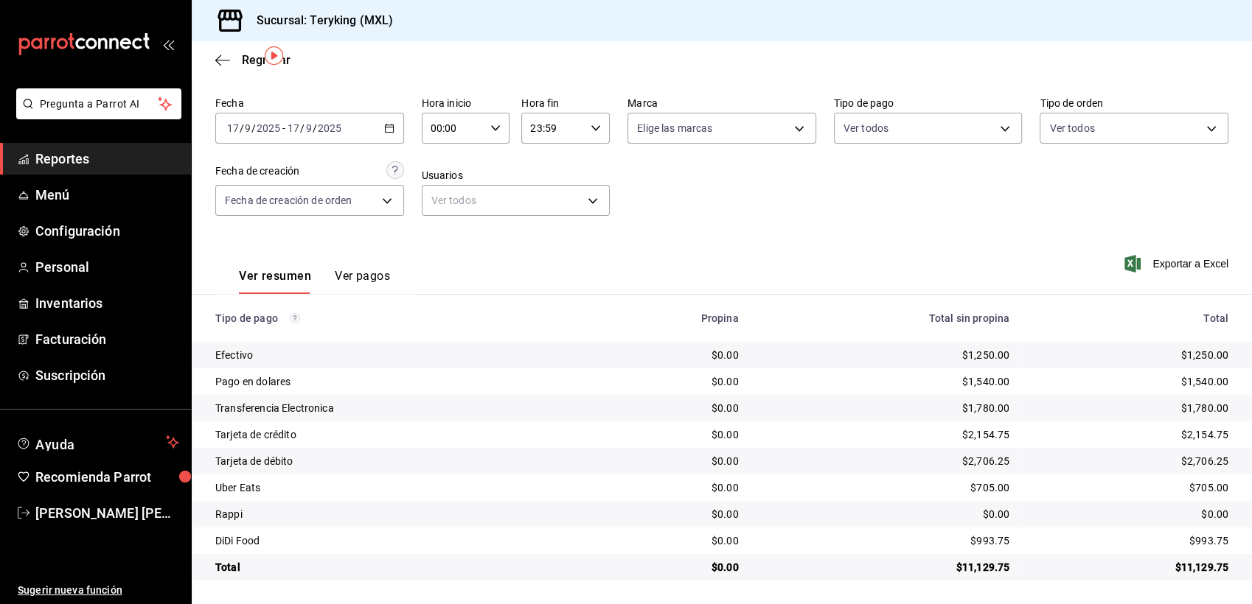
click at [77, 161] on span "Reportes" at bounding box center [107, 159] width 144 height 20
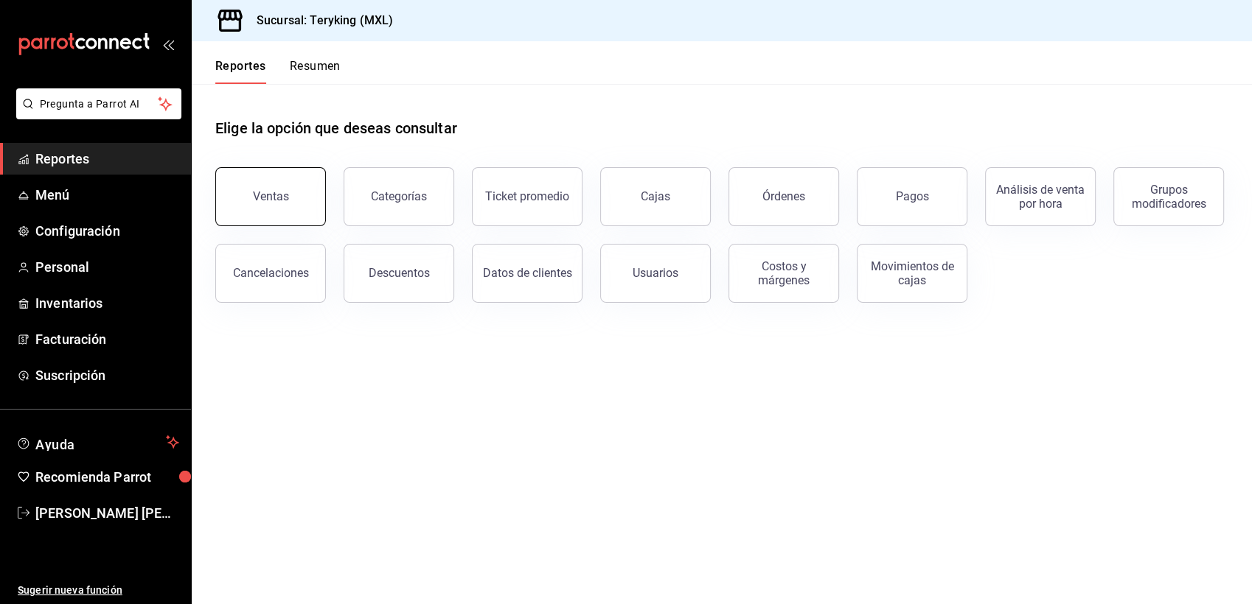
click at [282, 203] on button "Ventas" at bounding box center [270, 196] width 111 height 59
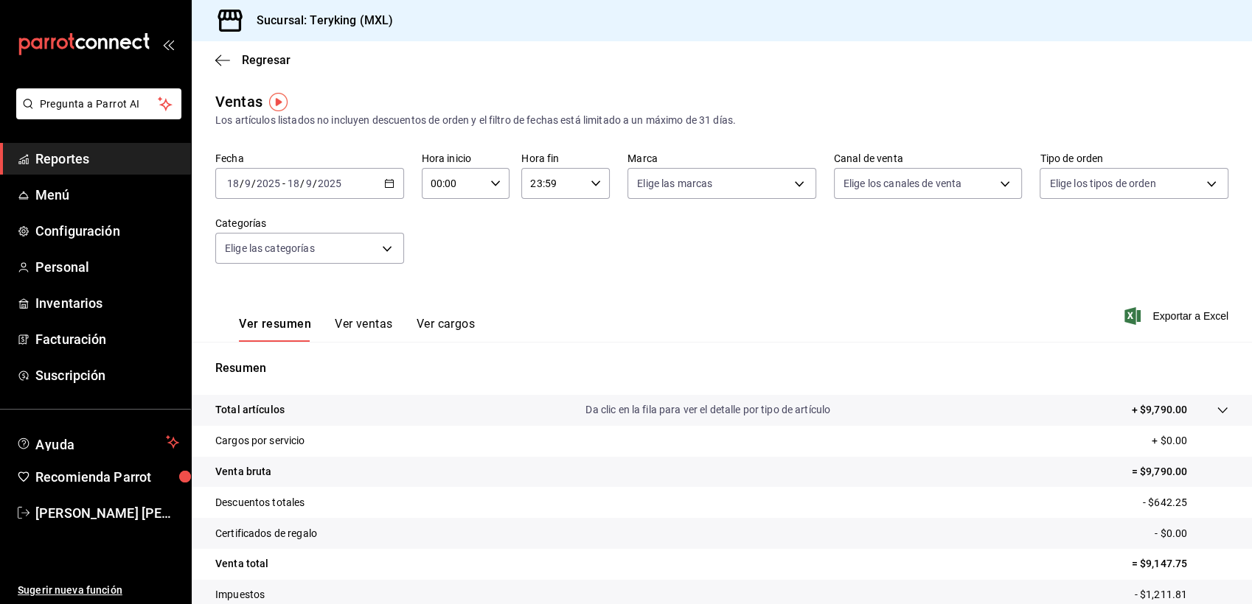
click at [53, 165] on span "Reportes" at bounding box center [107, 159] width 144 height 20
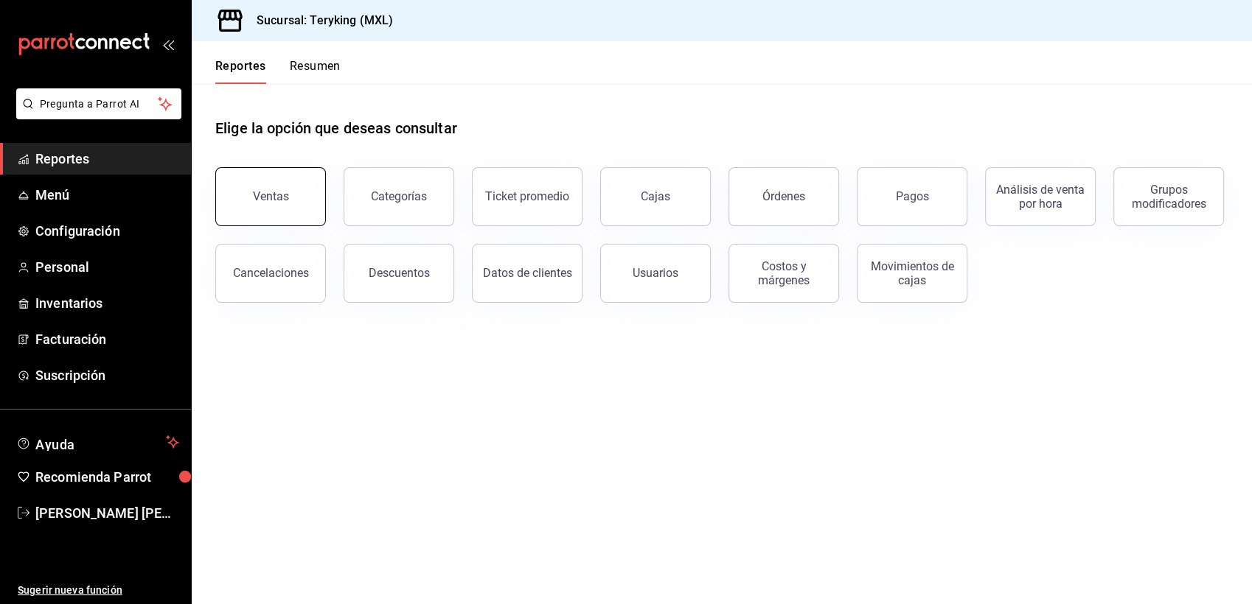
click at [257, 189] on div "Ventas" at bounding box center [271, 196] width 36 height 14
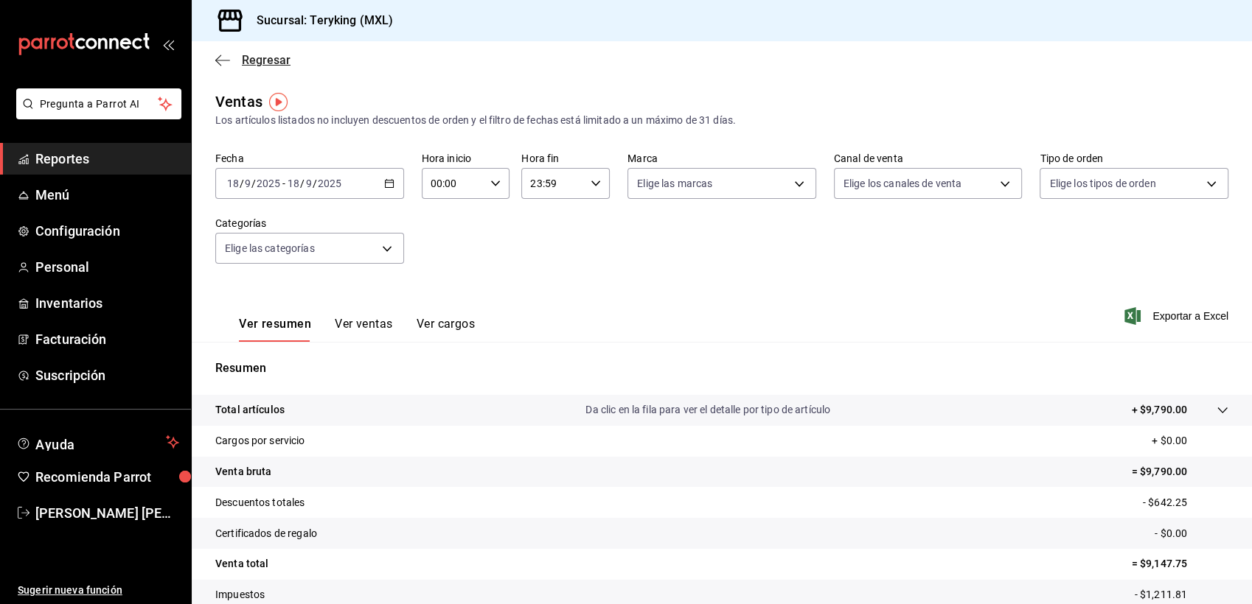
click at [280, 58] on span "Regresar" at bounding box center [266, 60] width 49 height 14
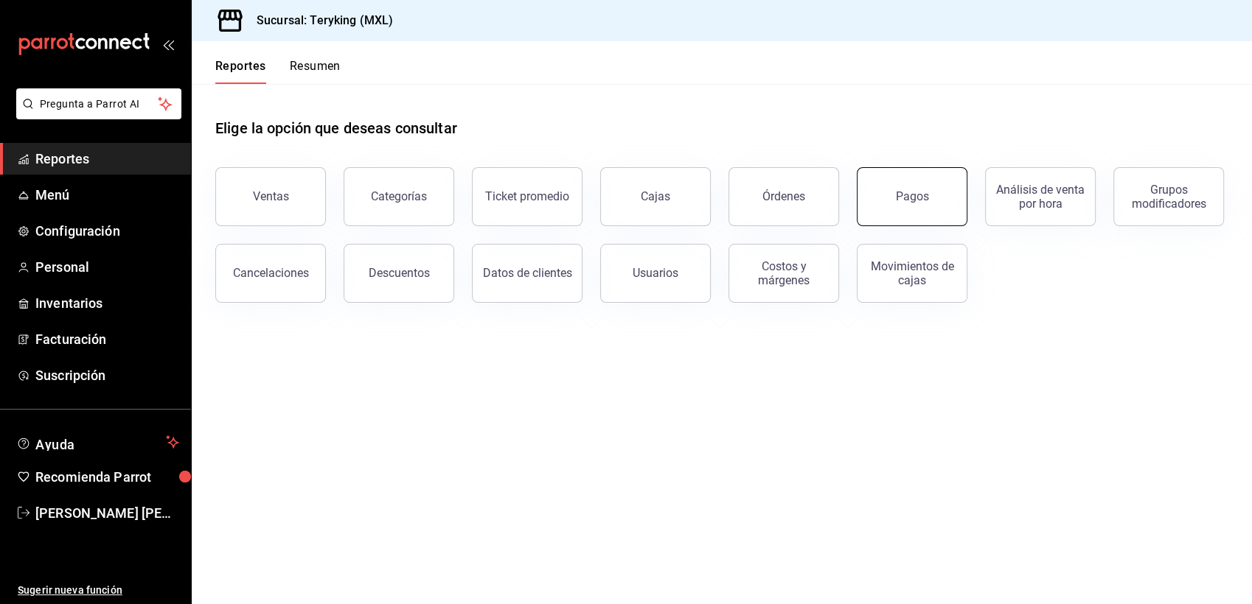
click at [925, 217] on button "Pagos" at bounding box center [911, 196] width 111 height 59
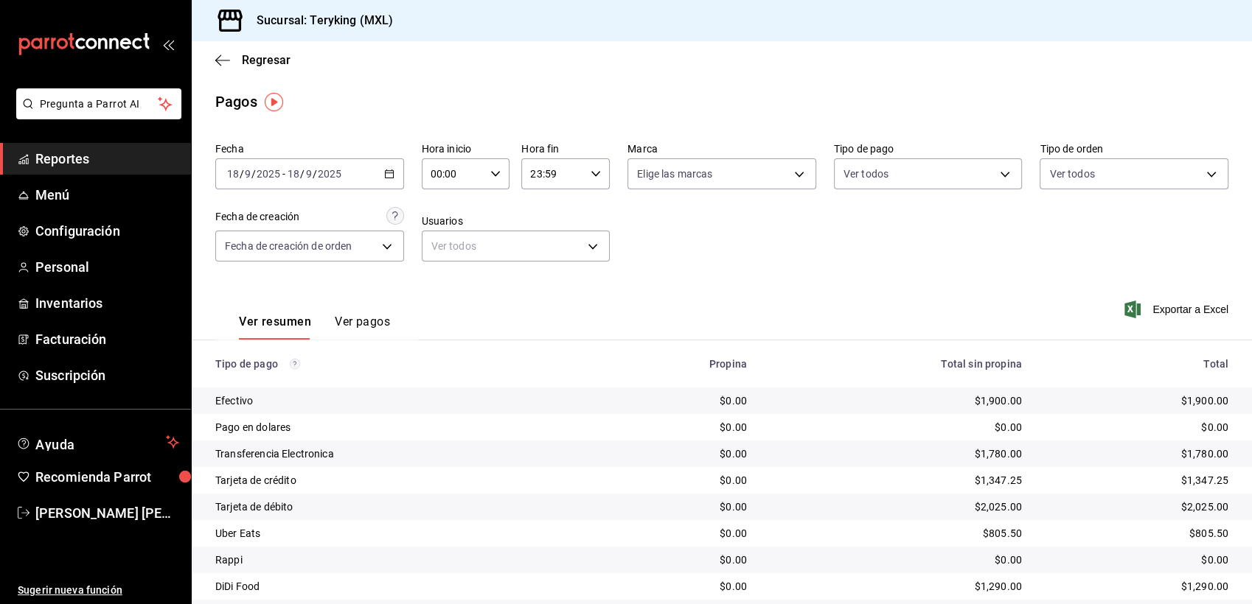
click at [83, 162] on span "Reportes" at bounding box center [107, 159] width 144 height 20
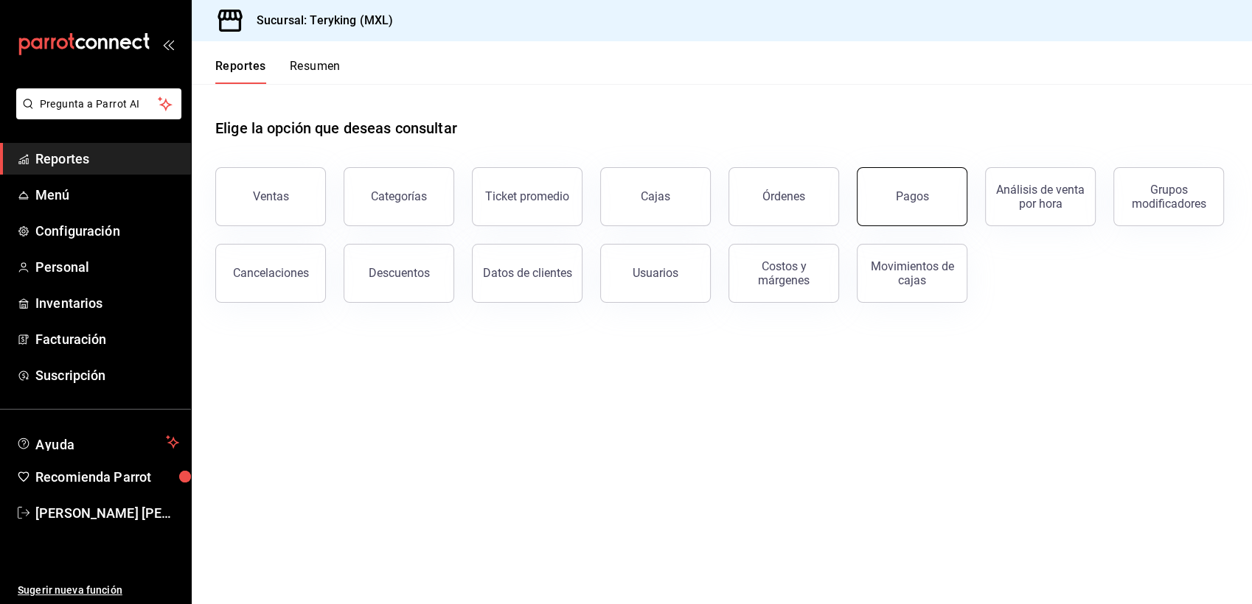
click at [903, 197] on div "Pagos" at bounding box center [912, 196] width 33 height 14
